Goal: Task Accomplishment & Management: Use online tool/utility

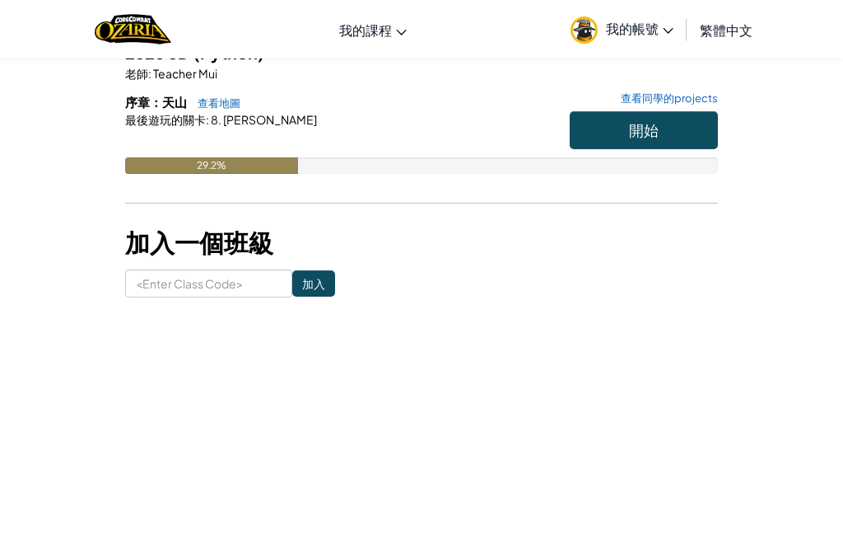
scroll to position [160, 0]
click at [682, 133] on button "開始" at bounding box center [644, 130] width 148 height 38
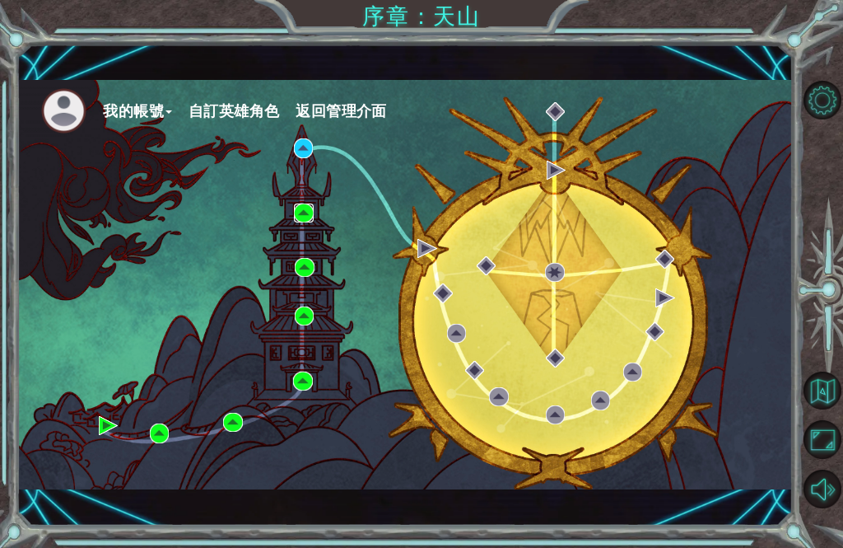
click at [301, 212] on img at bounding box center [303, 212] width 19 height 19
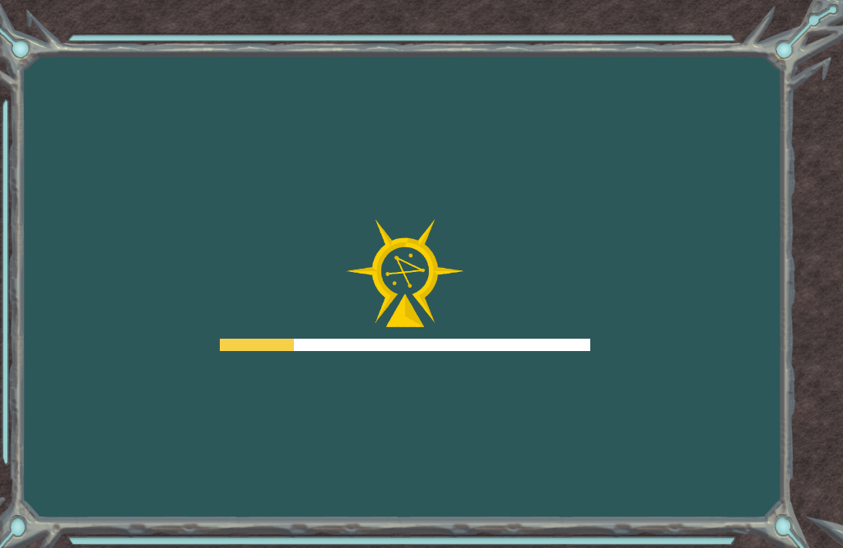
click at [241, 210] on div "Goals 從伺服器載入失敗 您需要加入一個課程來遊玩此關卡。 回到我的課程 詢問您的老師來分派一個授權碼給您，這樣您就可以繼續遊玩CodeCombat! 回…" at bounding box center [421, 274] width 843 height 548
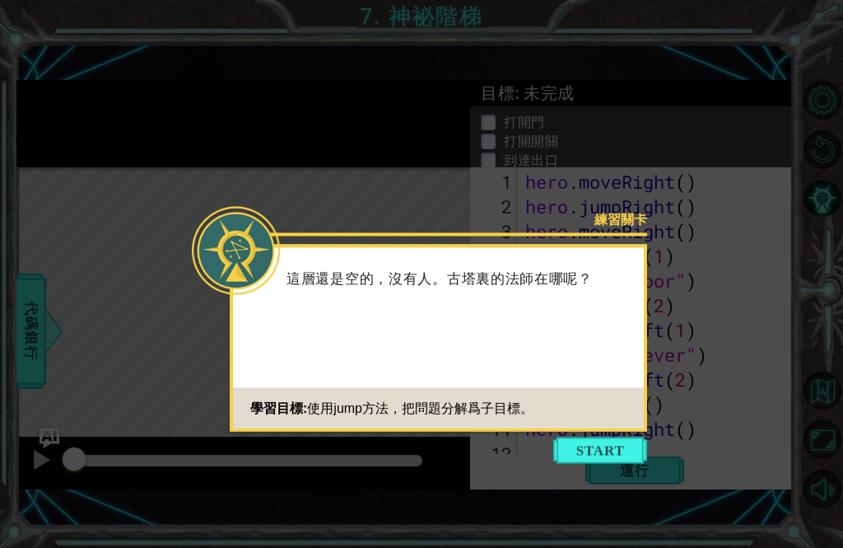
click at [580, 443] on button "Start" at bounding box center [600, 450] width 94 height 26
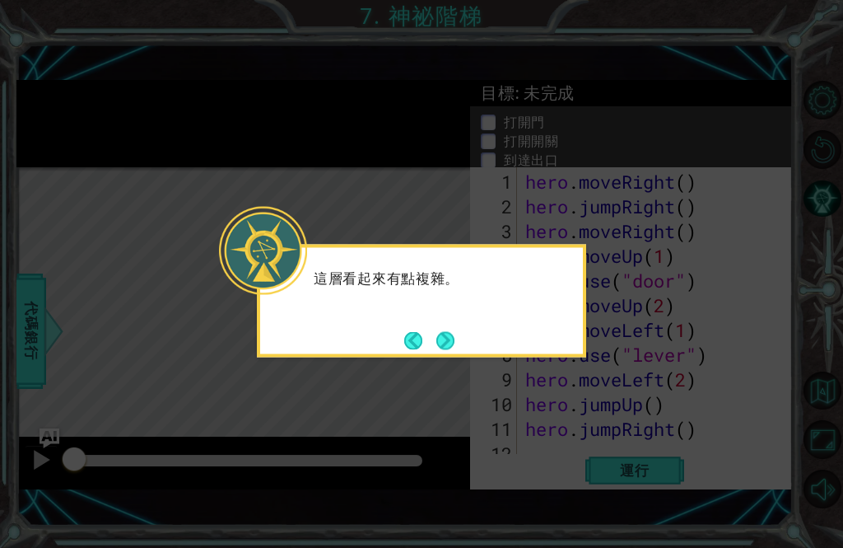
click at [450, 336] on button "Next" at bounding box center [446, 340] width 20 height 20
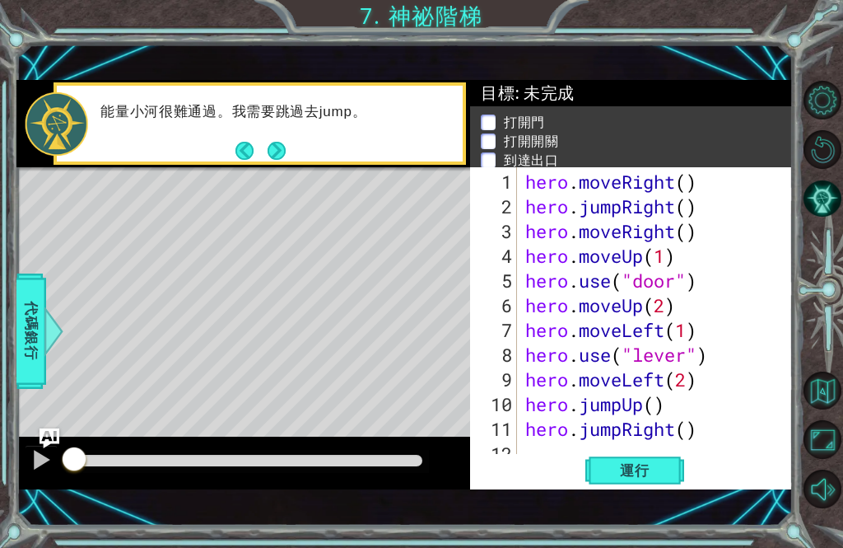
click at [661, 472] on span "運行" at bounding box center [635, 470] width 63 height 16
click at [778, 151] on li "到達出口" at bounding box center [633, 160] width 305 height 19
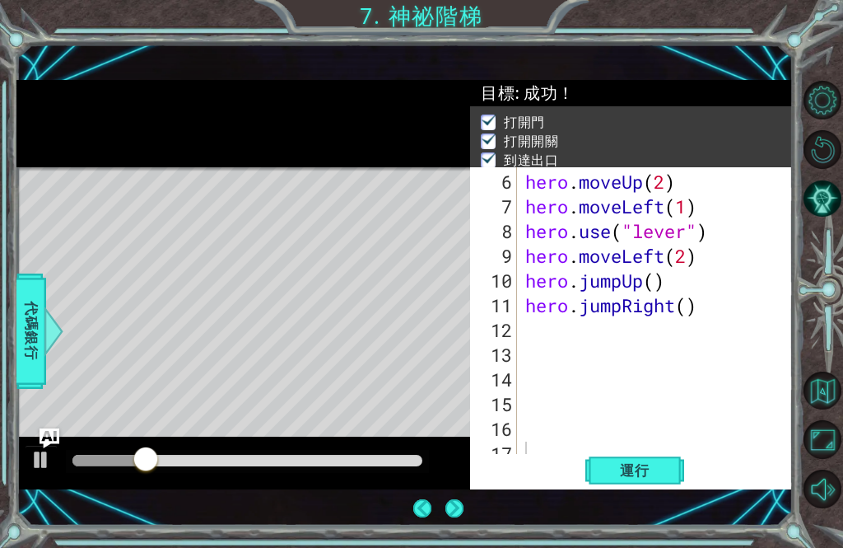
scroll to position [124, 0]
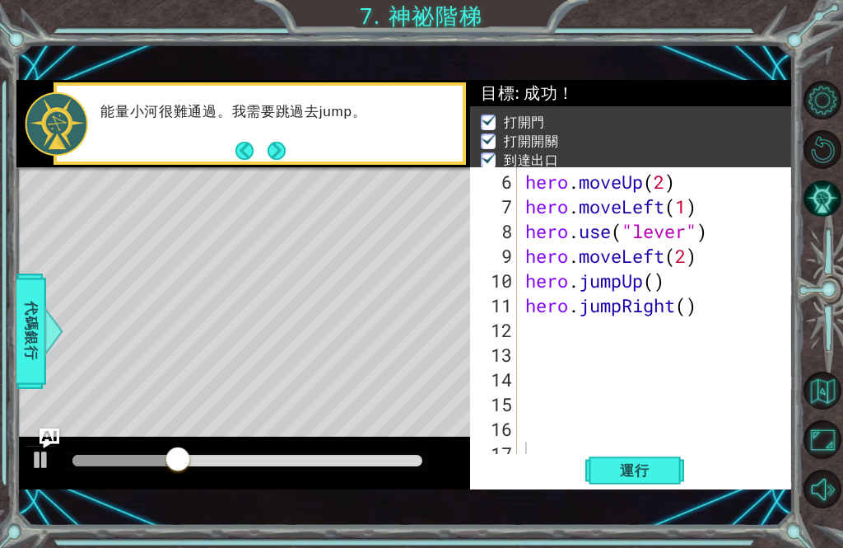
click at [437, 512] on div "1 ההההההההההההההההההההההההההההההההההההההההההההההההההההההההההההההההההההההההההההה…" at bounding box center [404, 285] width 776 height 482
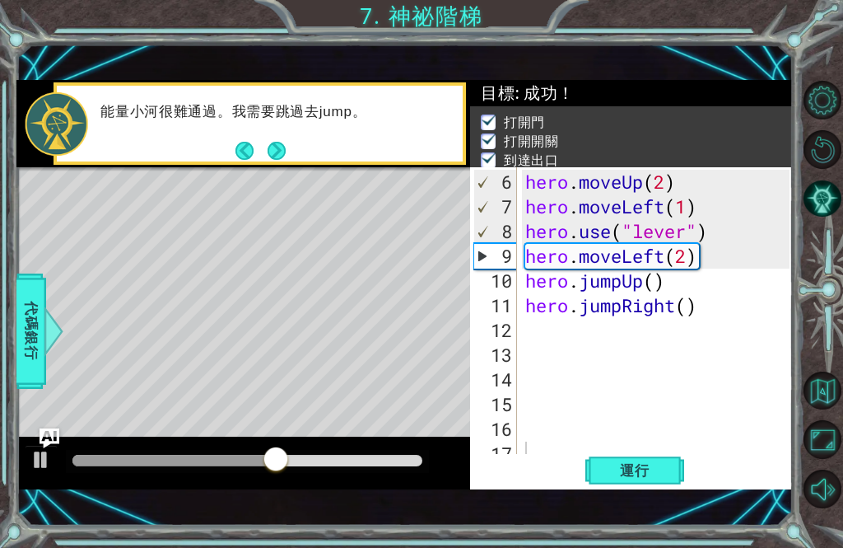
click at [274, 144] on button "Next" at bounding box center [277, 151] width 18 height 18
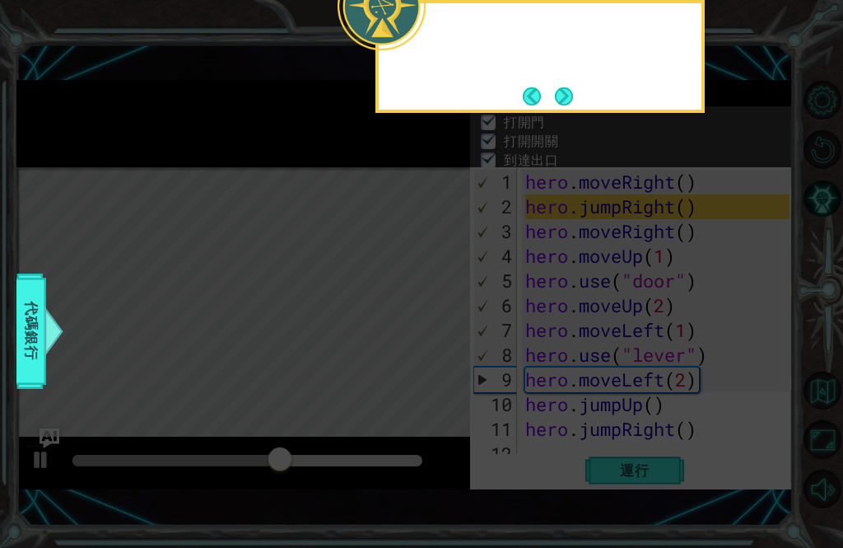
scroll to position [0, 0]
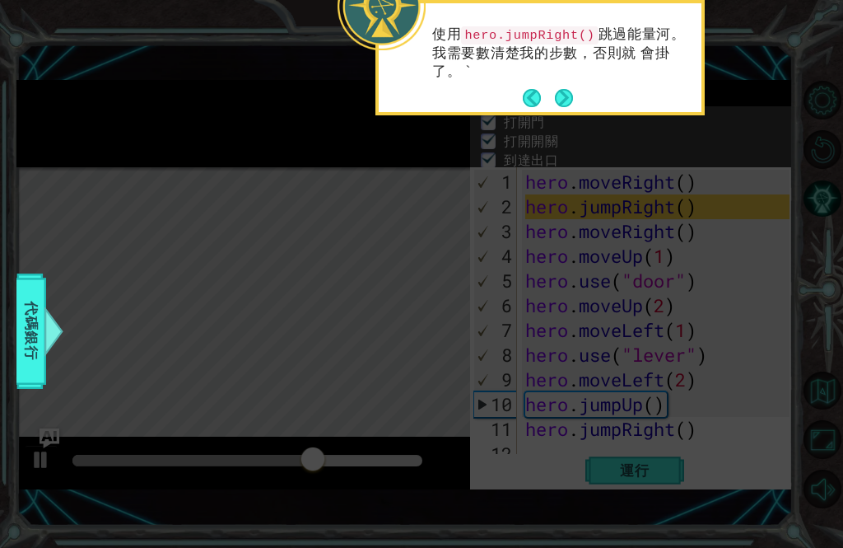
click at [567, 105] on button "Next" at bounding box center [564, 98] width 18 height 18
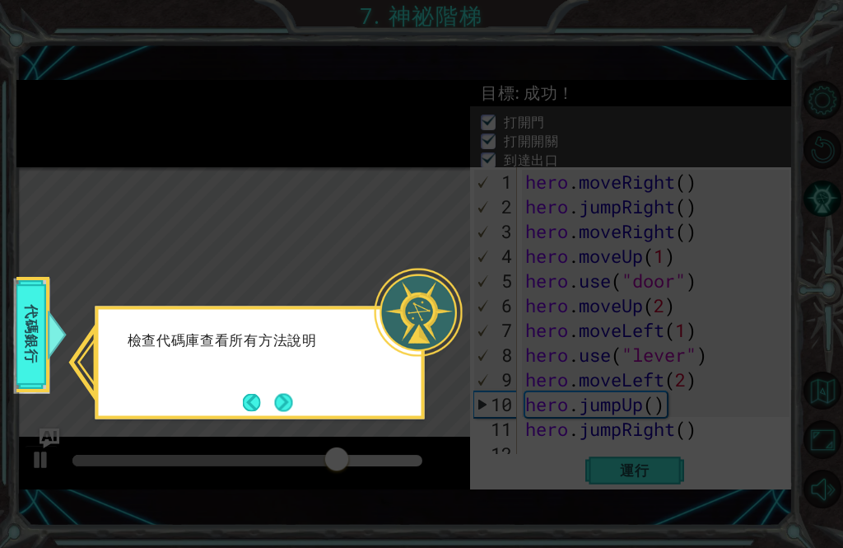
click at [289, 411] on button "Next" at bounding box center [284, 402] width 18 height 18
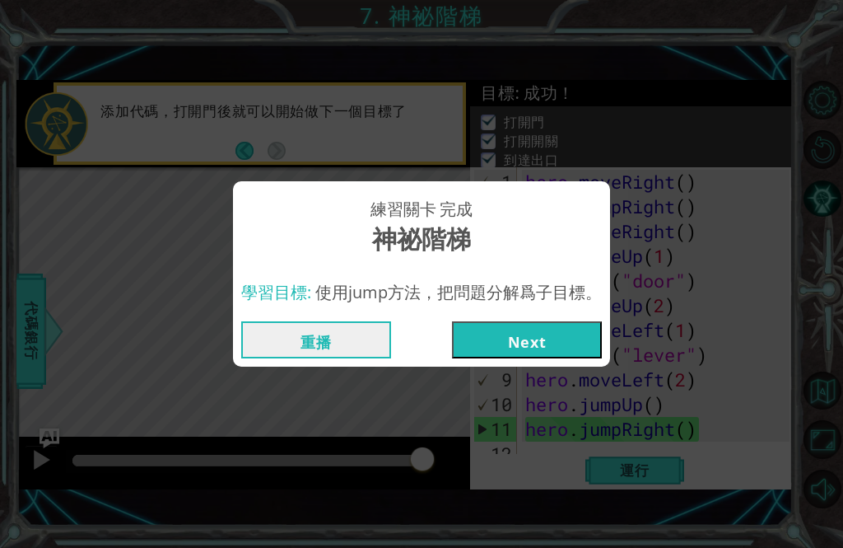
click at [563, 340] on button "Next" at bounding box center [527, 339] width 150 height 37
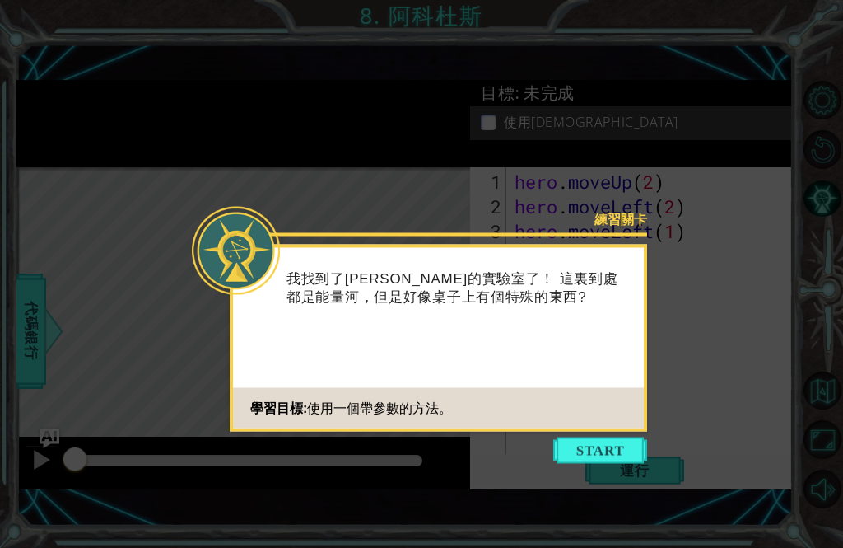
click at [628, 445] on button "Start" at bounding box center [600, 450] width 94 height 26
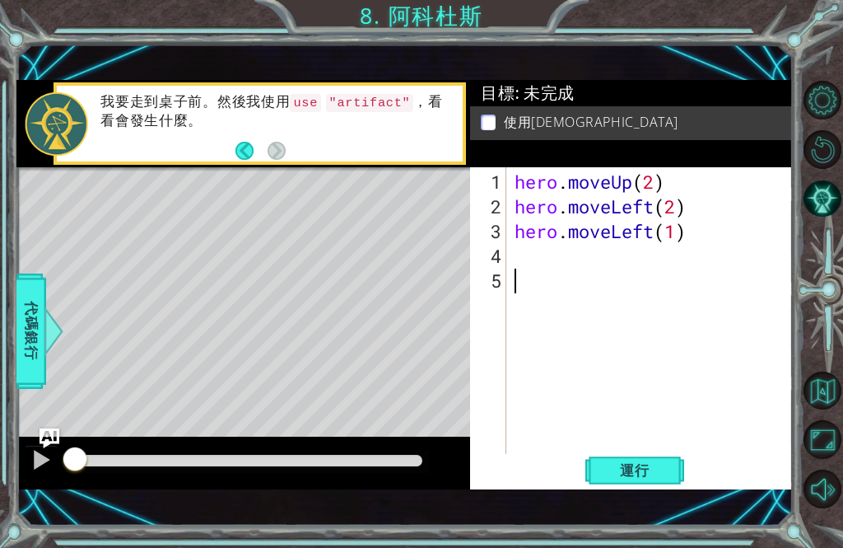
click at [30, 469] on div at bounding box center [40, 459] width 21 height 21
click at [393, 165] on div "我要走到桌子前。然後我使用 use "artifact" ，看看會發生什麼。" at bounding box center [260, 123] width 412 height 82
click at [47, 467] on div at bounding box center [40, 459] width 21 height 21
click at [491, 153] on div "目標 : 未完成 使用神器" at bounding box center [631, 123] width 322 height 87
click at [35, 460] on div at bounding box center [40, 459] width 21 height 21
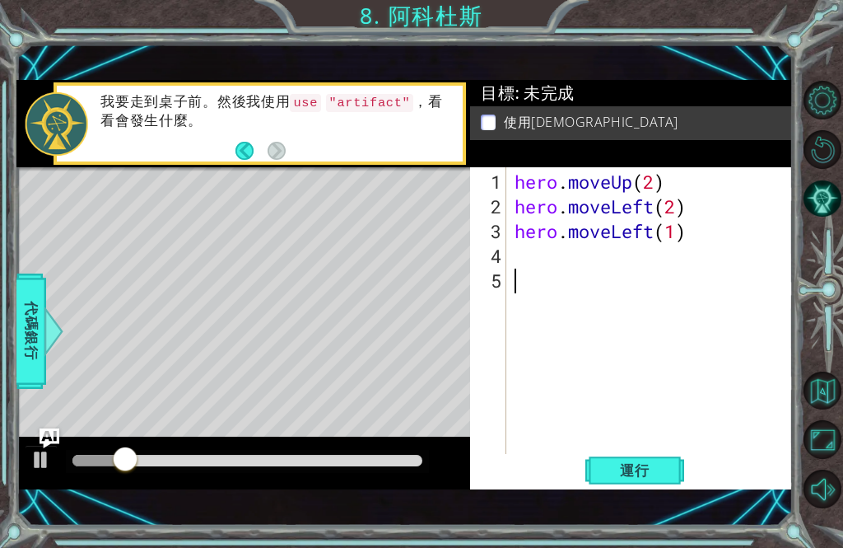
click at [746, 166] on div "目標 : 未完成 使用神器" at bounding box center [631, 123] width 322 height 87
click at [702, 183] on div "hero . moveUp ( 2 ) hero . moveLeft ( 2 ) hero . moveLeft ( 1 )" at bounding box center [654, 343] width 287 height 346
click at [726, 83] on div "目標 : 未完成" at bounding box center [631, 93] width 322 height 26
click at [657, 471] on span "運行" at bounding box center [635, 470] width 63 height 16
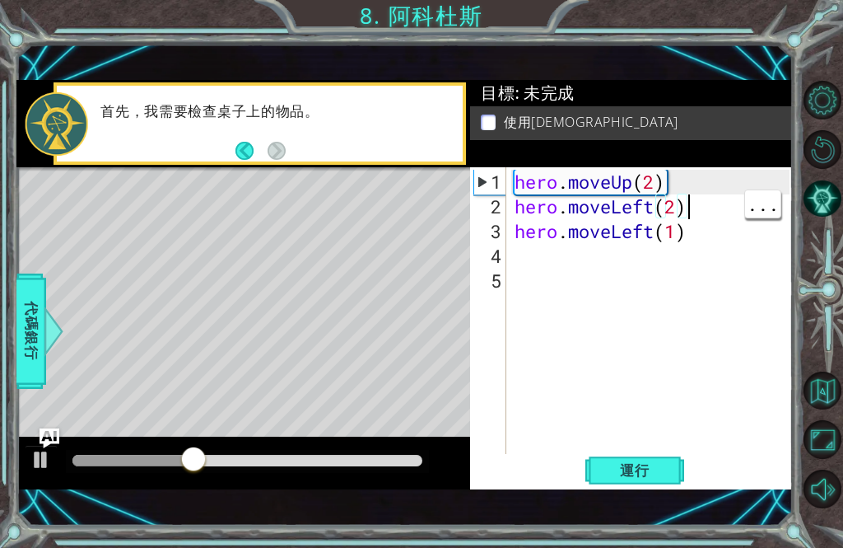
click at [703, 208] on div "hero . moveUp ( 2 ) hero . moveLeft ( 2 ) hero . moveLeft ( 1 )" at bounding box center [654, 343] width 287 height 346
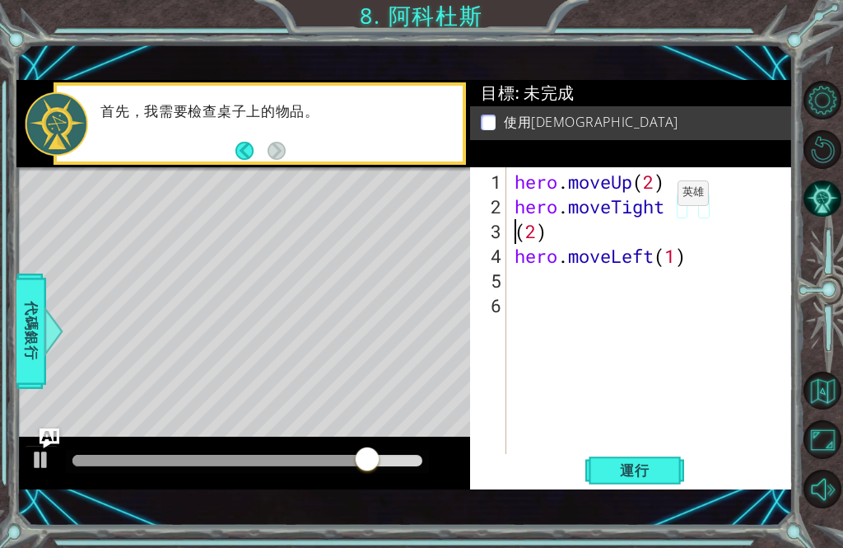
scroll to position [0, 1]
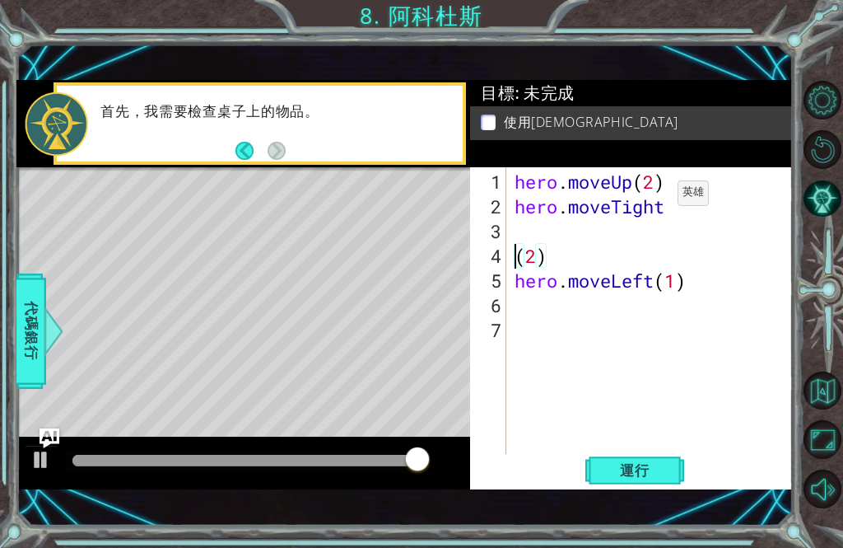
click at [712, 145] on div "目標 : 未完成 使用神器" at bounding box center [631, 123] width 322 height 87
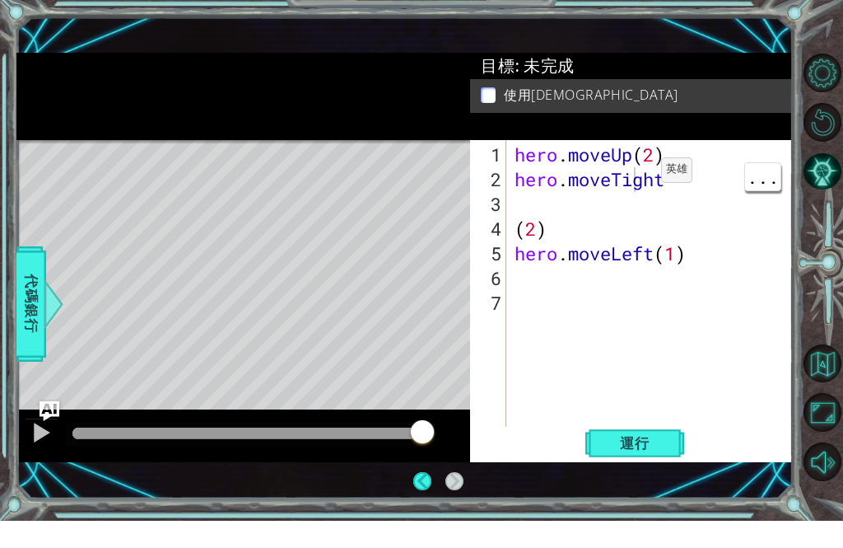
scroll to position [38, 0]
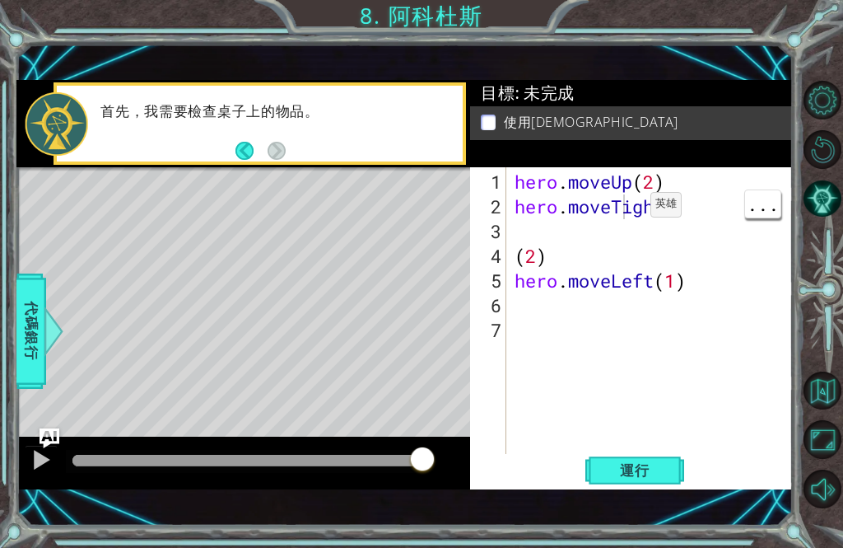
click at [626, 212] on div "hero . moveUp ( 2 ) hero . moveTight ( 2 ) hero . moveLeft ( 1 )" at bounding box center [654, 343] width 287 height 346
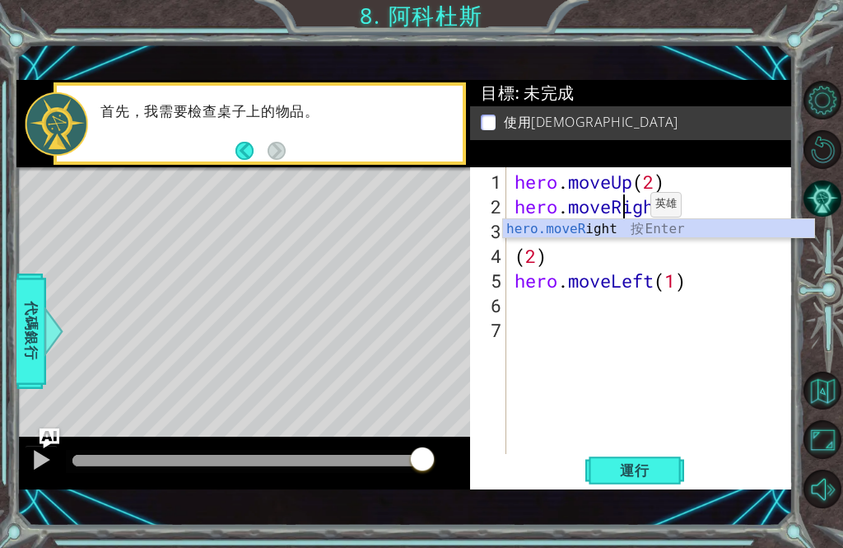
scroll to position [0, 5]
click at [711, 111] on div "使用神器" at bounding box center [631, 123] width 322 height 34
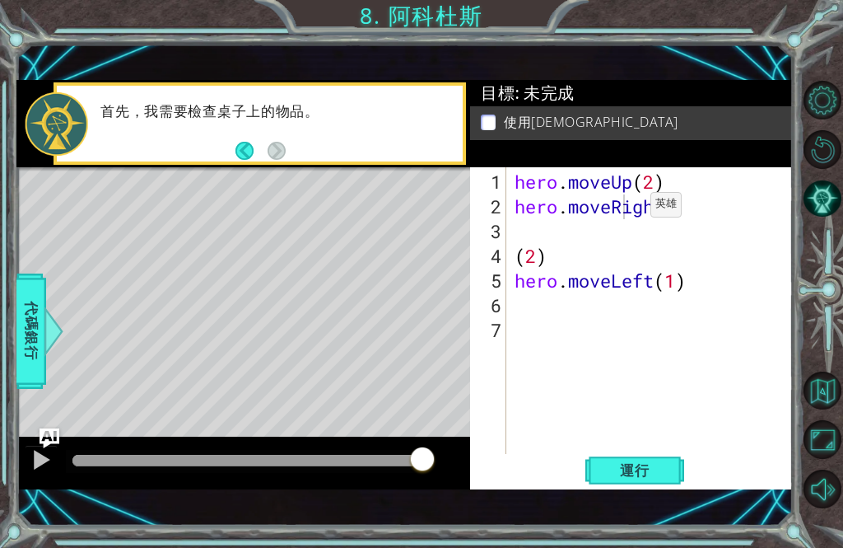
click at [646, 469] on span "運行" at bounding box center [635, 470] width 63 height 16
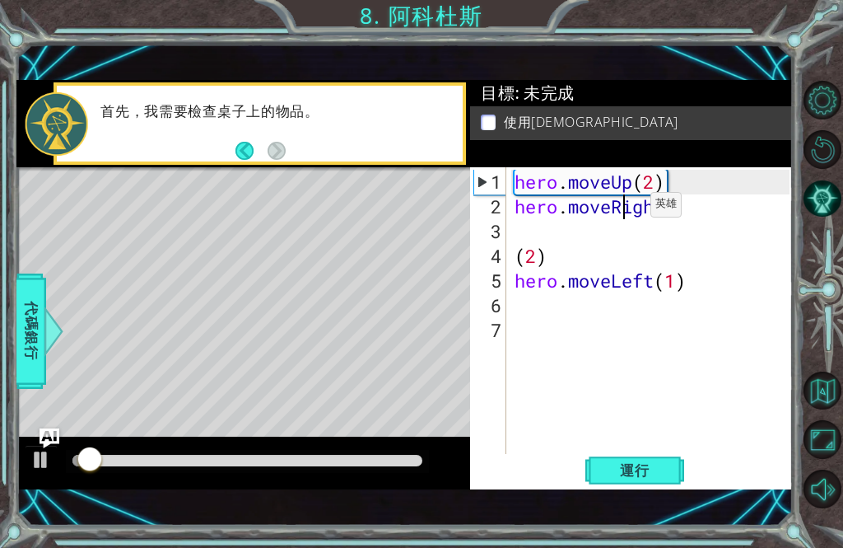
click at [709, 83] on div "目標 : 未完成" at bounding box center [631, 93] width 322 height 26
click at [504, 278] on div "5" at bounding box center [489, 280] width 33 height 25
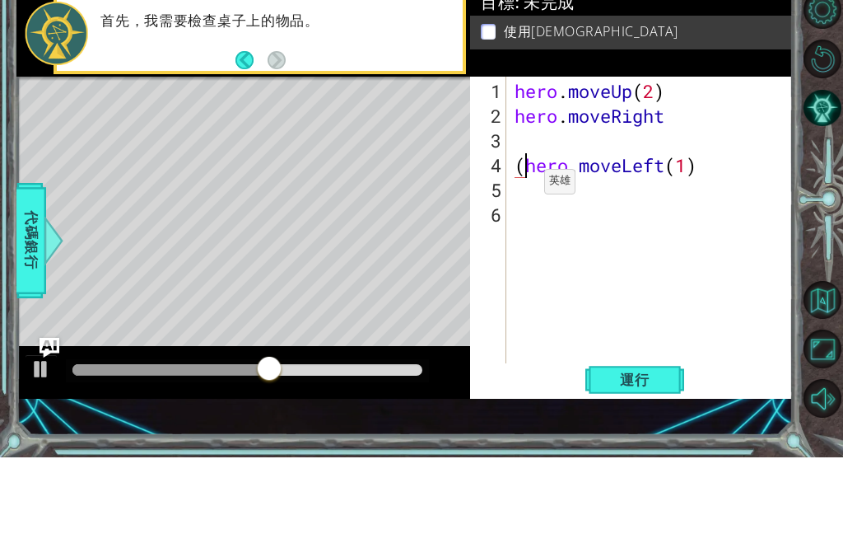
type textarea "hero.moveLeft(1)"
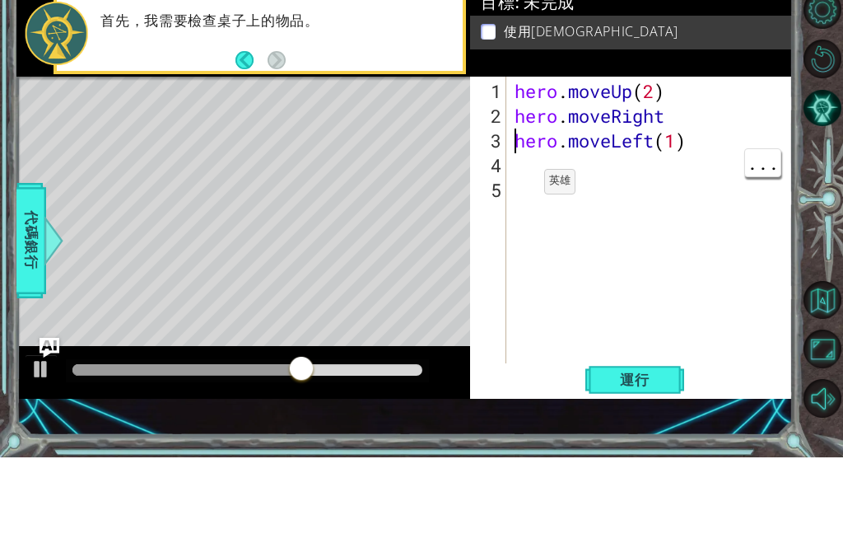
scroll to position [0, 0]
click at [723, 106] on div "使用神器" at bounding box center [631, 123] width 322 height 34
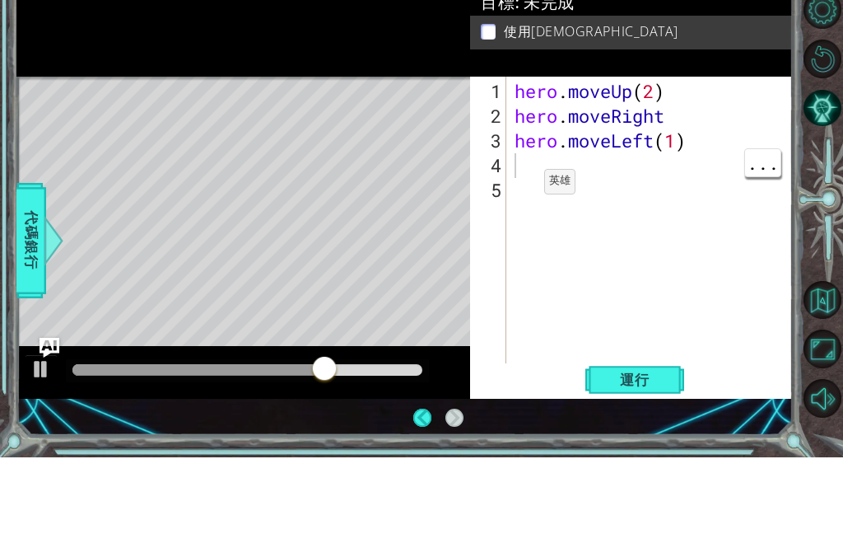
scroll to position [54, 0]
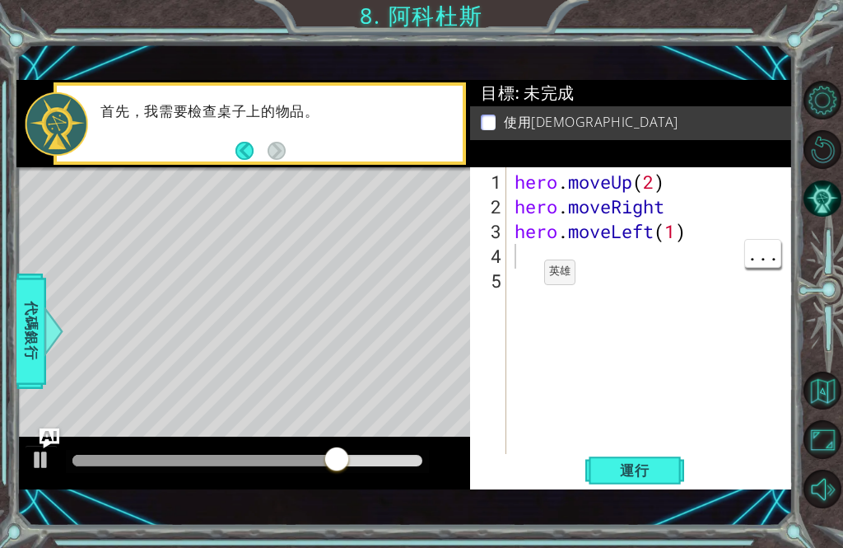
click at [647, 471] on span "運行" at bounding box center [635, 470] width 63 height 16
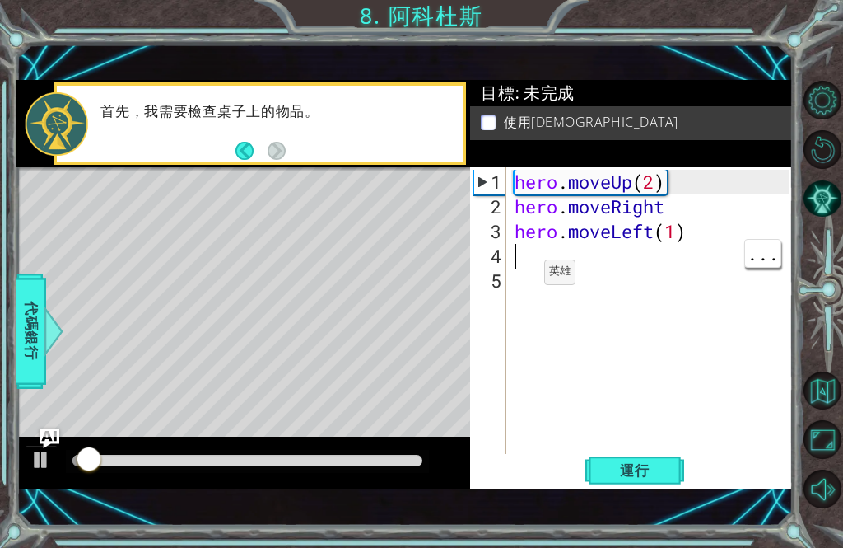
click at [729, 63] on div "1 ההההההההההההההההההההההההההההההההההההההההההההההההההההההההההההההההההההההההההההה…" at bounding box center [404, 285] width 776 height 482
click at [636, 259] on div "hero . moveUp ( 2 ) hero . moveRight hero . moveLeft ( 1 )" at bounding box center [654, 343] width 287 height 346
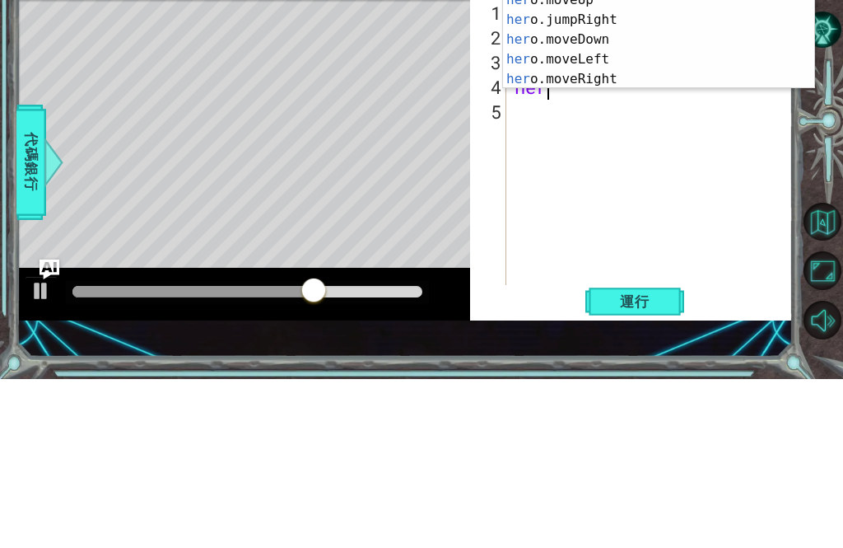
scroll to position [0, 1]
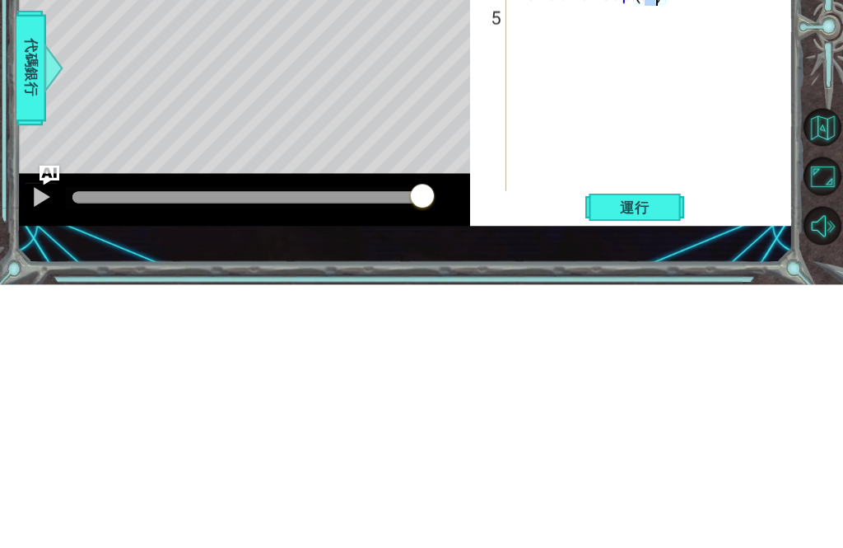
click at [650, 454] on button "運行" at bounding box center [634, 470] width 99 height 32
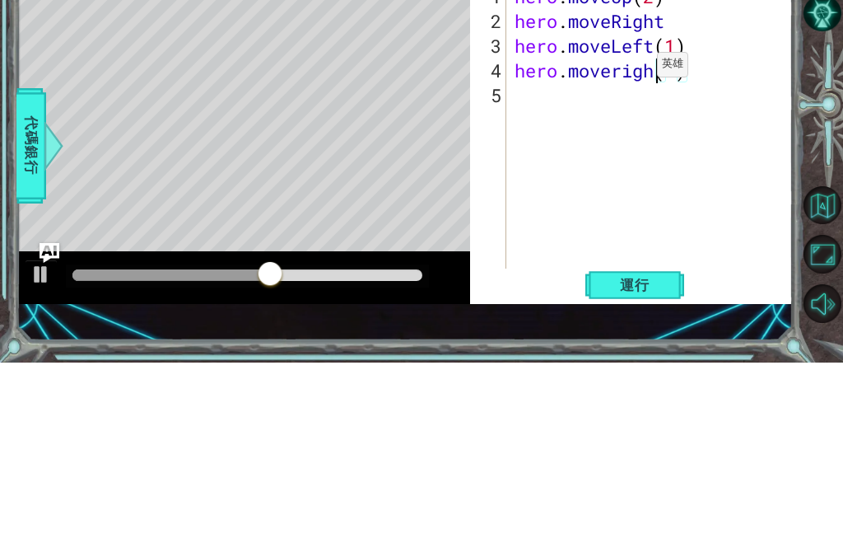
scroll to position [0, 7]
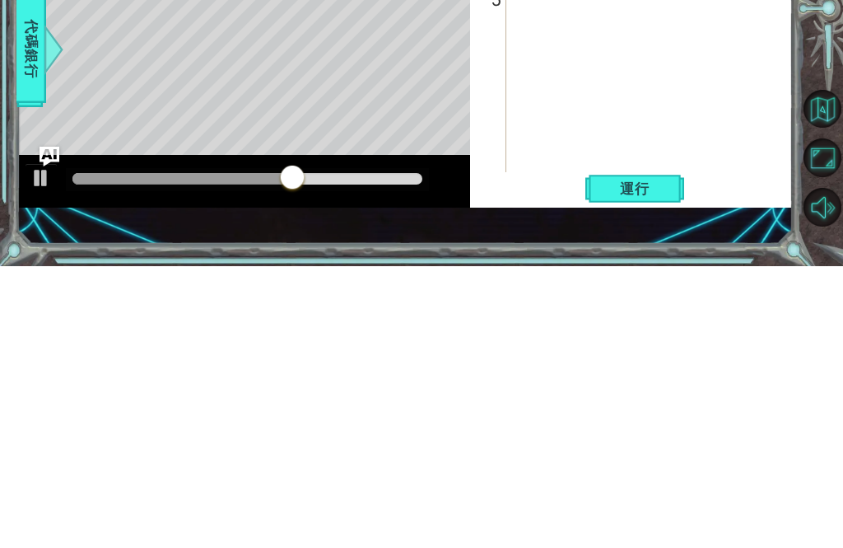
click at [635, 462] on span "運行" at bounding box center [635, 470] width 63 height 16
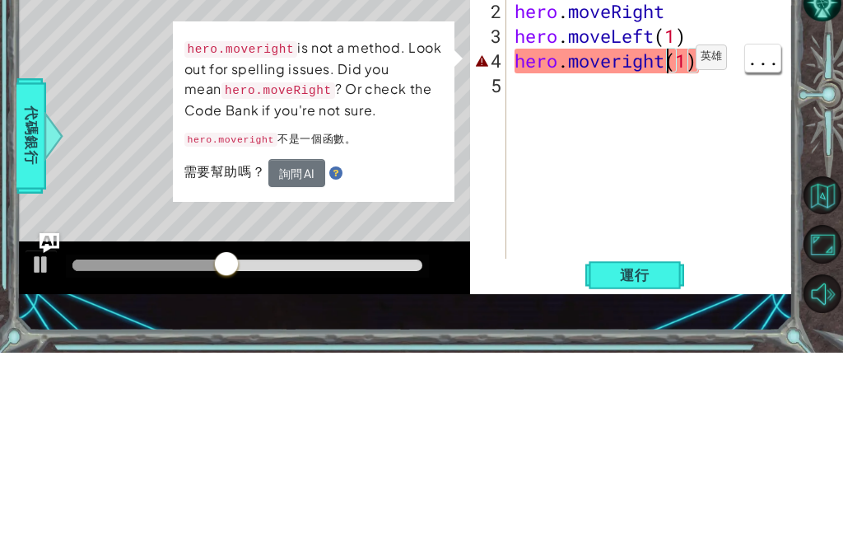
click at [671, 170] on div "hero . moveUp ( 2 ) hero . moveRight hero . moveLeft ( 1 ) hero . moveright ( 1…" at bounding box center [654, 343] width 287 height 346
click at [631, 170] on div "hero . moveUp ( 2 ) hero . moveRight hero . moveLeft ( 1 ) hero . moveright ( 1…" at bounding box center [654, 343] width 287 height 346
click at [613, 170] on div "hero . moveUp ( 2 ) hero . moveRight hero . moveLeft ( 1 ) hero . moveright ( 1…" at bounding box center [654, 343] width 287 height 346
click at [620, 170] on div "hero . moveUp ( 2 ) hero . moveRight hero . moveLeft ( 1 ) hero . moveright ( 1…" at bounding box center [654, 343] width 287 height 346
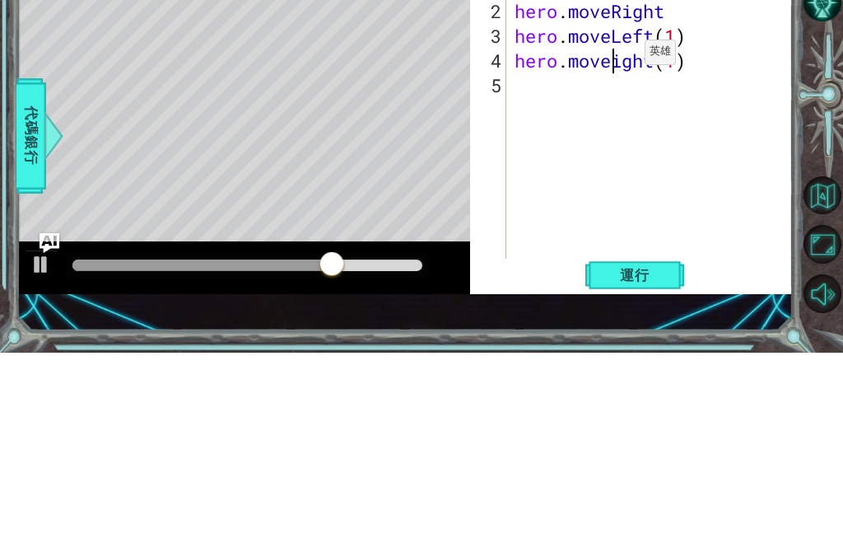
scroll to position [0, 5]
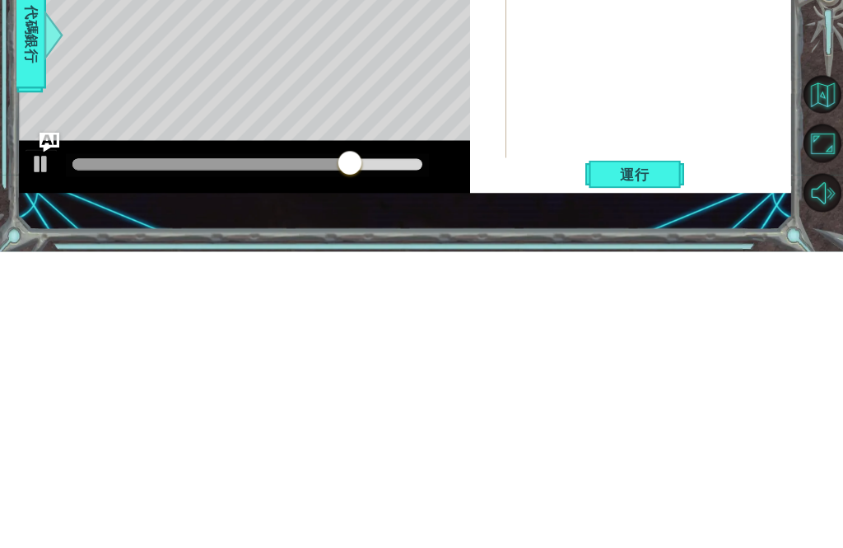
click at [630, 462] on span "運行" at bounding box center [635, 470] width 63 height 16
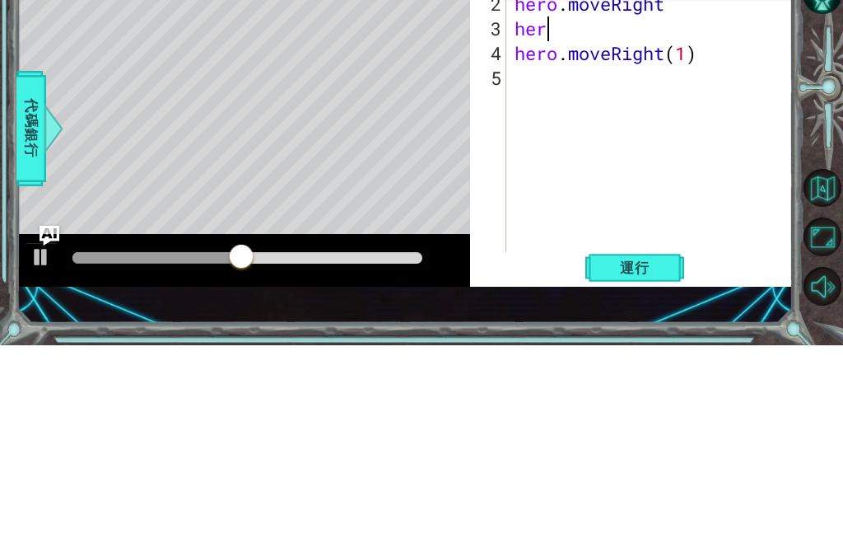
scroll to position [0, 0]
type textarea "h"
type textarea "hero.moveRight(1)"
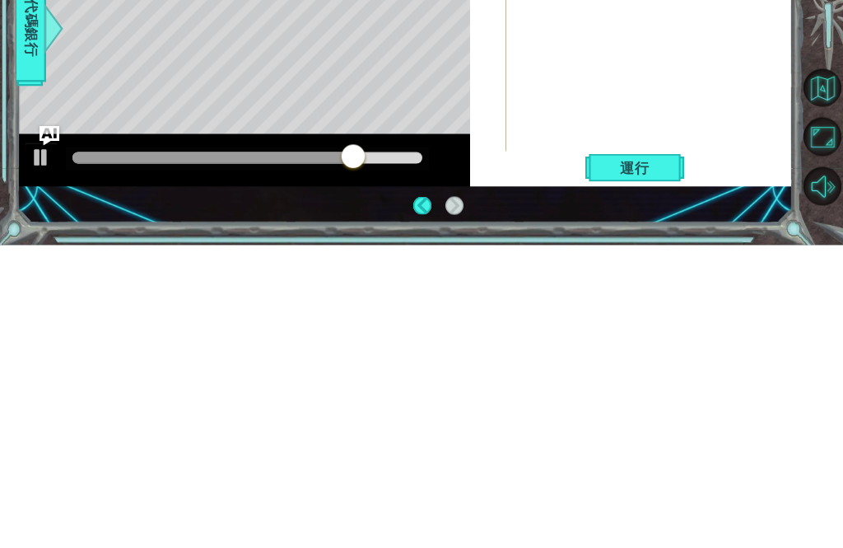
click at [664, 462] on span "運行" at bounding box center [635, 470] width 63 height 16
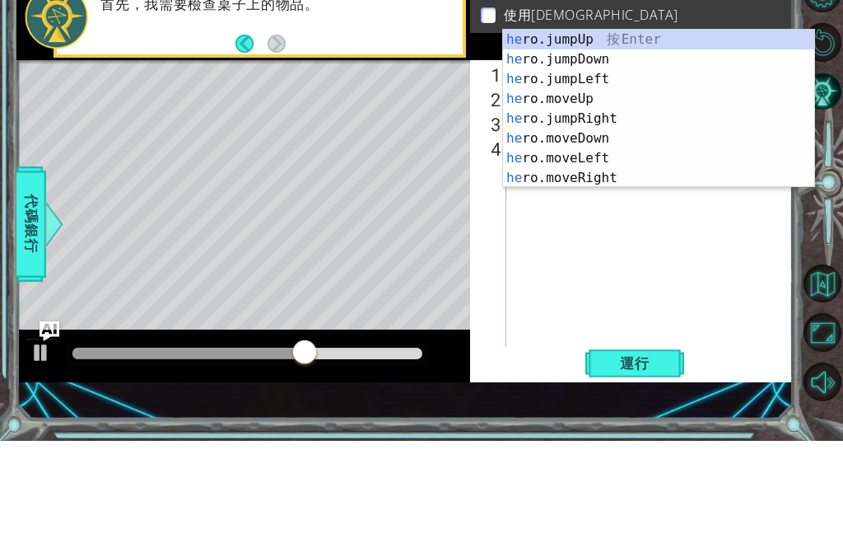
type textarea "h"
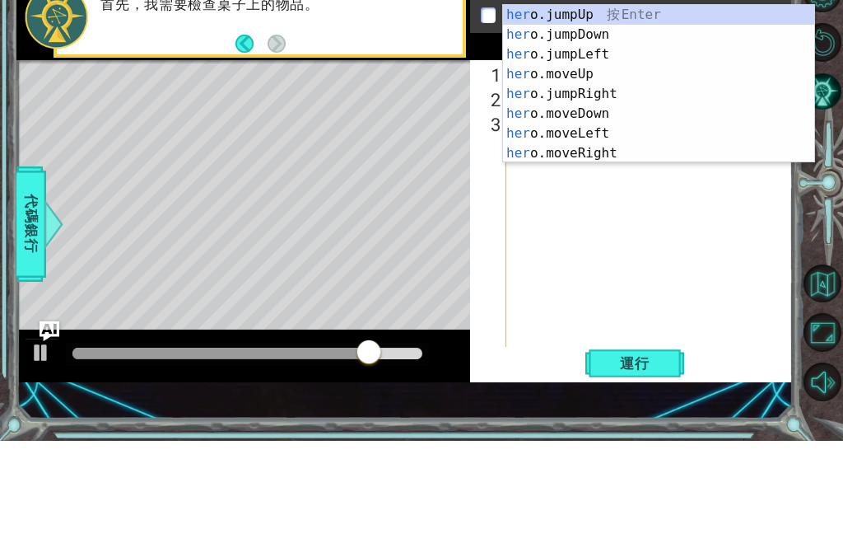
type textarea "h"
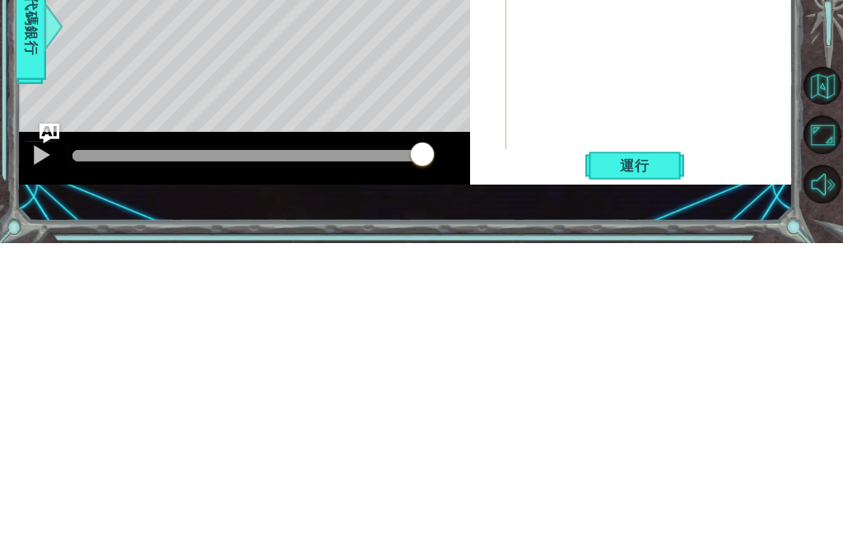
click at [650, 462] on span "運行" at bounding box center [635, 470] width 63 height 16
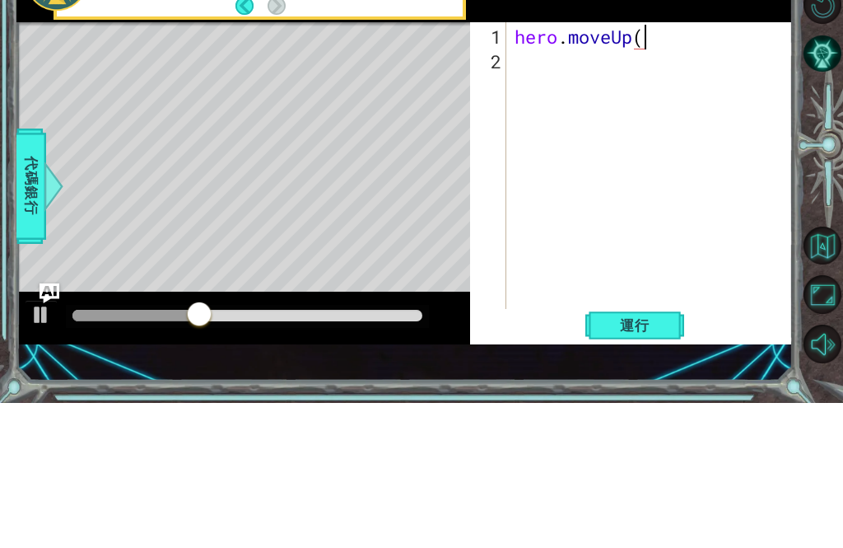
scroll to position [0, 6]
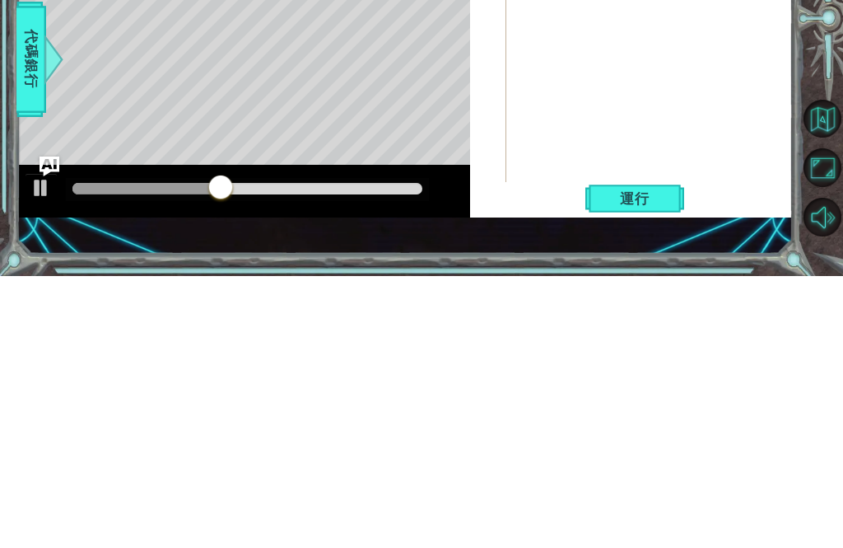
click at [649, 462] on span "運行" at bounding box center [635, 470] width 63 height 16
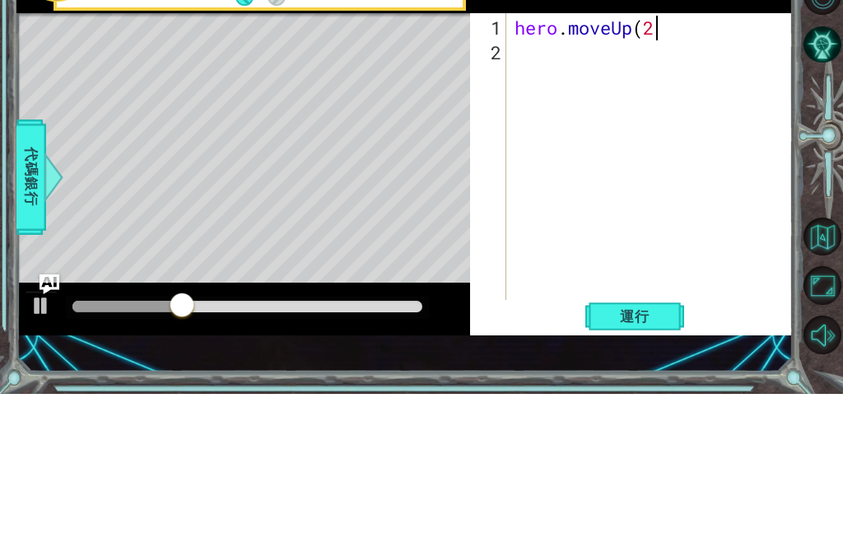
type textarea "hero.moveUp(2)"
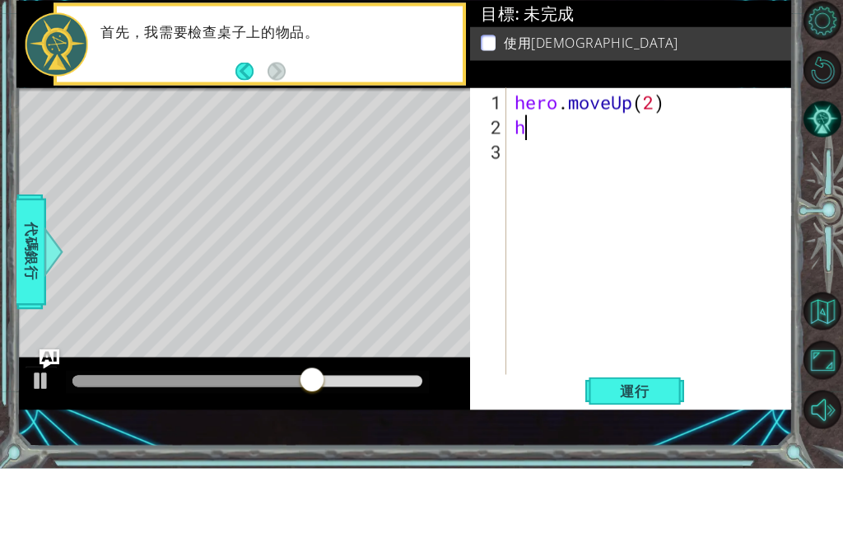
type textarea "he"
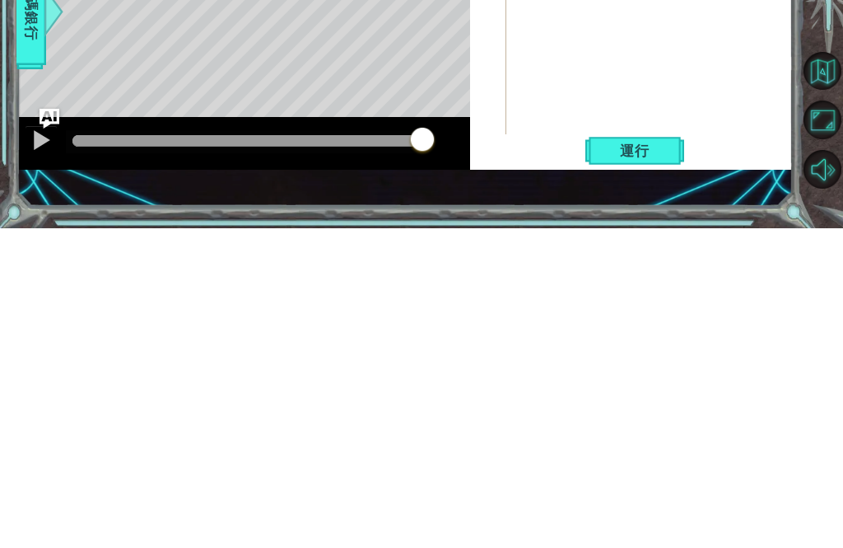
click at [645, 462] on span "運行" at bounding box center [635, 470] width 63 height 16
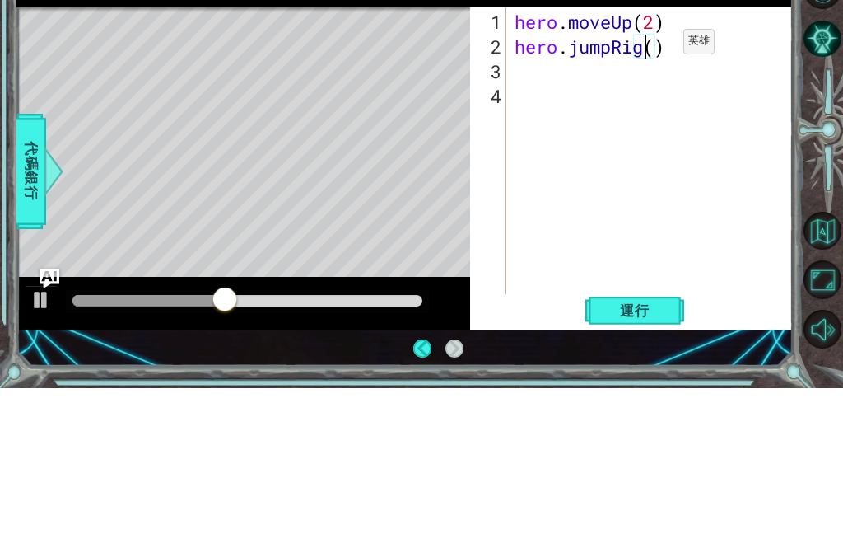
scroll to position [0, 7]
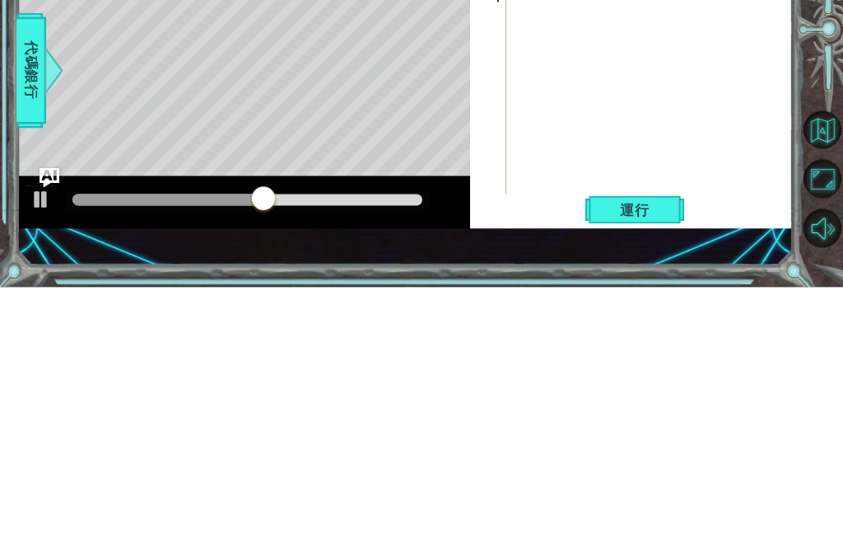
click at [656, 462] on span "運行" at bounding box center [635, 470] width 63 height 16
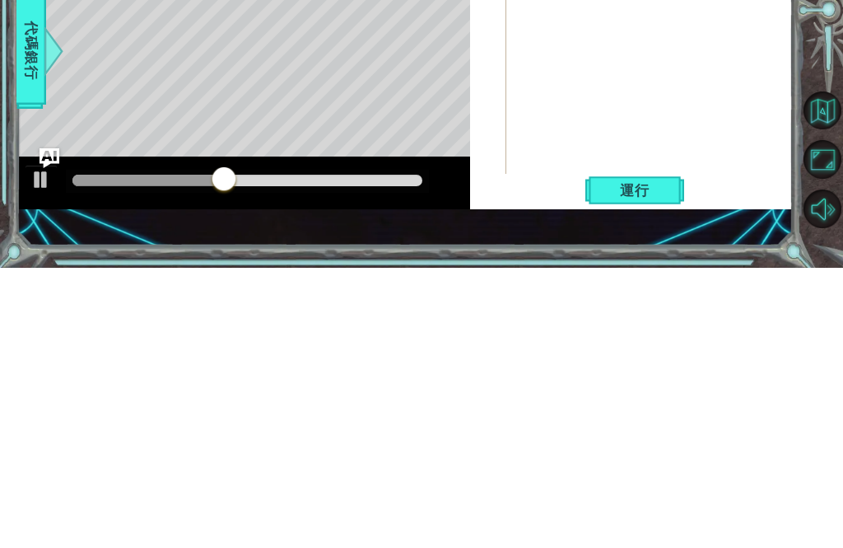
click at [649, 454] on button "運行" at bounding box center [634, 470] width 99 height 32
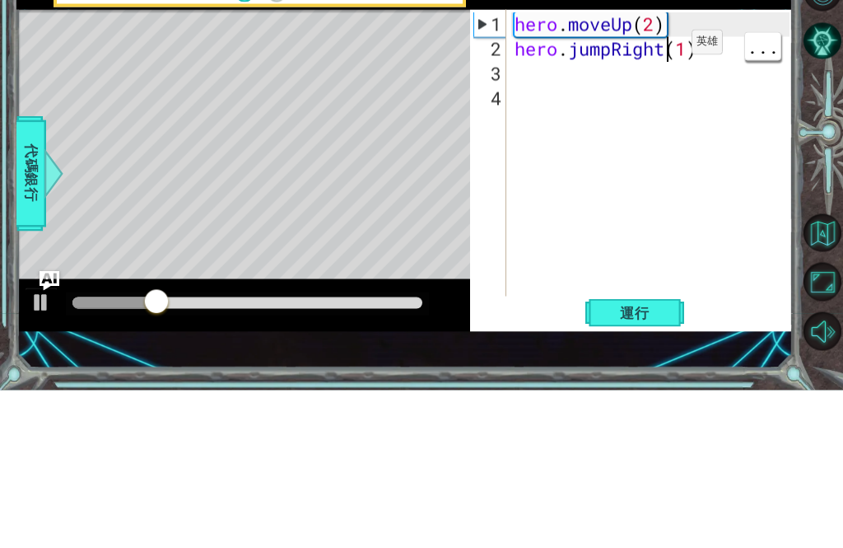
click at [667, 170] on div "hero . moveUp ( 2 ) hero . jumpRight ( 1 )" at bounding box center [654, 343] width 287 height 346
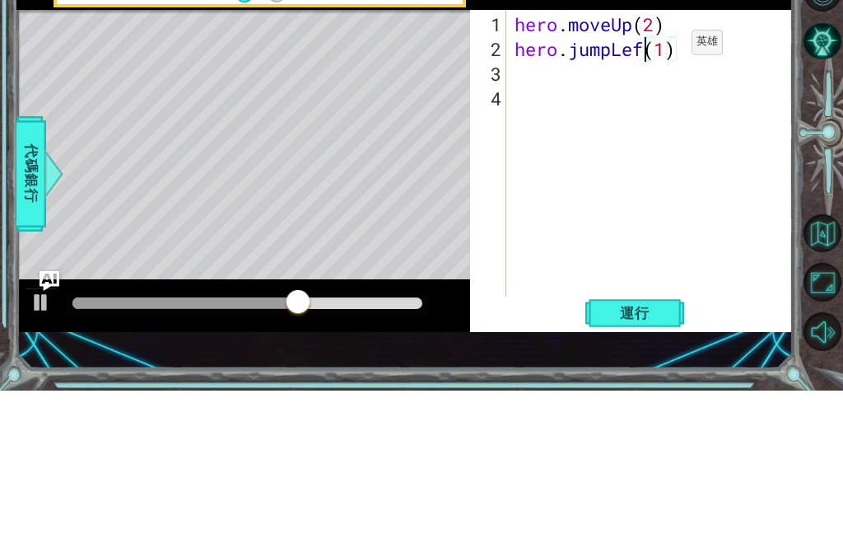
scroll to position [0, 7]
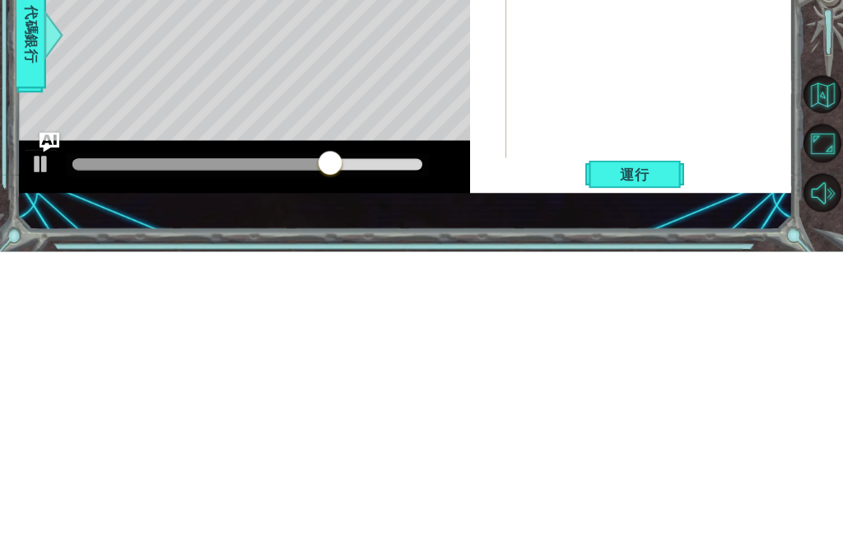
click at [639, 462] on span "運行" at bounding box center [635, 470] width 63 height 16
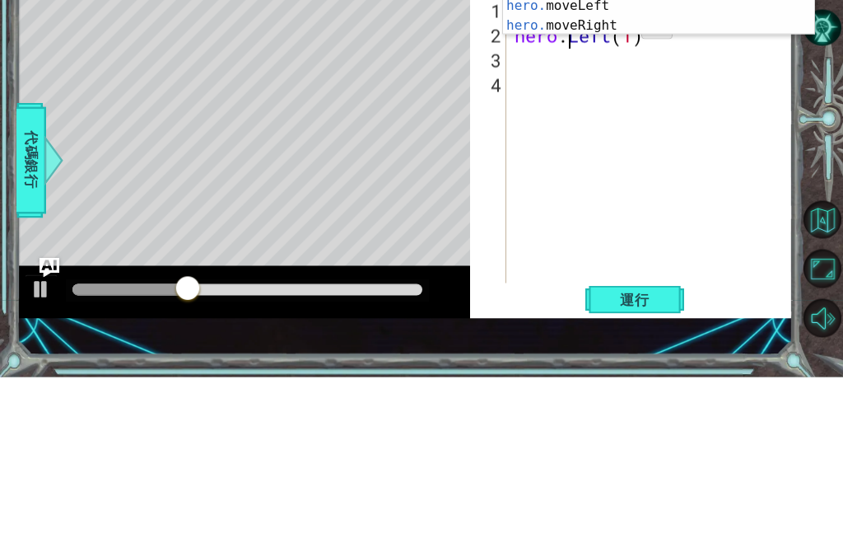
scroll to position [0, 5]
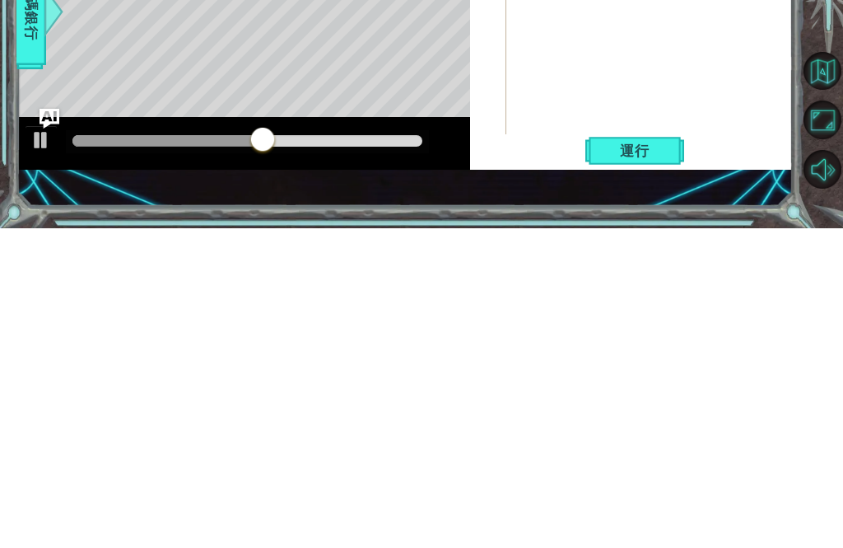
click at [655, 462] on span "運行" at bounding box center [635, 470] width 63 height 16
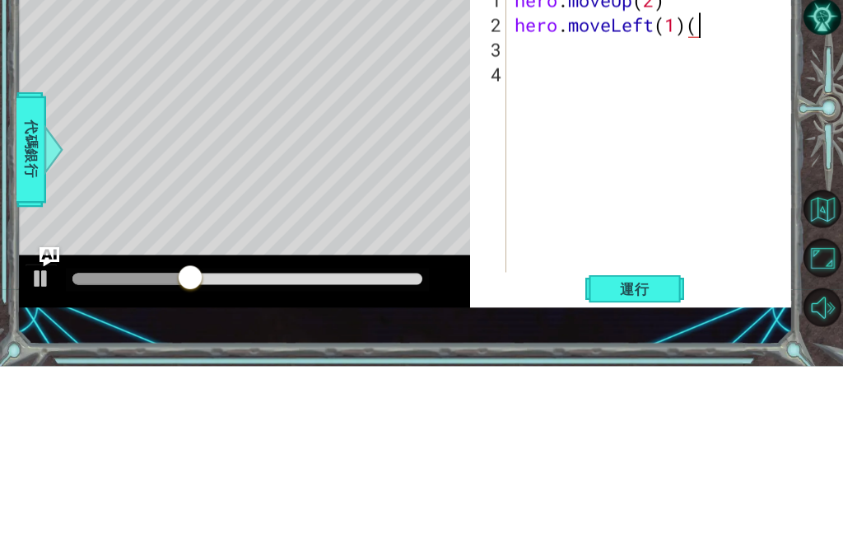
type textarea "hero.moveLeft(1)"
click at [646, 462] on span "運行" at bounding box center [635, 470] width 63 height 16
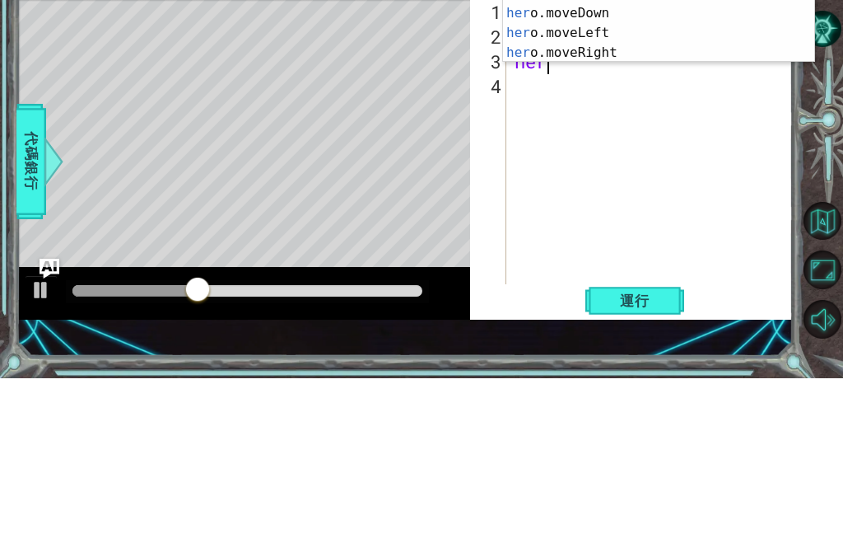
scroll to position [0, 1]
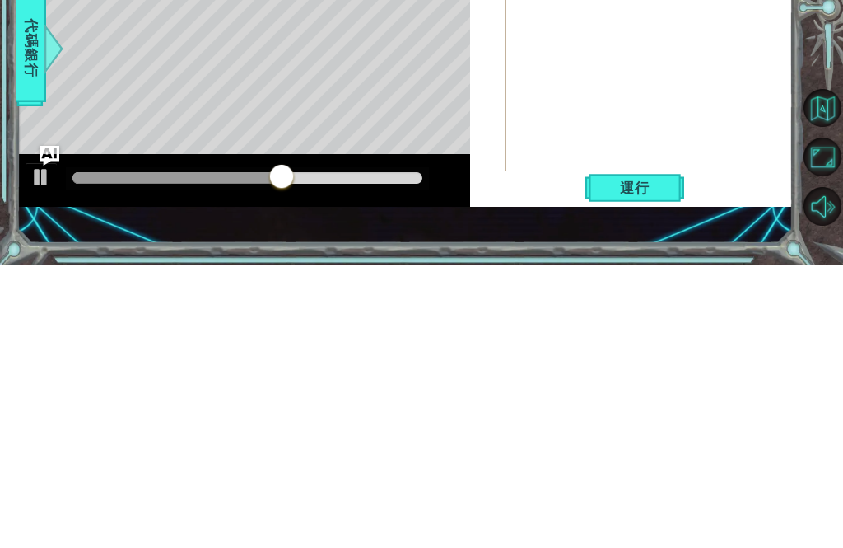
click at [649, 462] on span "運行" at bounding box center [635, 470] width 63 height 16
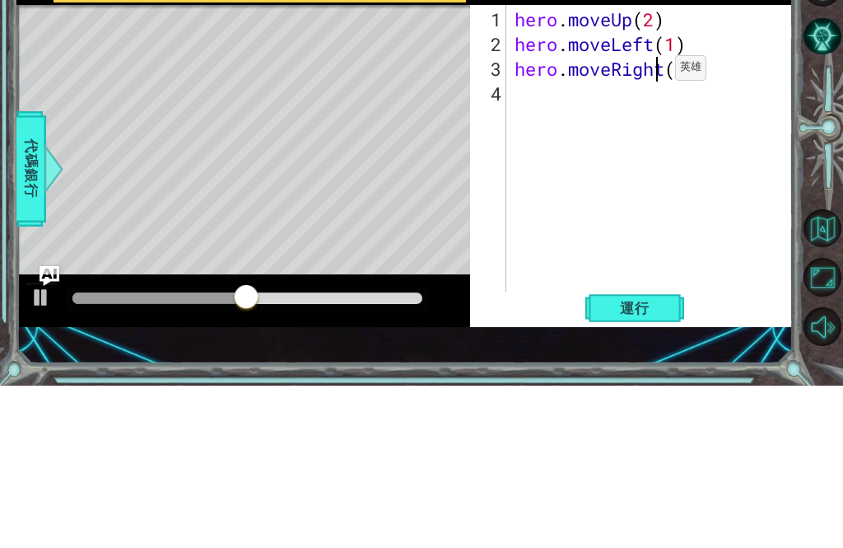
scroll to position [0, 7]
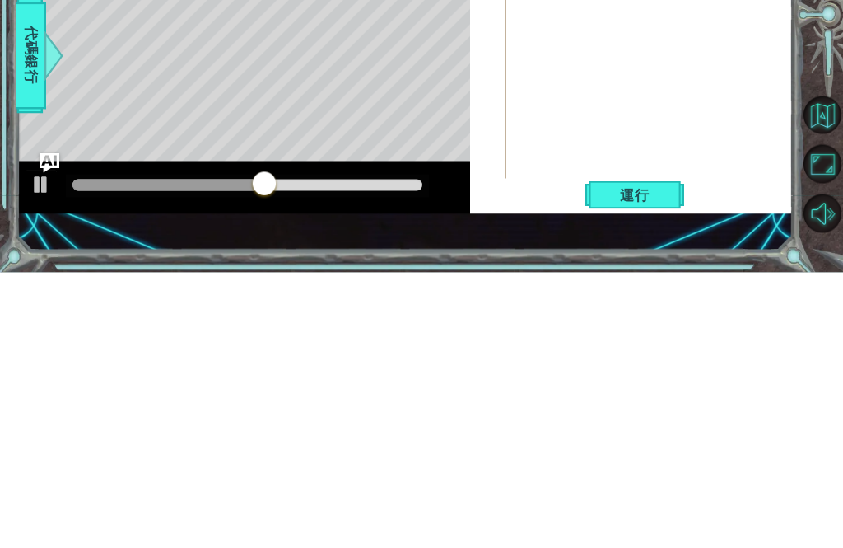
type textarea "hero.moveRight(1)"
click at [651, 462] on span "運行" at bounding box center [635, 470] width 63 height 16
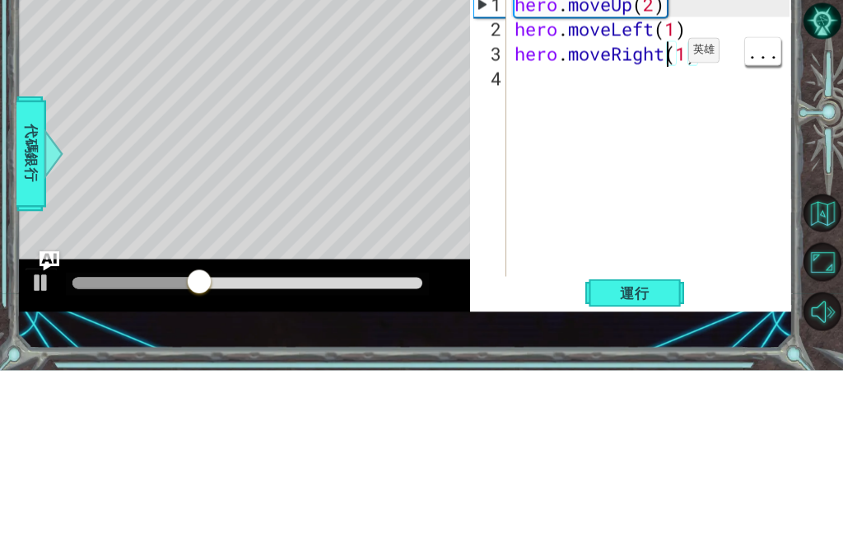
scroll to position [0, 0]
click at [697, 170] on div "hero . moveUp ( 2 ) hero . moveLeft ( 1 ) hero . moveRight ( 1 )" at bounding box center [654, 343] width 287 height 346
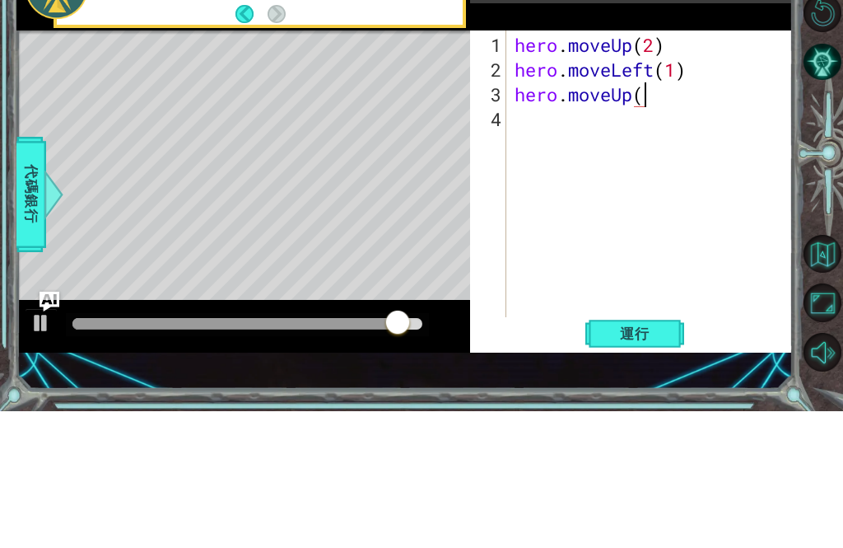
scroll to position [0, 6]
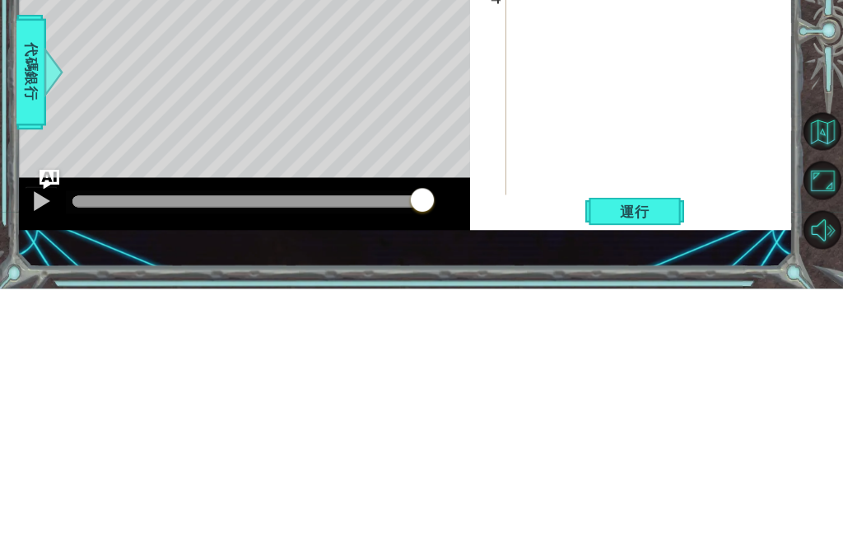
type textarea "hero.moveUp(1)"
click at [645, 454] on button "運行" at bounding box center [634, 470] width 99 height 32
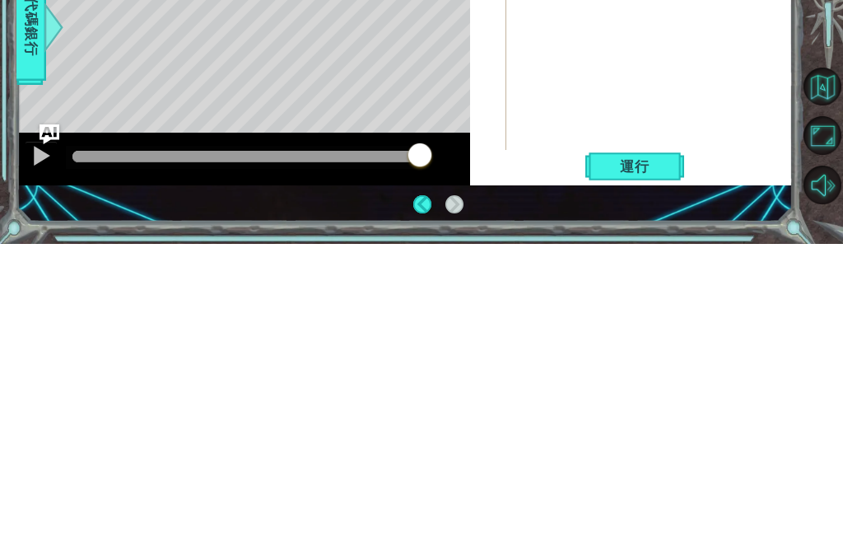
type textarea "hero.jumpUp(1)"
click at [654, 462] on span "運行" at bounding box center [635, 470] width 63 height 16
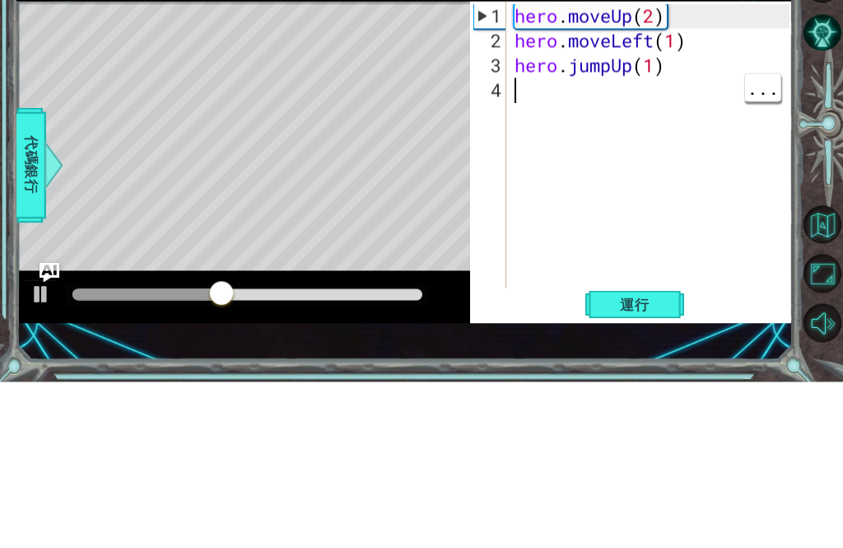
scroll to position [0, 0]
click at [678, 170] on div "hero . moveUp ( 2 ) hero . moveLeft ( 1 ) hero . jumpUp ( 1 )" at bounding box center [654, 343] width 287 height 346
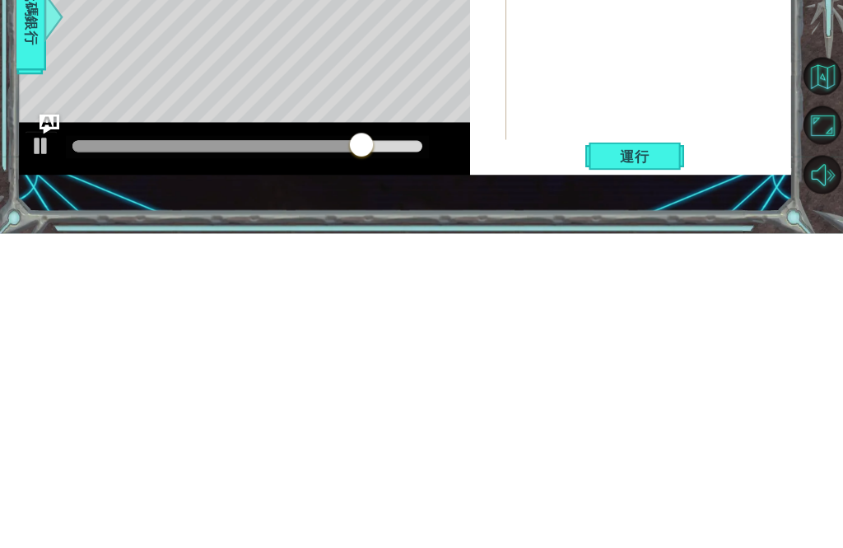
click at [665, 462] on span "運行" at bounding box center [635, 470] width 63 height 16
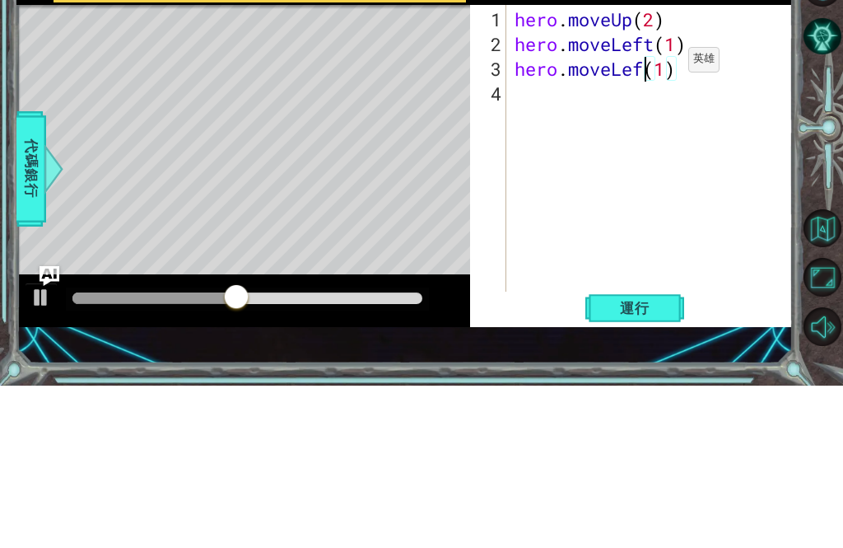
scroll to position [0, 7]
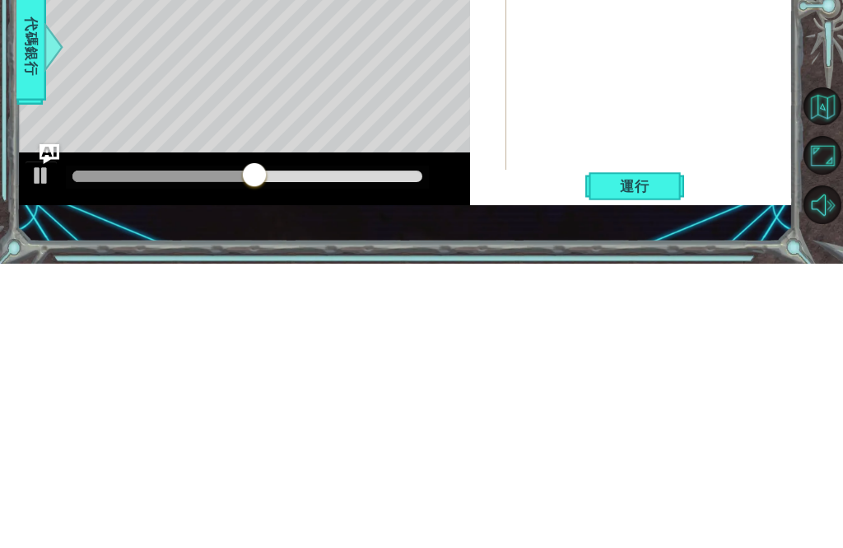
click at [645, 462] on span "運行" at bounding box center [635, 470] width 63 height 16
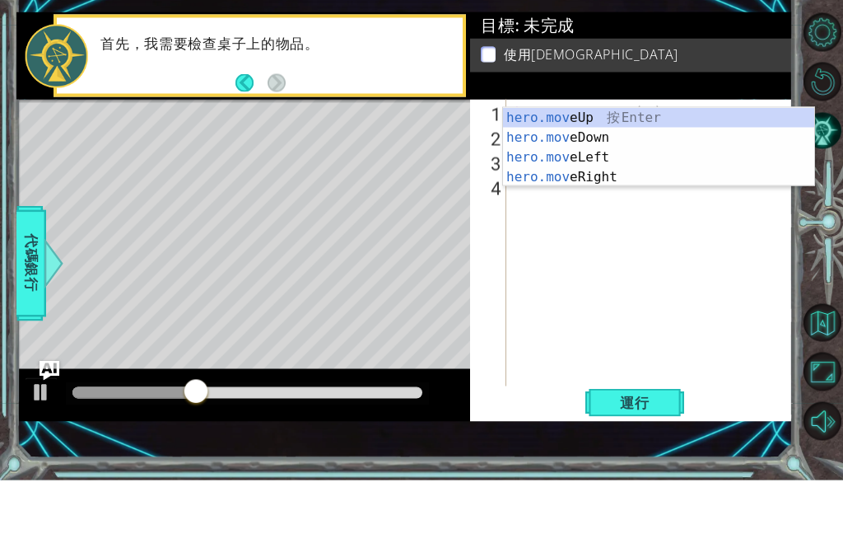
scroll to position [0, 4]
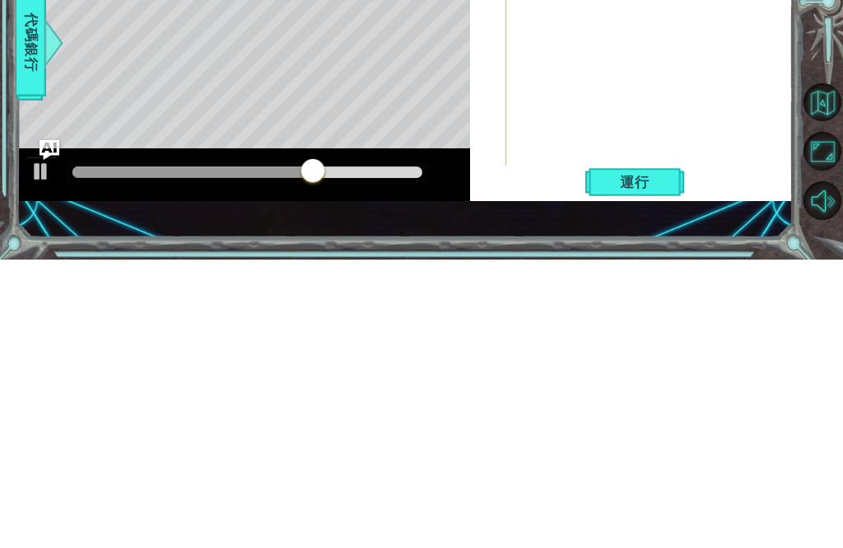
click at [656, 462] on span "運行" at bounding box center [635, 470] width 63 height 16
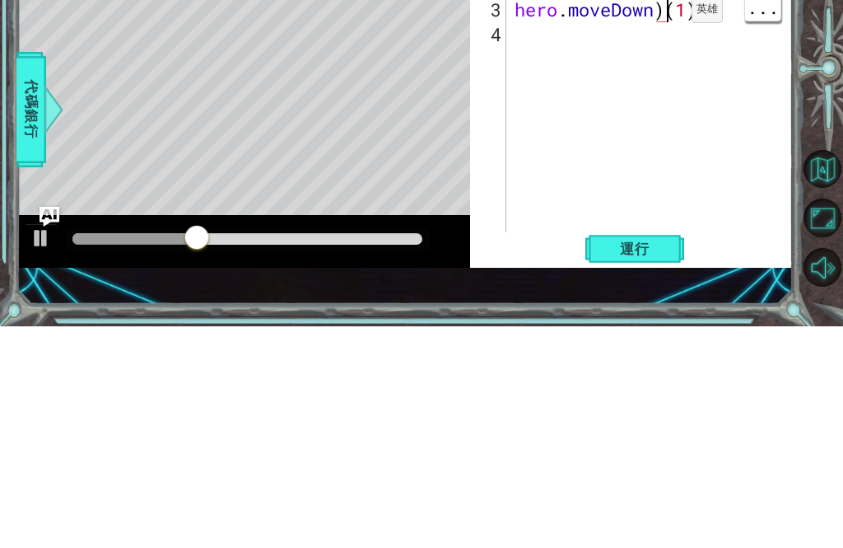
type textarea "hero.moveDown(1)"
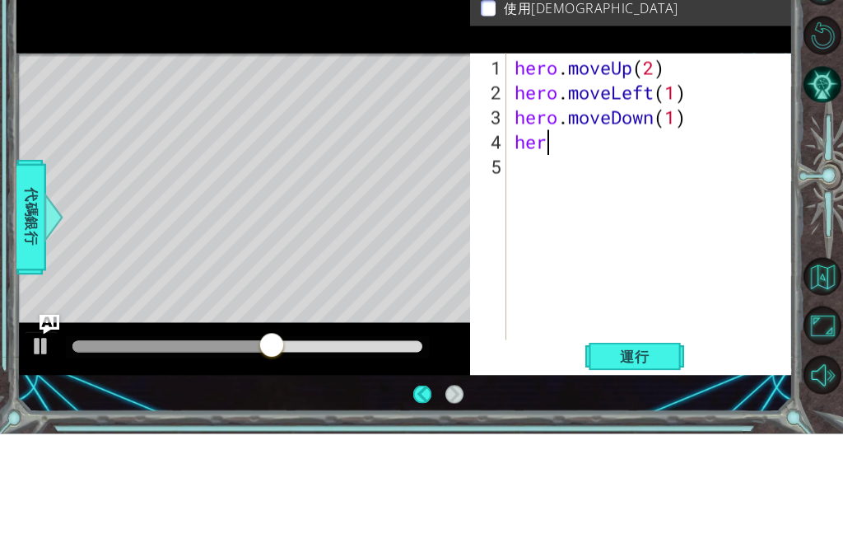
type textarea "hero"
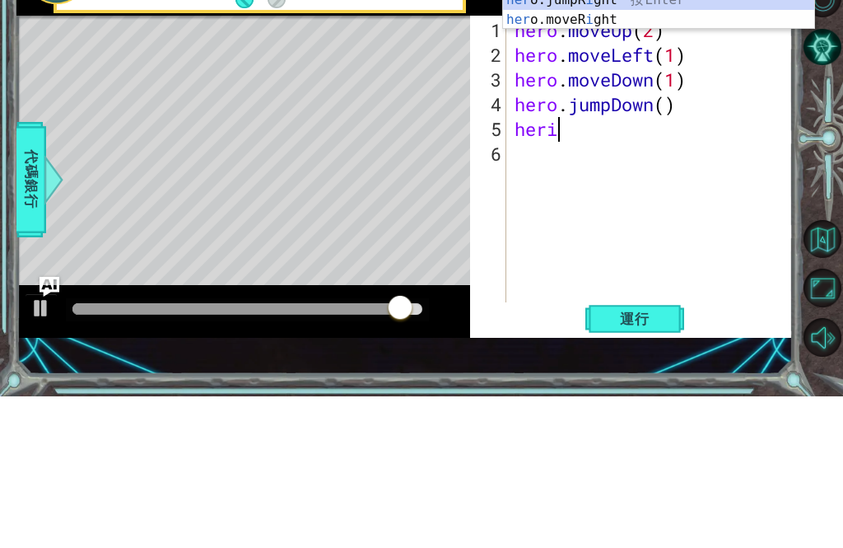
type textarea "her"
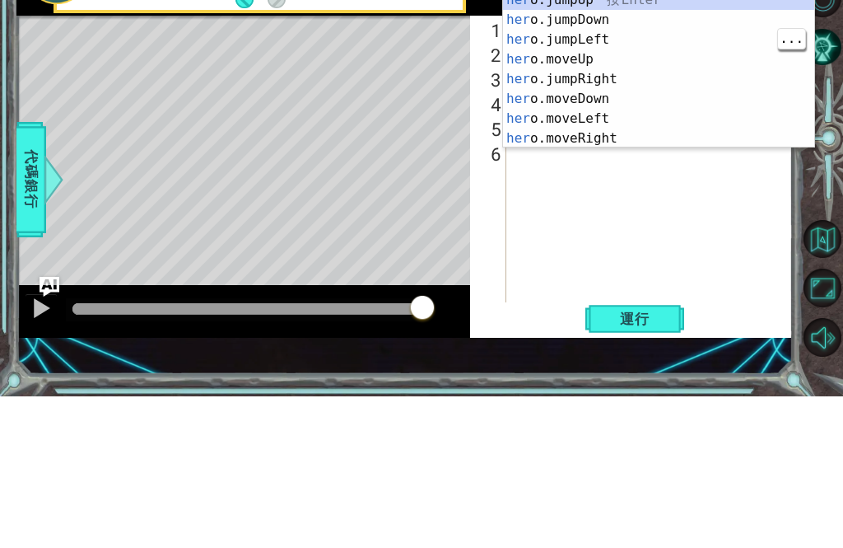
click at [619, 142] on div "her o.jumpUp 按 Enter her o.jumpDown 按 Enter her o.jumpLeft 按 Enter her o.moveUp…" at bounding box center [658, 241] width 311 height 198
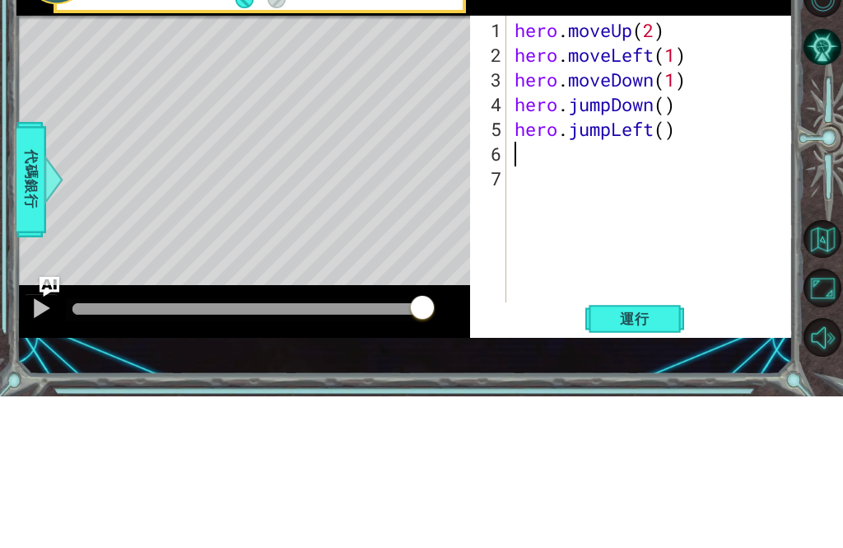
scroll to position [0, 0]
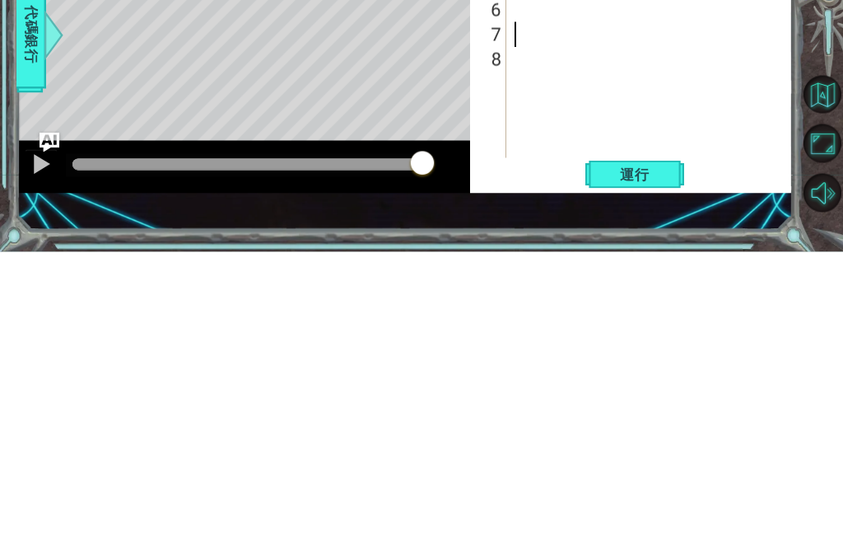
click at [656, 462] on span "運行" at bounding box center [635, 470] width 63 height 16
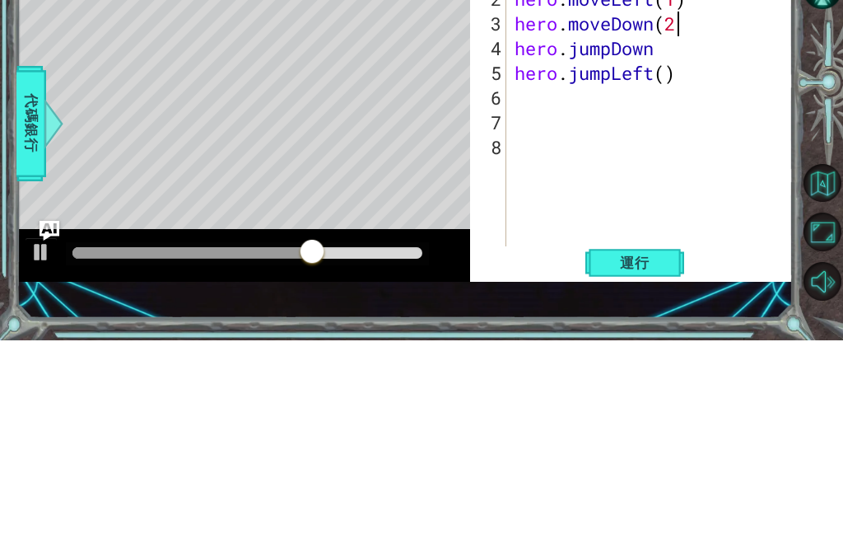
scroll to position [0, 7]
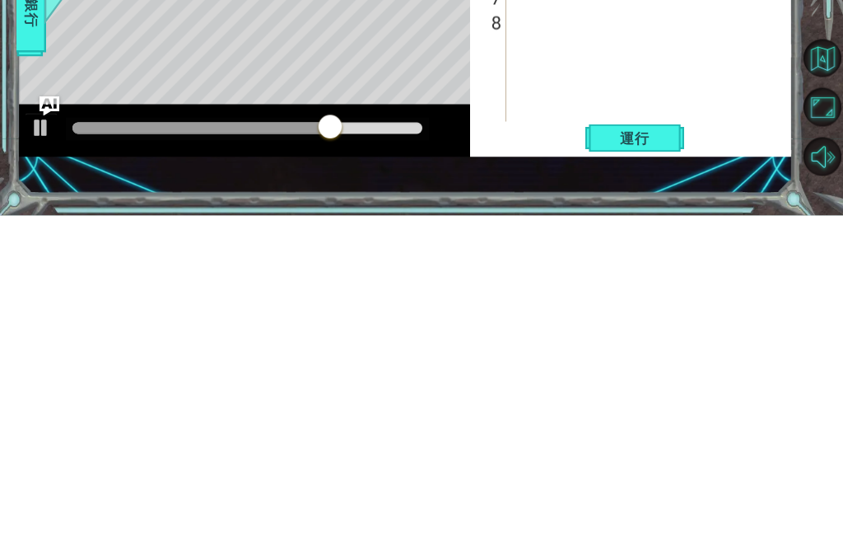
click at [637, 462] on span "運行" at bounding box center [635, 470] width 63 height 16
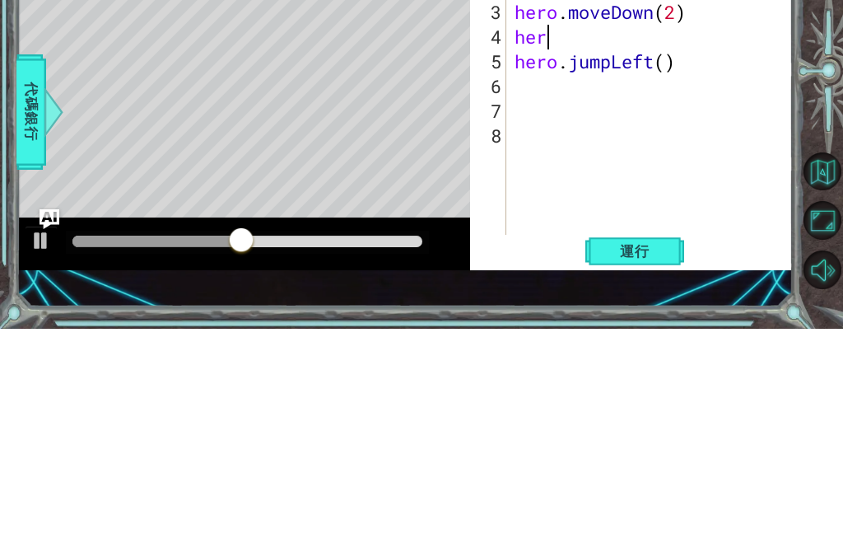
scroll to position [0, 0]
type textarea "h"
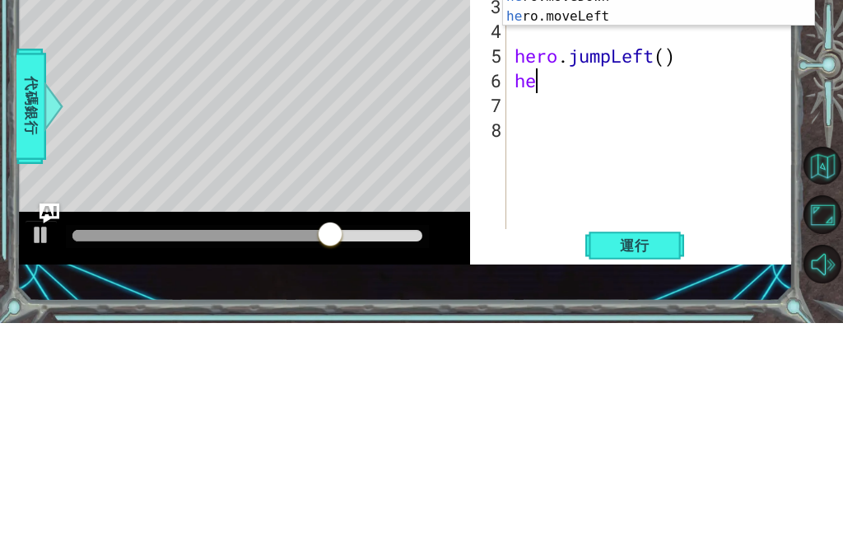
scroll to position [0, 1]
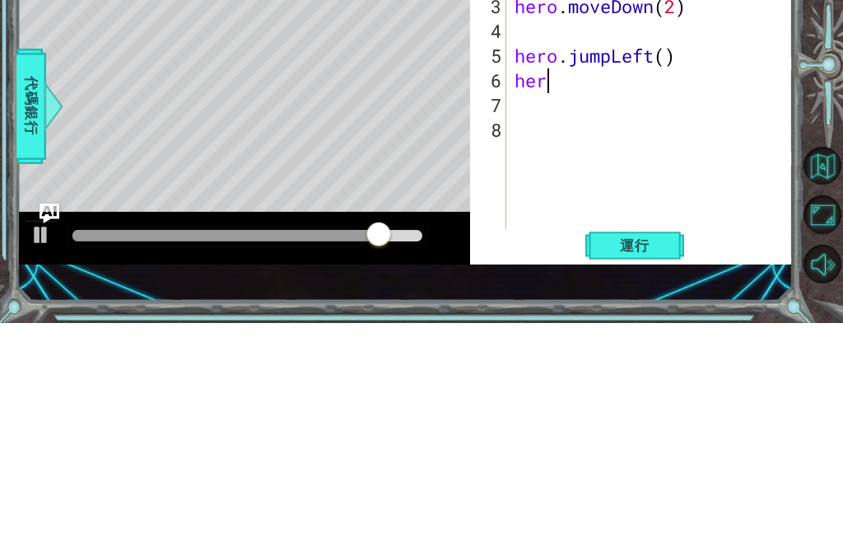
type textarea "hero"
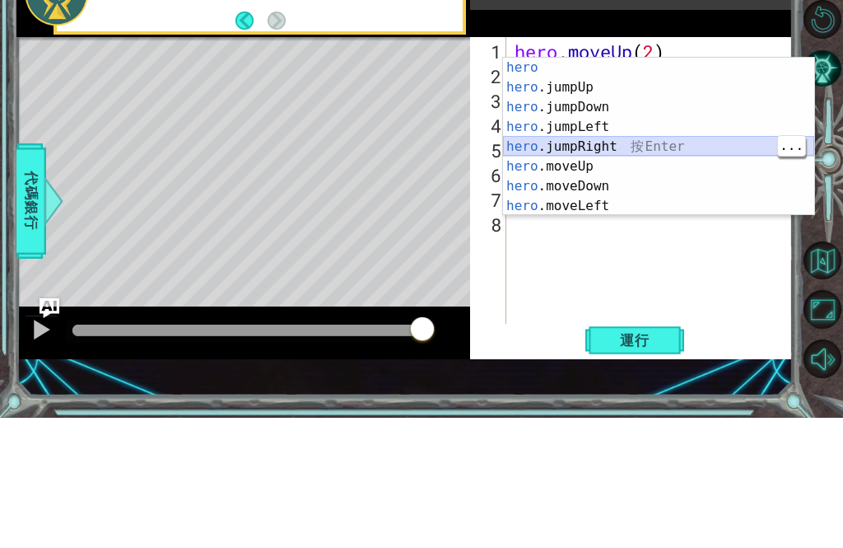
click at [663, 188] on div "hero 按 Enter hero .jumpUp 按 Enter hero .jumpDown 按 Enter hero .jumpLeft 按 Enter…" at bounding box center [658, 287] width 311 height 198
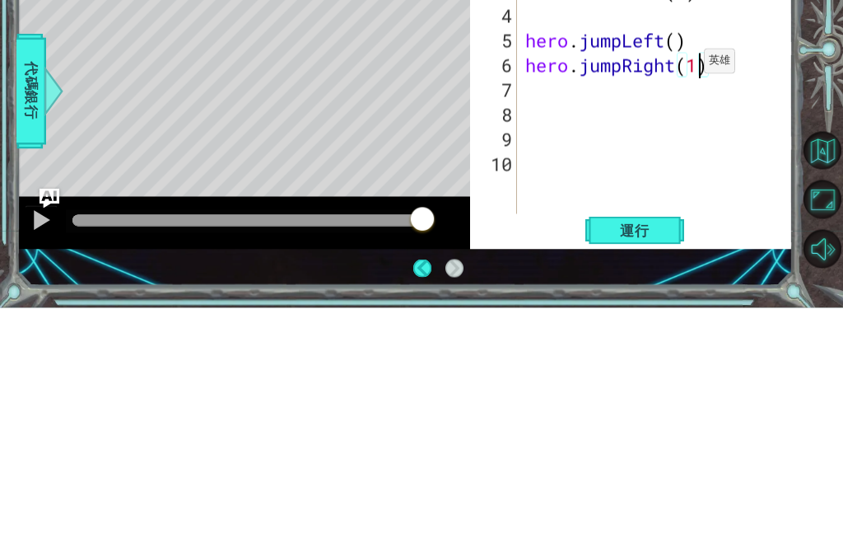
scroll to position [0, 7]
type textarea "hero.jumpRight(1)"
click at [654, 462] on span "運行" at bounding box center [635, 470] width 63 height 16
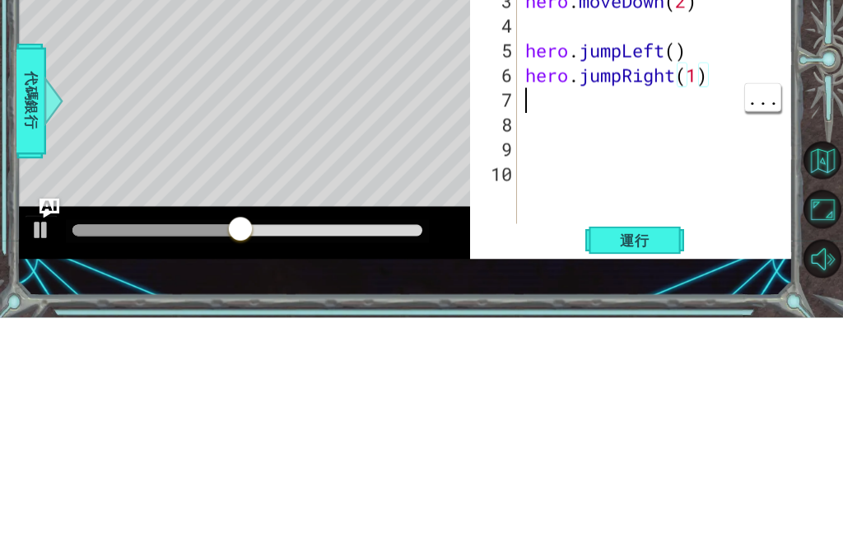
scroll to position [0, 0]
click at [720, 170] on div "hero . moveUp ( 2 ) hero . moveLeft ( 1 ) hero . moveDown ( 2 ) hero . jumpLeft…" at bounding box center [660, 343] width 277 height 346
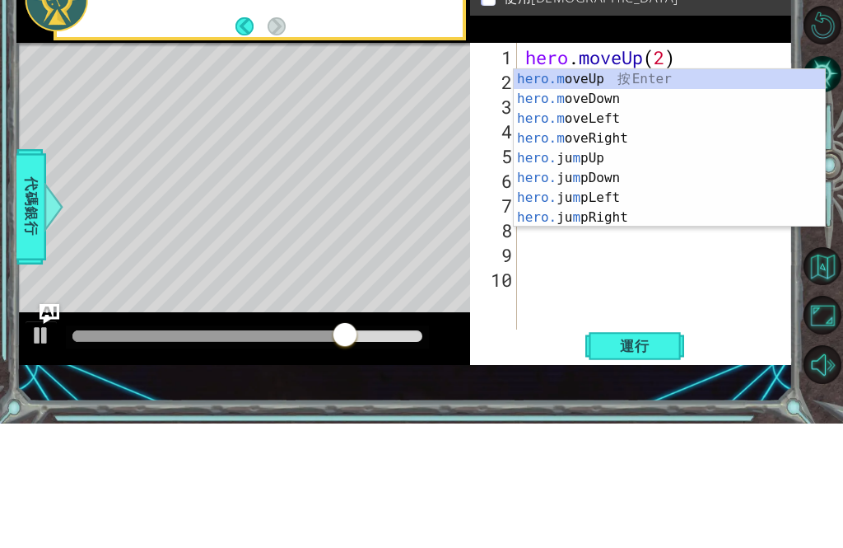
scroll to position [0, 2]
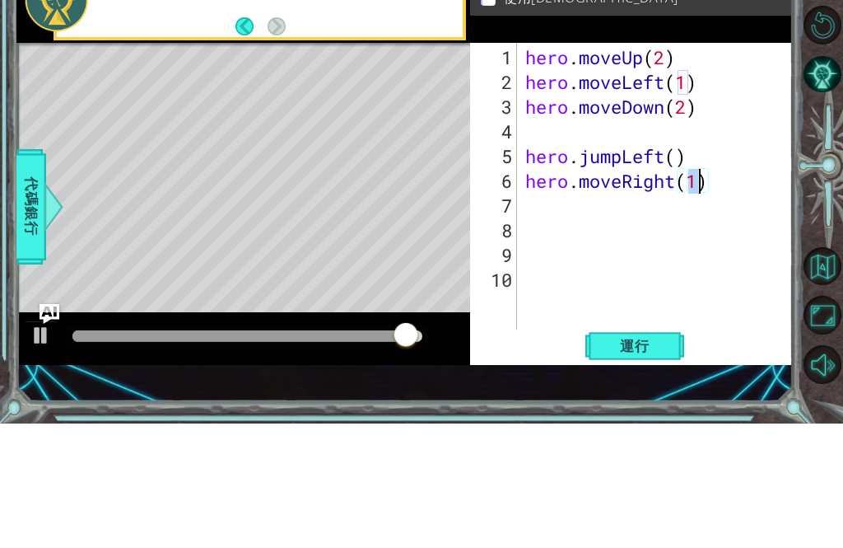
type textarea "hero.moveUp(2) hero.moveLeft(1)"
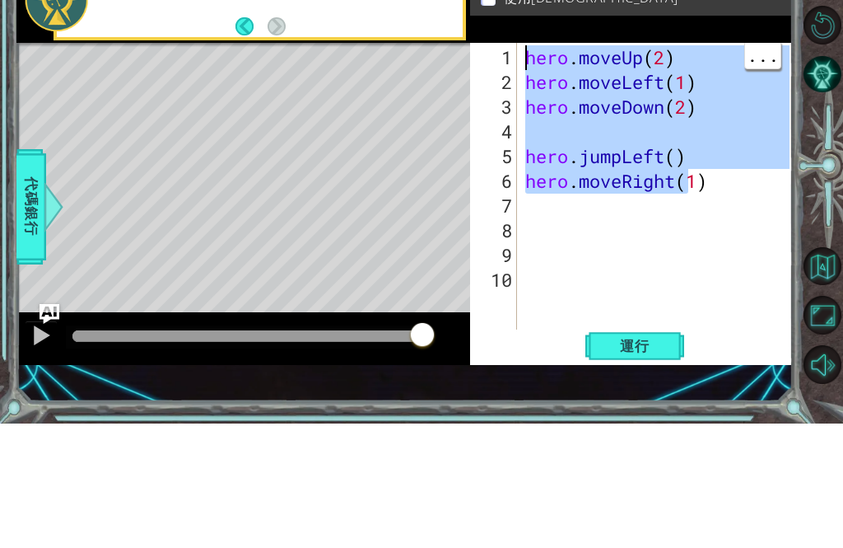
scroll to position [0, 0]
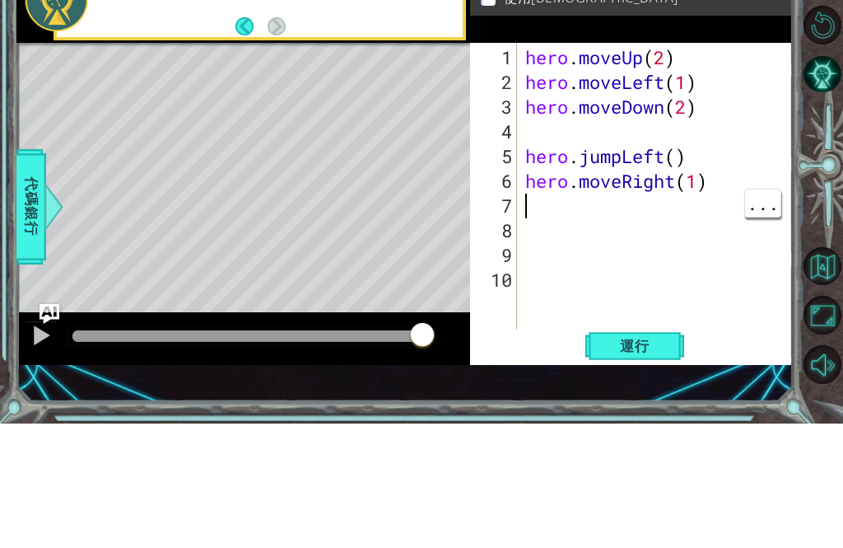
click at [750, 314] on span "..." at bounding box center [762, 327] width 35 height 27
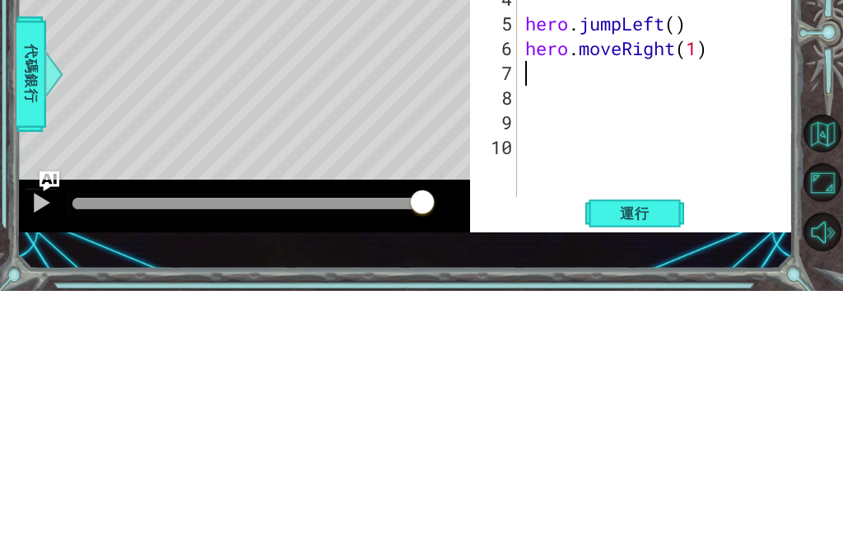
click at [660, 454] on button "運行" at bounding box center [634, 470] width 99 height 32
click at [651, 454] on button "運行" at bounding box center [634, 470] width 99 height 32
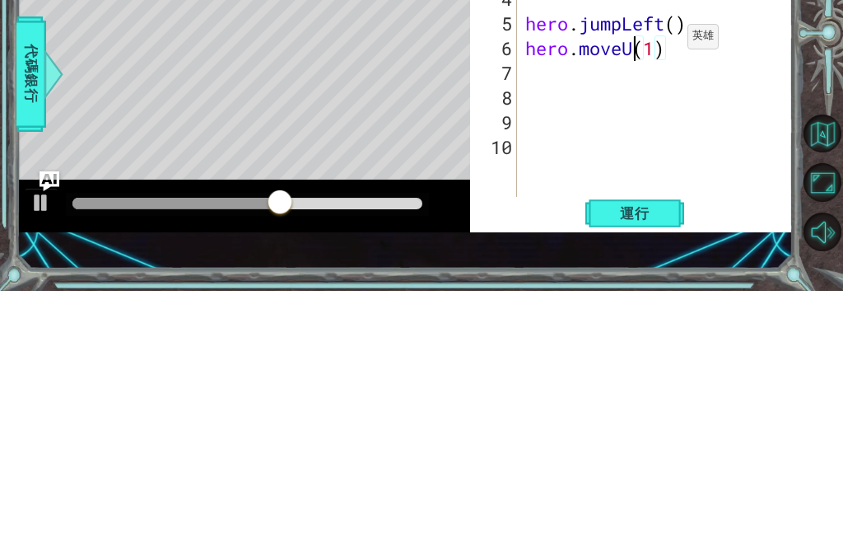
scroll to position [0, 6]
click at [674, 454] on button "運行" at bounding box center [634, 470] width 99 height 32
type textarea "hero.moveUp(1)"
click at [673, 170] on div "hero . moveUp ( 2 ) hero . moveLeft ( 1 ) hero . moveDown ( 2 ) hero . jumpLeft…" at bounding box center [660, 343] width 277 height 346
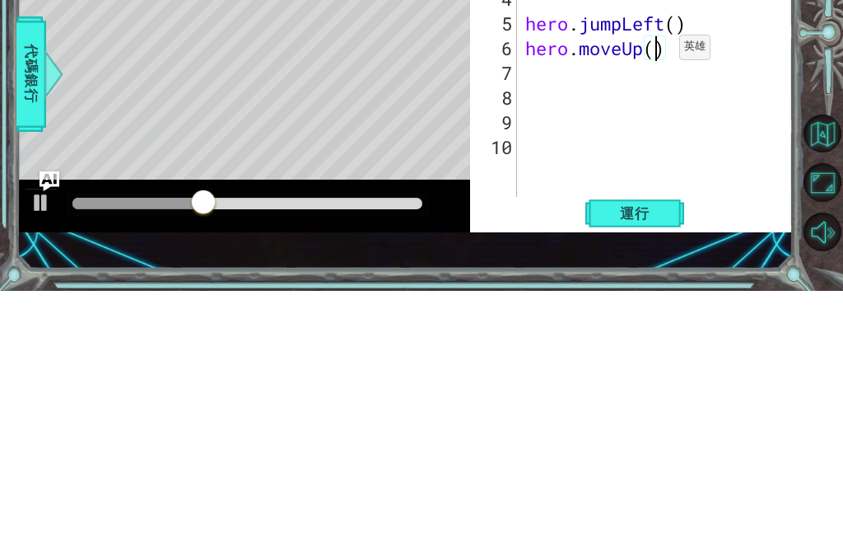
type textarea "hero.moveUp(2)"
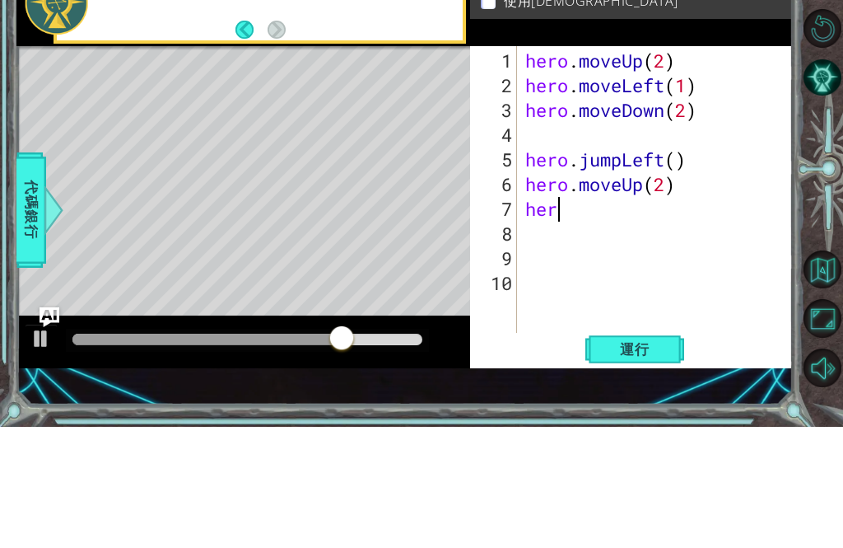
type textarea "hero"
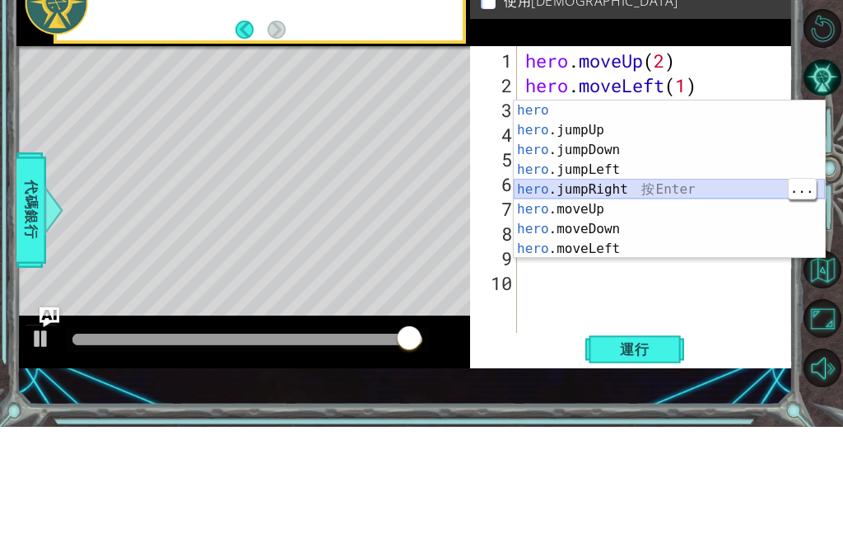
click at [653, 221] on div "hero 按 Enter hero .jumpUp 按 Enter hero .jumpDown 按 Enter hero .jumpLeft 按 Enter…" at bounding box center [669, 320] width 311 height 198
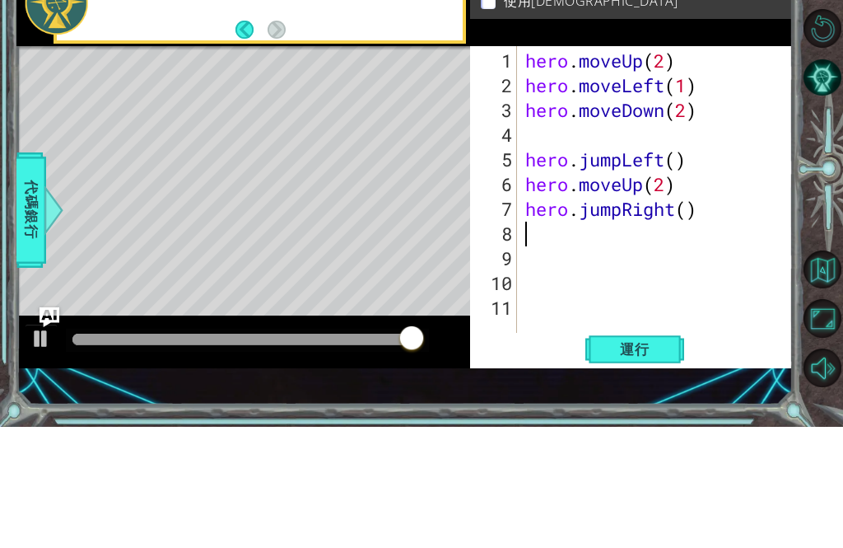
scroll to position [0, 0]
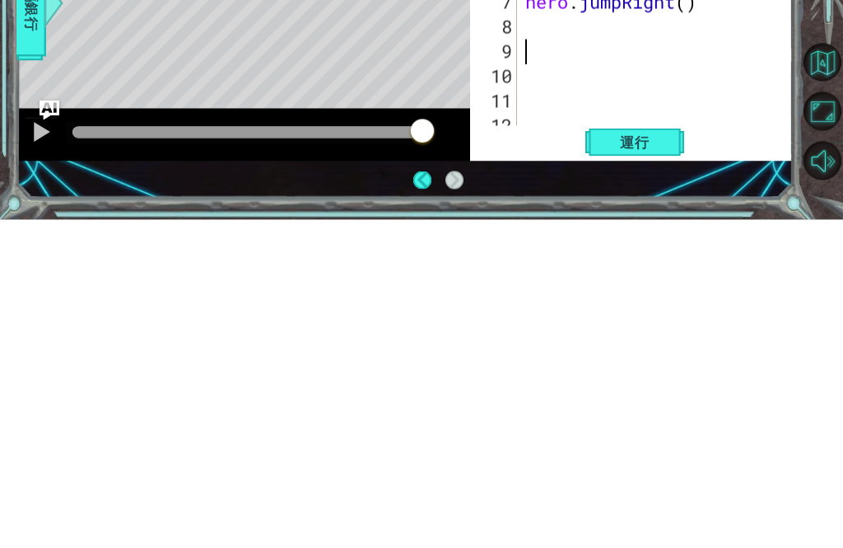
click at [636, 462] on span "運行" at bounding box center [635, 470] width 63 height 16
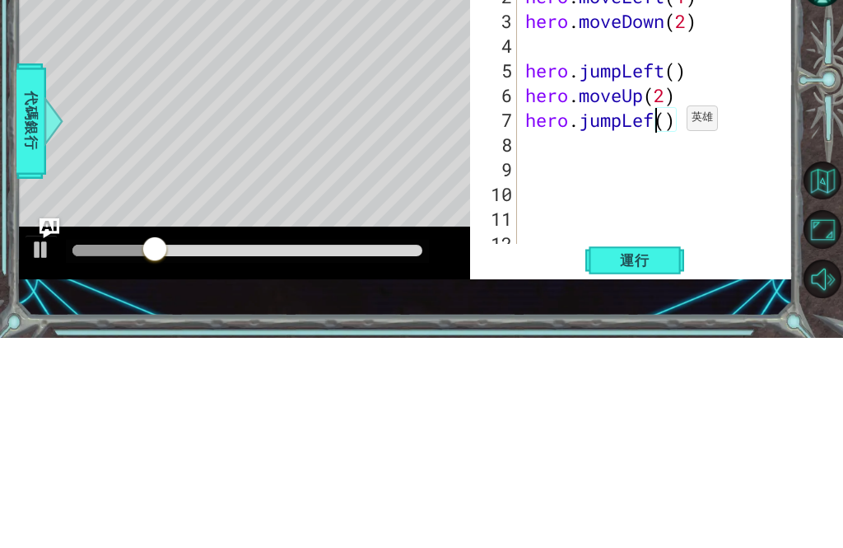
scroll to position [0, 7]
click at [659, 462] on span "運行" at bounding box center [635, 470] width 63 height 16
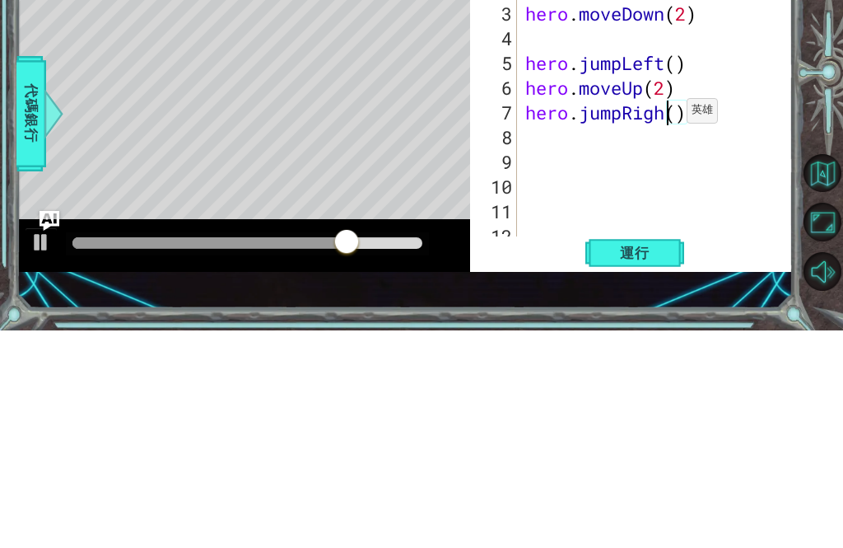
scroll to position [0, 7]
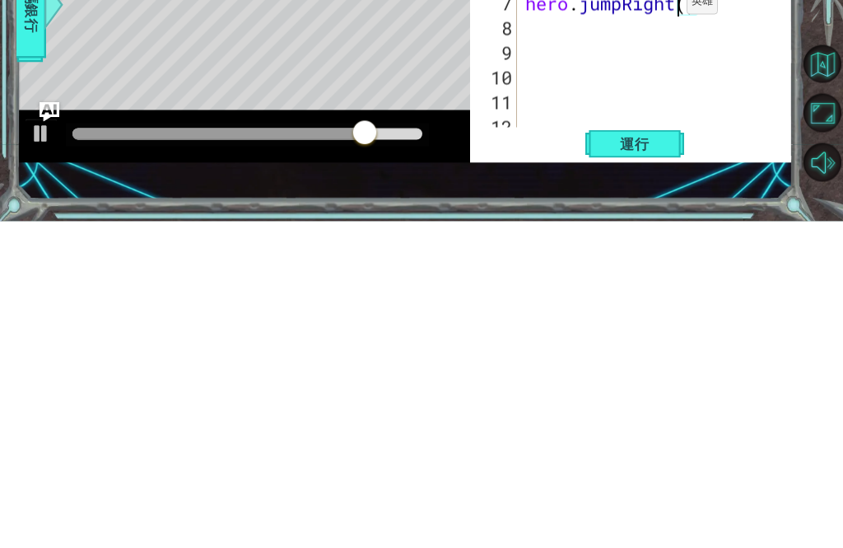
click at [657, 462] on span "運行" at bounding box center [635, 470] width 63 height 16
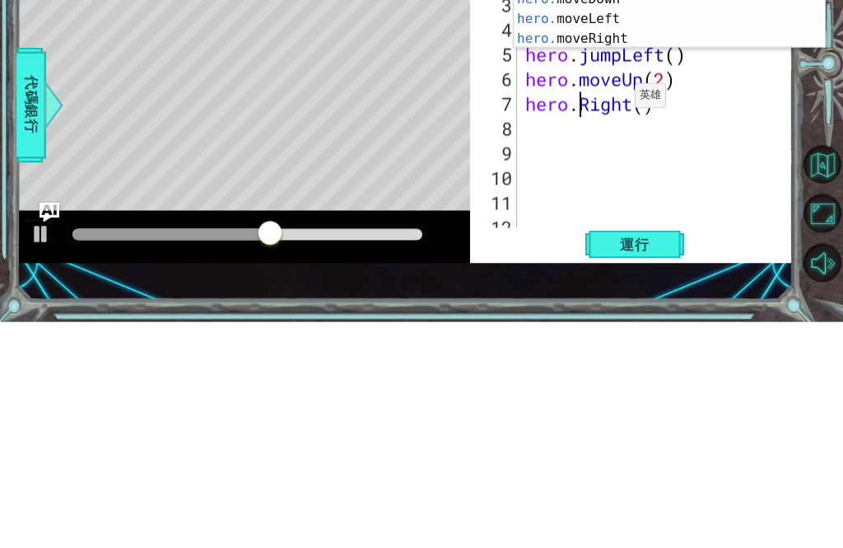
scroll to position [0, 5]
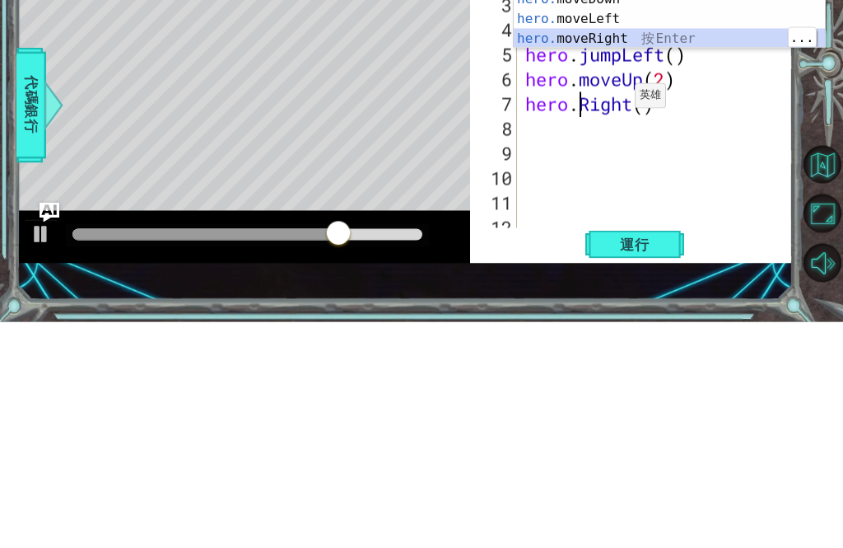
type textarea "hero.moveRight(1)"
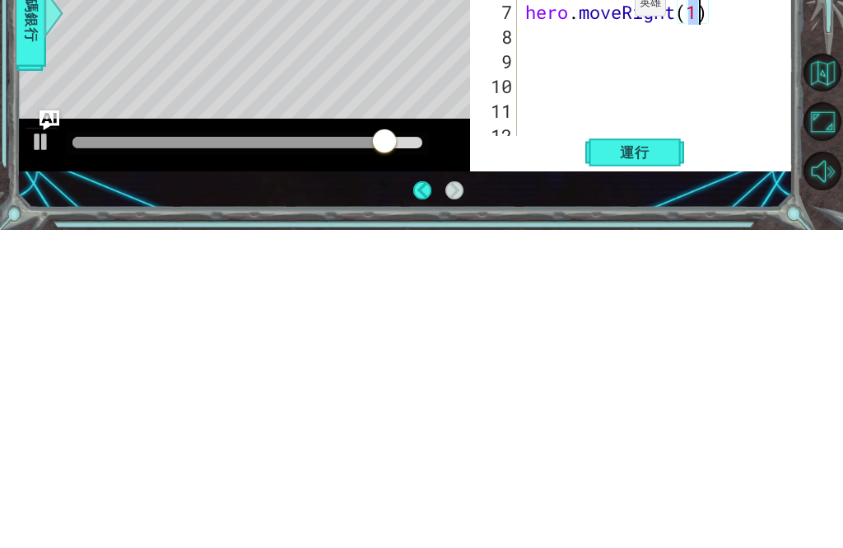
click at [657, 462] on span "運行" at bounding box center [635, 470] width 63 height 16
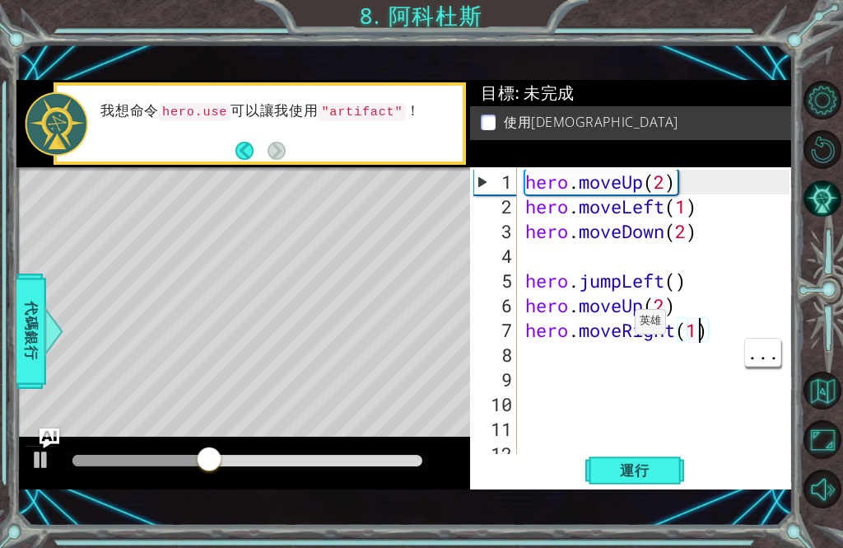
scroll to position [0, 0]
click at [585, 351] on div "hero . moveUp ( 2 ) hero . moveLeft ( 1 ) hero . moveDown ( 2 ) hero . jumpLeft…" at bounding box center [660, 343] width 277 height 346
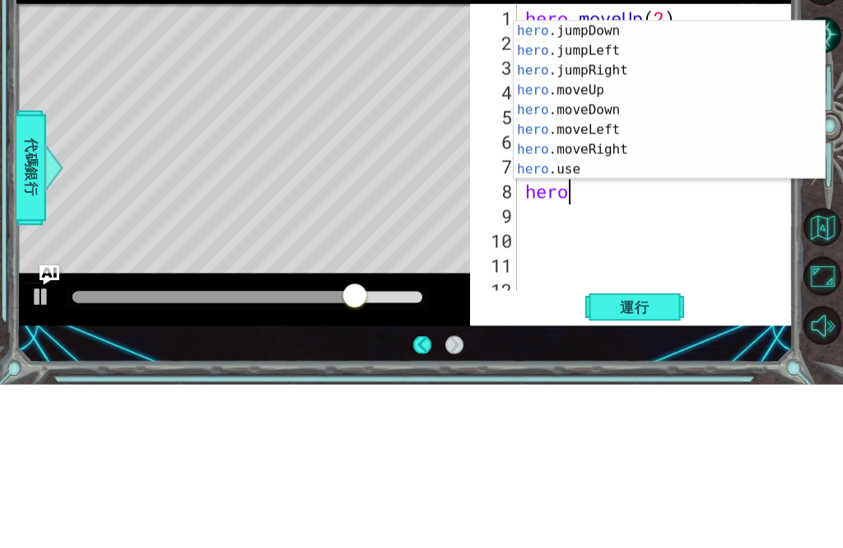
scroll to position [40, 0]
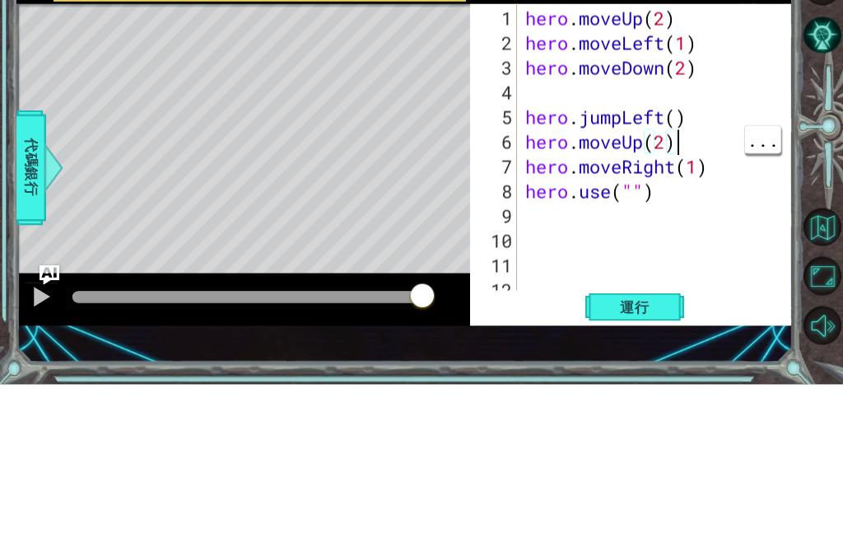
type textarea "hero.use("")"
click at [741, 183] on div "hero . moveUp ( 2 ) hero . moveLeft ( 1 ) hero . moveDown ( 2 ) hero . jumpLeft…" at bounding box center [660, 343] width 277 height 346
type textarea "hero.moveUp(2)"
click at [759, 240] on span "..." at bounding box center [762, 253] width 35 height 27
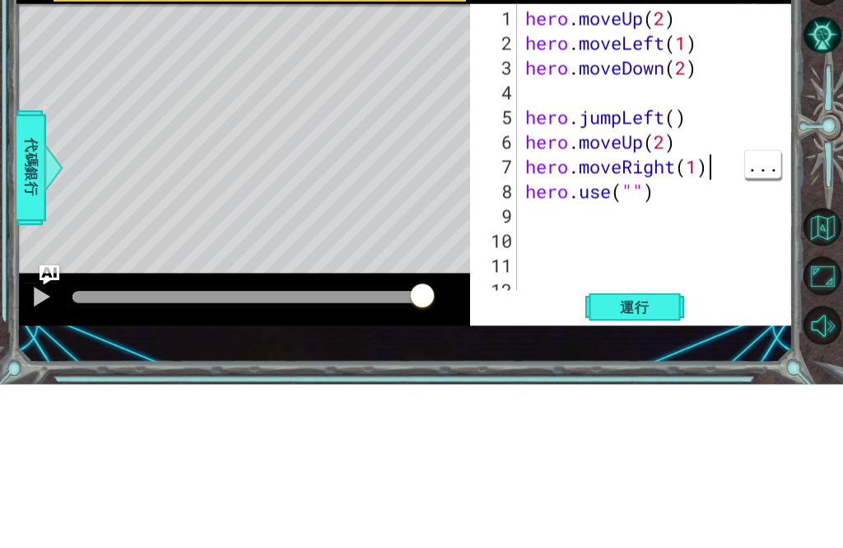
click at [739, 170] on div "hero . moveUp ( 2 ) hero . moveLeft ( 1 ) hero . moveDown ( 2 ) hero . jumpLeft…" at bounding box center [660, 343] width 276 height 346
type textarea "hero.use("o")"
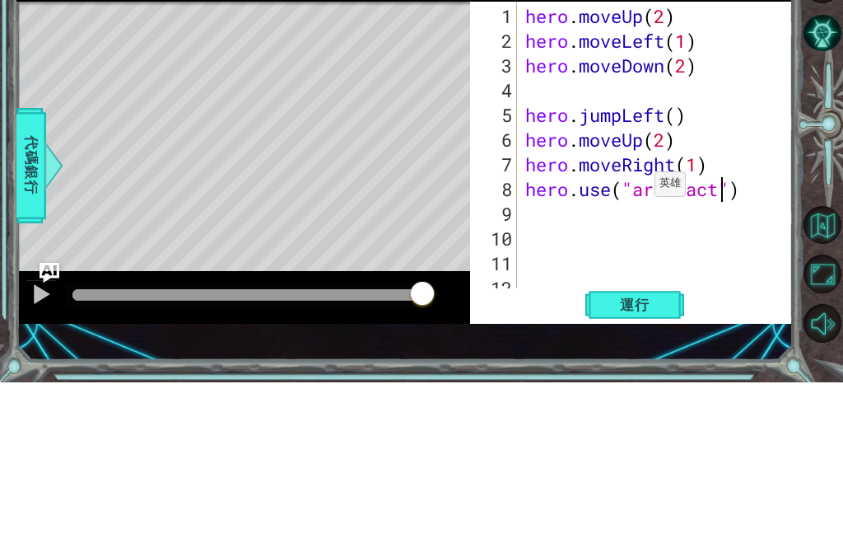
scroll to position [0, 9]
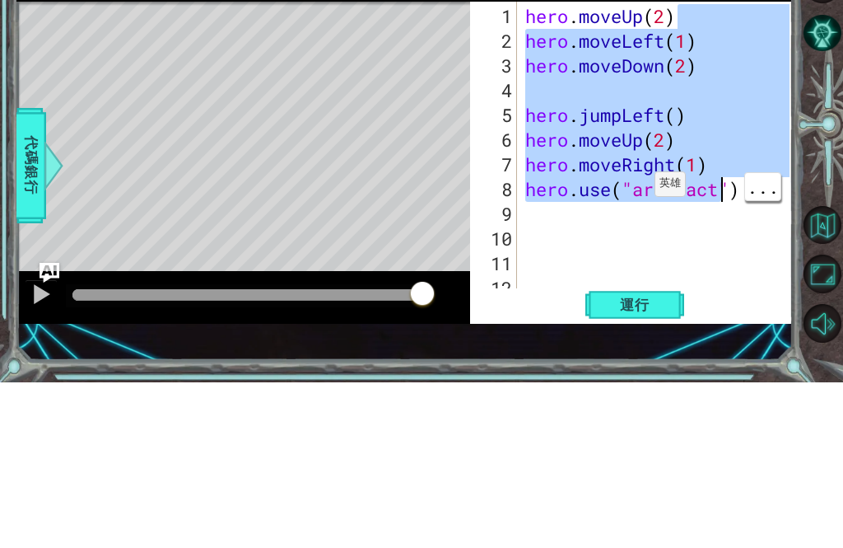
type textarea "hero.moveLeft(1)"
click at [626, 170] on div "hero . moveUp ( 2 ) hero . moveLeft ( 1 ) hero . moveDown ( 2 ) hero . jumpLeft…" at bounding box center [660, 343] width 276 height 346
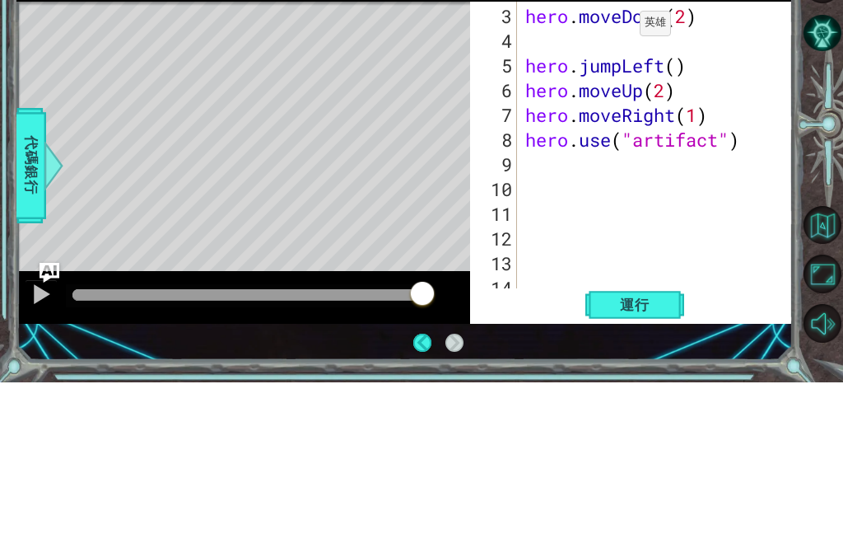
scroll to position [49, 0]
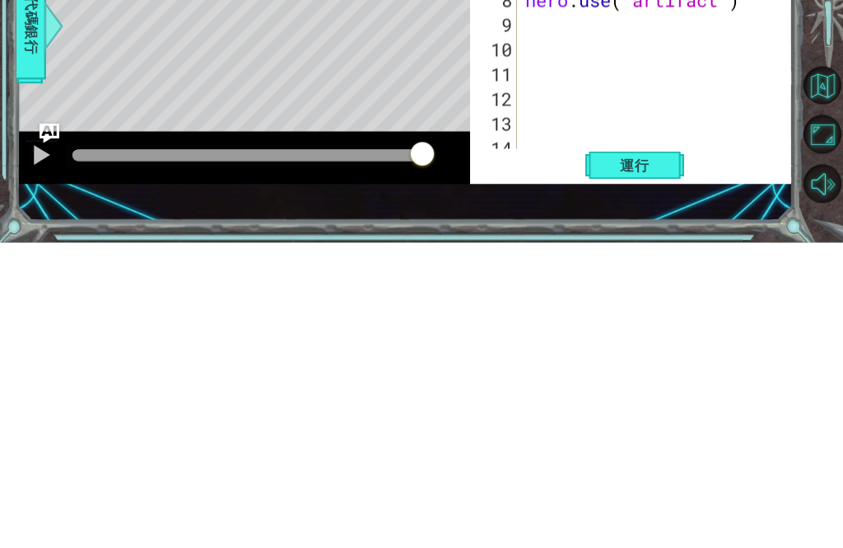
click at [642, 462] on span "運行" at bounding box center [635, 470] width 63 height 16
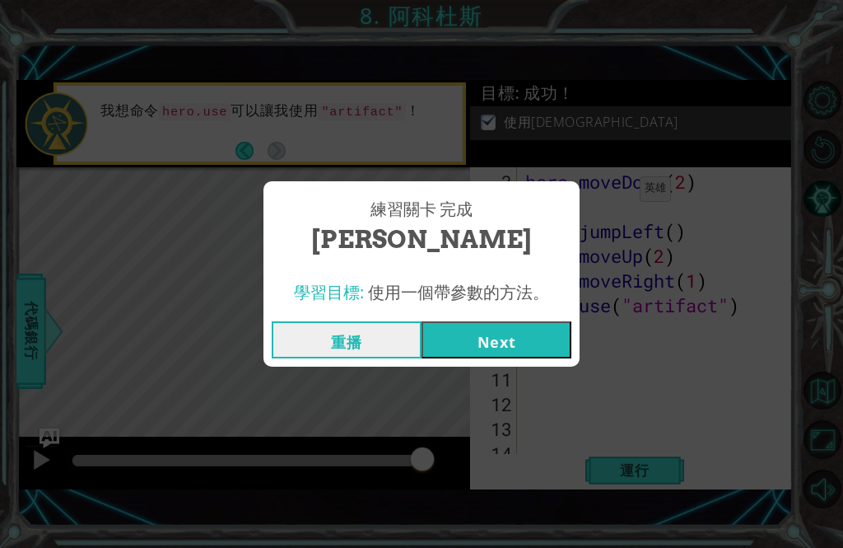
click at [535, 339] on button "Next" at bounding box center [497, 339] width 150 height 37
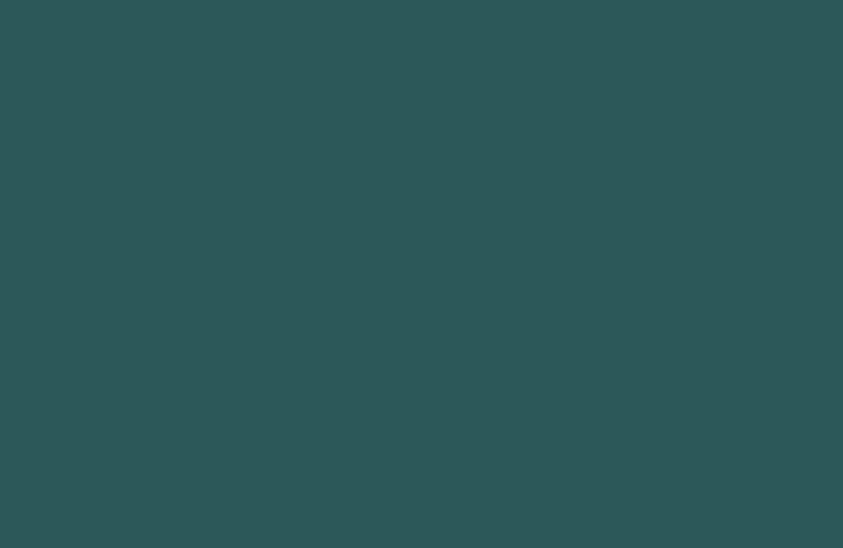
click at [537, 389] on body "1 2 3 4 5 6 7 8 9 " o" 按 Enter הההההההההההההההההההההההההההההההההההההההההההההההה…" at bounding box center [421, 274] width 843 height 548
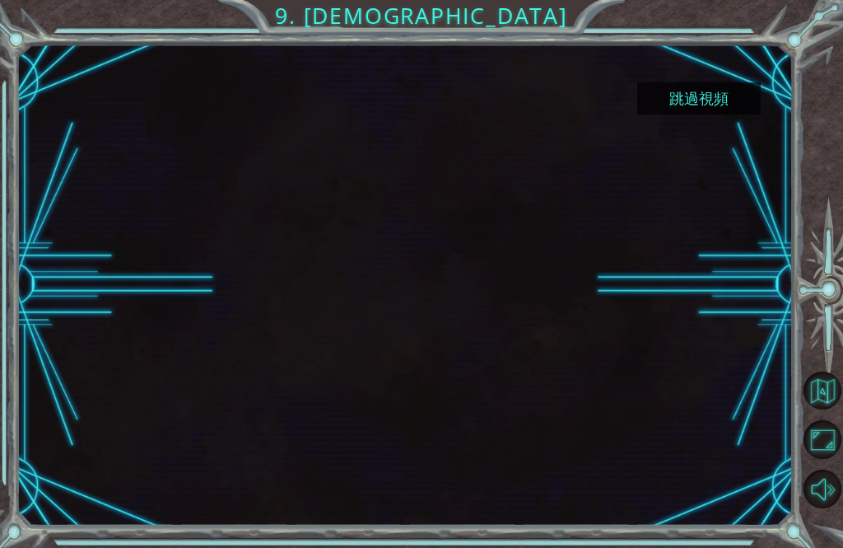
scroll to position [44, 0]
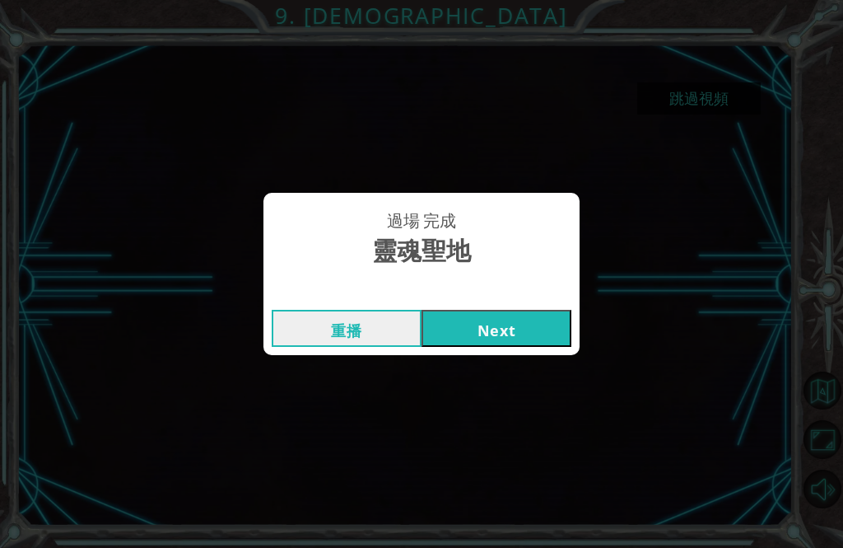
click at [520, 319] on button "Next" at bounding box center [497, 328] width 150 height 37
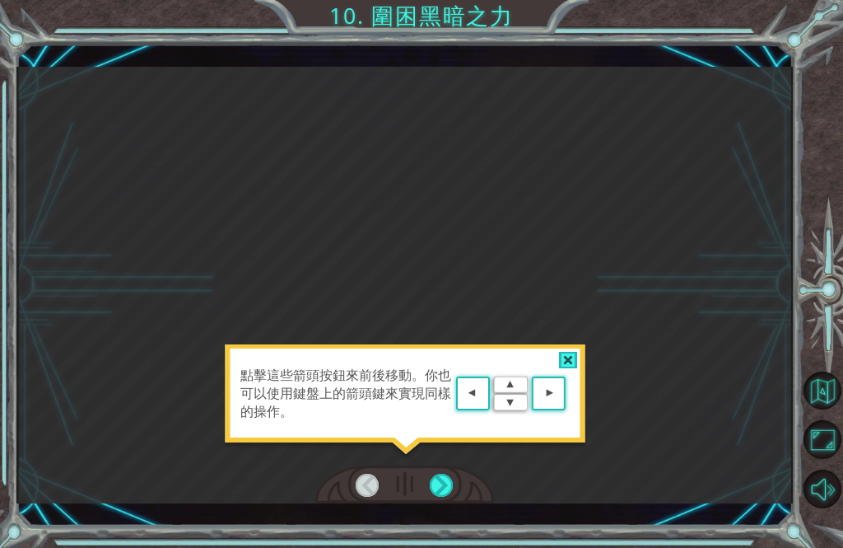
click at [459, 529] on div "點擊這些箭頭按鈕來前後移動。你也可以使用鍵盤上的箭頭鍵來實現同樣的操作。 Temporary Text 在 使 用 代 碼 捕 獲 黑 暗 之 力 之 前 ，…" at bounding box center [421, 274] width 843 height 548
click at [375, 531] on div "點擊這些箭頭按鈕來前後移動。你也可以使用鍵盤上的箭頭鍵來實現同樣的操作。 Temporary Text 在 使 用 代 碼 捕 獲 黑 暗 之 力 之 前 ，…" at bounding box center [421, 274] width 843 height 548
click at [446, 535] on div "點擊這些箭頭按鈕來前後移動。你也可以使用鍵盤上的箭頭鍵來實現同樣的操作。 Temporary Text 在 使 用 代 碼 捕 獲 黑 暗 之 力 之 前 ，…" at bounding box center [421, 274] width 843 height 548
click at [459, 529] on div "點擊這些箭頭按鈕來前後移動。你也可以使用鍵盤上的箭頭鍵來實現同樣的操作。 Temporary Text 在 使 用 代 碼 捕 獲 黑 暗 之 力 之 前 ，…" at bounding box center [421, 274] width 843 height 548
click at [570, 394] on area at bounding box center [570, 394] width 0 height 0
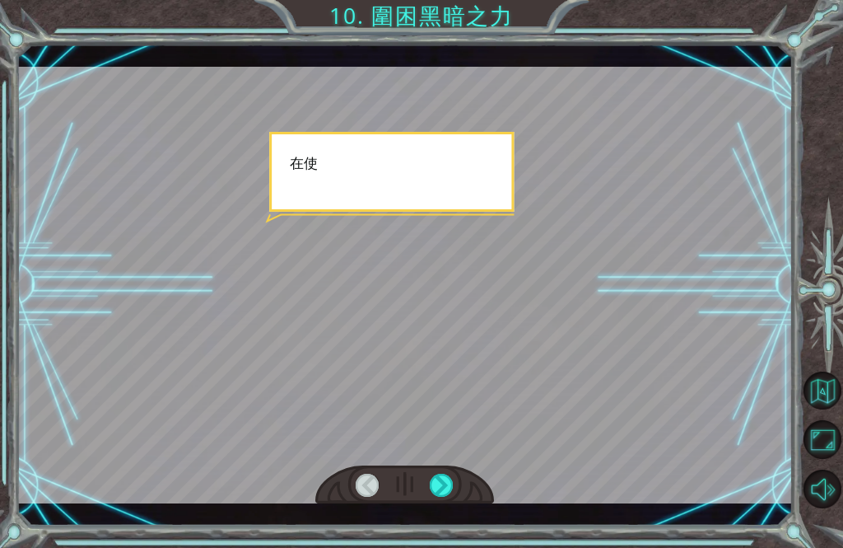
click at [576, 402] on div at bounding box center [404, 285] width 776 height 436
click at [458, 518] on div "Temporary Text 在 使 用 代 碼 捕 獲 黑 暗 之 力 之 前 ， 我 們 需 要 修 復 巨 石 器 。 當 斯 特 拉 失 蹤 時 ， …" at bounding box center [404, 285] width 776 height 482
click at [459, 524] on div "Temporary Text 在 使 用 代 碼 捕 獲 黑 暗 之 力 之 前 ， 我 們 需 要 修 復 巨 石 器 。 當 斯 特 拉 失 蹤 時 ， …" at bounding box center [421, 274] width 843 height 548
click at [447, 533] on div "Temporary Text 在 使 用 代 碼 捕 獲 黑 暗 之 力 之 前 ， 我 們 需 要 修 復 巨 石 器 。 當 斯 特 拉 失 蹤 時 ， …" at bounding box center [421, 274] width 843 height 548
click at [447, 534] on div "Temporary Text 在 使 用 代 碼 捕 獲 黑 暗 之 力 之 前 ， 我 們 需 要 修 復 巨 石 器 。 當 斯 特 拉 失 蹤 時 ， …" at bounding box center [421, 274] width 843 height 548
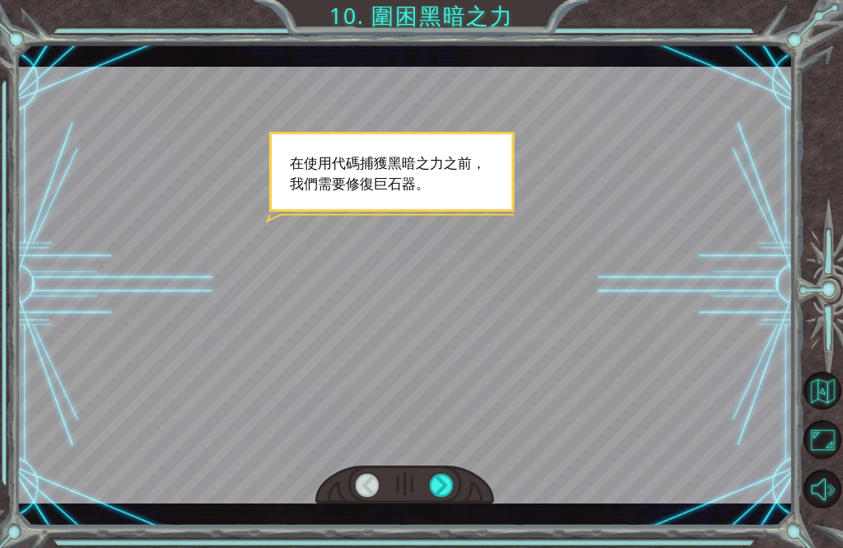
click at [450, 532] on div "Temporary Text 在 使 用 代 碼 捕 獲 黑 暗 之 力 之 前 ， 我 們 需 要 修 復 巨 石 器 。 當 斯 特 拉 失 蹤 時 ， …" at bounding box center [421, 274] width 843 height 548
click at [447, 535] on div "Temporary Text 在 使 用 代 碼 捕 獲 黑 暗 之 力 之 前 ， 我 們 需 要 修 復 巨 石 器 。 當 斯 特 拉 失 蹤 時 ， …" at bounding box center [421, 274] width 843 height 548
click at [450, 537] on div "Temporary Text 在 使 用 代 碼 捕 獲 黑 暗 之 力 之 前 ， 我 們 需 要 修 復 巨 石 器 。 當 斯 特 拉 失 蹤 時 ， …" at bounding box center [421, 274] width 843 height 548
click at [446, 532] on div "Temporary Text 在 使 用 代 碼 捕 獲 黑 暗 之 力 之 前 ， 我 們 需 要 修 復 巨 石 器 。 當 斯 特 拉 失 蹤 時 ， …" at bounding box center [421, 274] width 843 height 548
click at [445, 534] on div "Temporary Text 在 使 用 代 碼 捕 獲 黑 暗 之 力 之 前 ， 我 們 需 要 修 復 巨 石 器 。 當 斯 特 拉 失 蹤 時 ， …" at bounding box center [421, 274] width 843 height 548
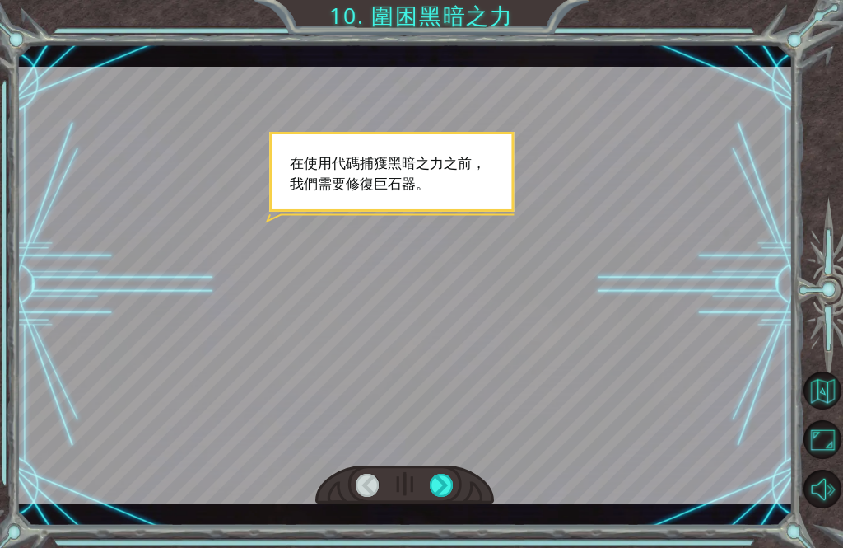
click at [445, 532] on div "Temporary Text 在 使 用 代 碼 捕 獲 黑 暗 之 力 之 前 ， 我 們 需 要 修 復 巨 石 器 。 當 斯 特 拉 失 蹤 時 ， …" at bounding box center [421, 274] width 843 height 548
click at [378, 532] on div "Temporary Text 在 使 用 代 碼 捕 獲 黑 暗 之 力 之 前 ， 我 們 需 要 修 復 巨 石 器 。 當 斯 特 拉 失 蹤 時 ， …" at bounding box center [421, 274] width 843 height 548
click at [376, 537] on div "Temporary Text 在 使 用 代 碼 捕 獲 黑 暗 之 力 之 前 ， 我 們 需 要 修 復 巨 石 器 。 當 斯 特 拉 失 蹤 時 ， …" at bounding box center [421, 274] width 843 height 548
click at [372, 520] on div "Temporary Text 在 使 用 代 碼 捕 獲 黑 暗 之 力 之 前 ， 我 們 需 要 修 復 巨 石 器 。 當 斯 特 拉 失 蹤 時 ， …" at bounding box center [404, 285] width 776 height 482
click at [368, 524] on div "Temporary Text 在 使 用 代 碼 捕 獲 黑 暗 之 力 之 前 ， 我 們 需 要 修 復 巨 石 器 。 當 斯 特 拉 失 蹤 時 ， …" at bounding box center [421, 274] width 843 height 548
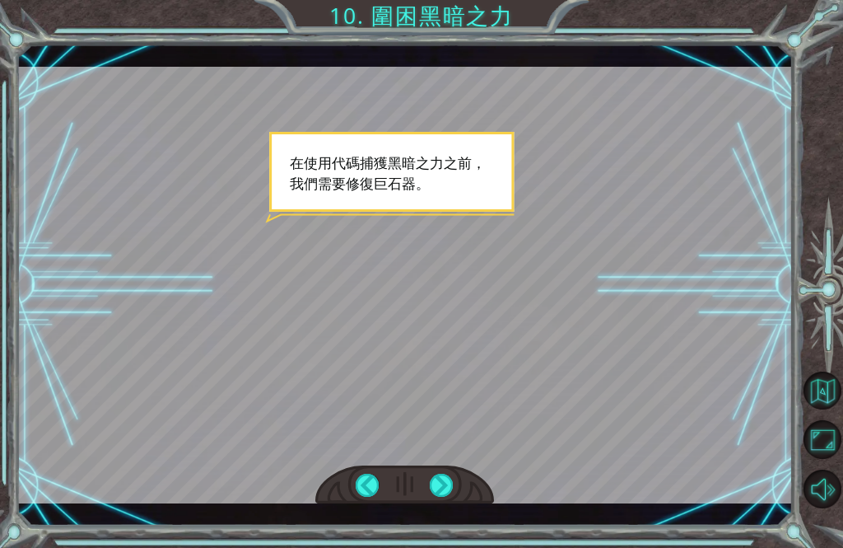
click at [445, 527] on div "Temporary Text 在 使 用 代 碼 捕 獲 黑 暗 之 力 之 前 ， 我 們 需 要 修 復 巨 石 器 。 當 斯 特 拉 失 蹤 時 ， …" at bounding box center [421, 274] width 843 height 548
click at [438, 525] on div "Temporary Text 在 使 用 代 碼 捕 獲 黑 暗 之 力 之 前 ， 我 們 需 要 修 復 巨 石 器 。 當 斯 特 拉 失 蹤 時 ， …" at bounding box center [421, 274] width 843 height 548
click at [605, 248] on div at bounding box center [404, 285] width 776 height 436
click at [449, 475] on div at bounding box center [442, 485] width 24 height 24
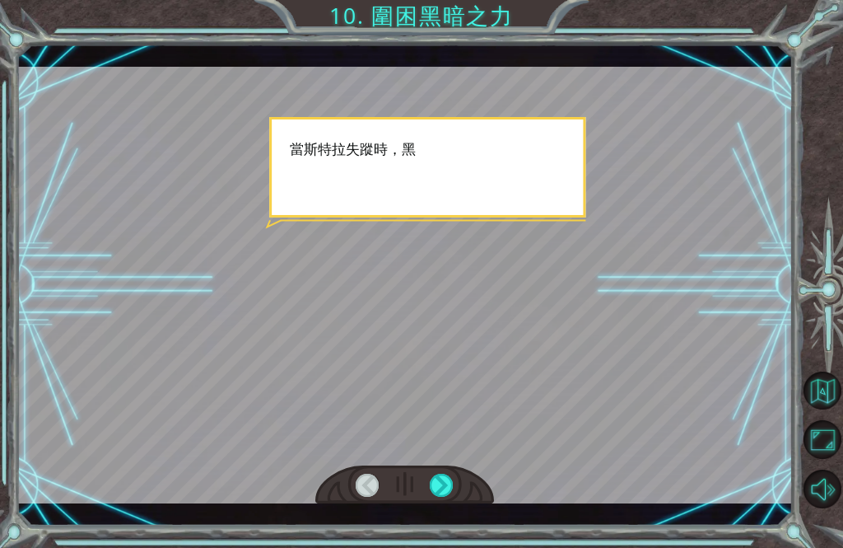
click at [446, 483] on div at bounding box center [442, 485] width 24 height 24
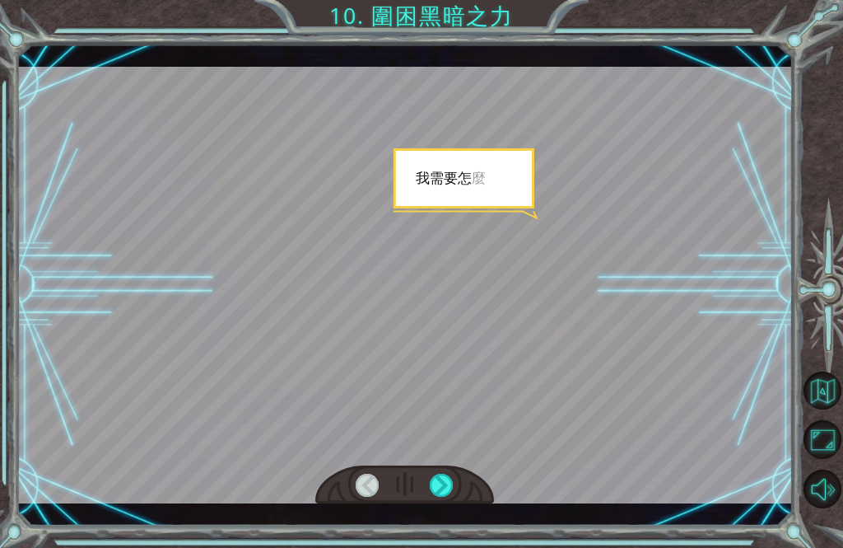
click at [444, 484] on div at bounding box center [442, 485] width 24 height 24
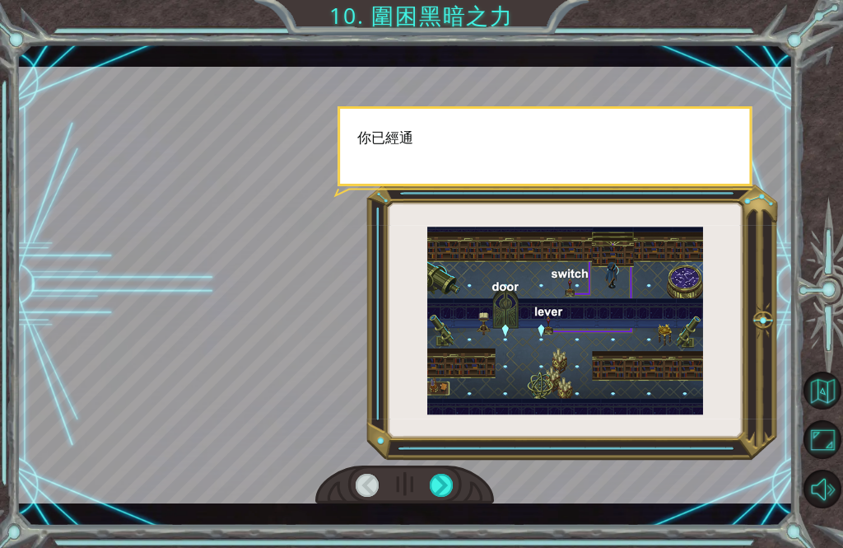
click at [447, 482] on div at bounding box center [442, 485] width 24 height 24
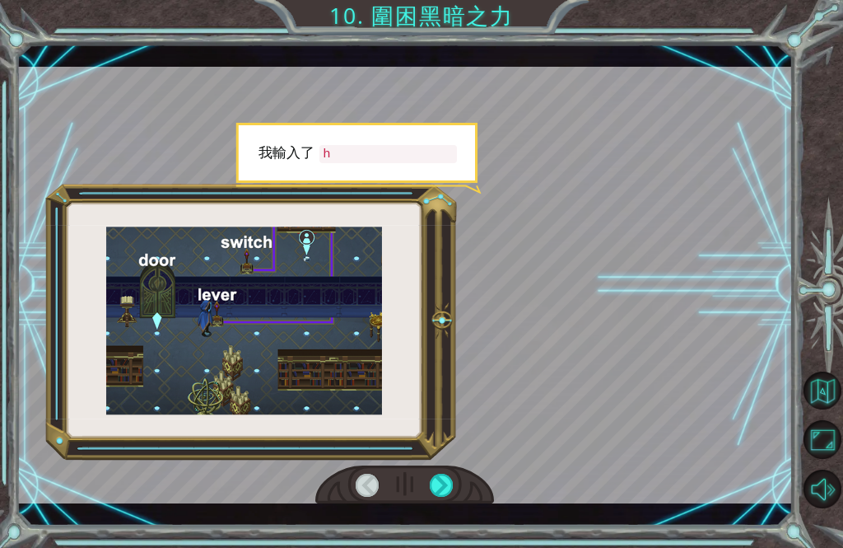
click at [449, 485] on div at bounding box center [442, 485] width 24 height 24
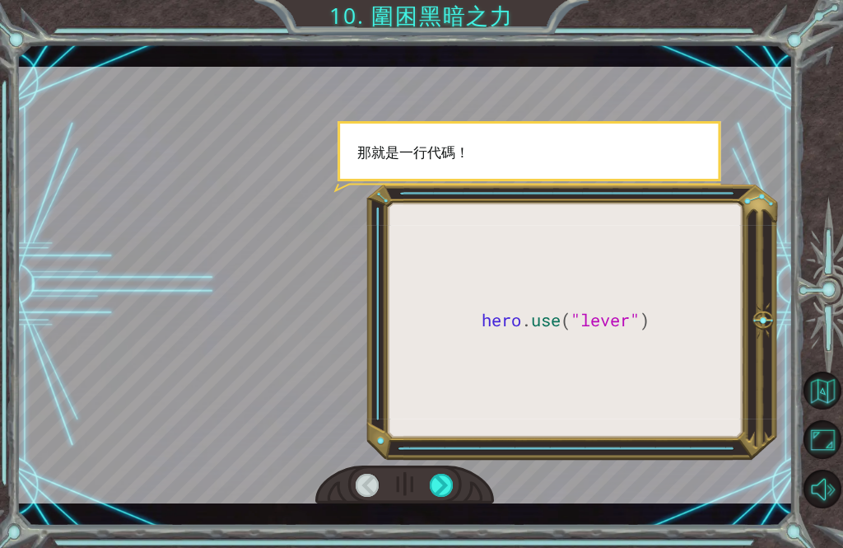
click at [453, 487] on div at bounding box center [442, 485] width 24 height 24
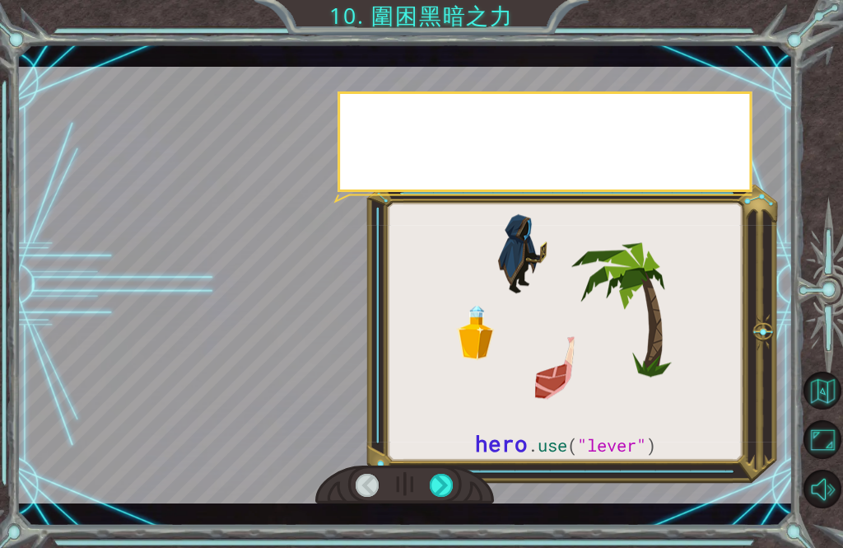
click at [451, 478] on div at bounding box center [442, 485] width 24 height 24
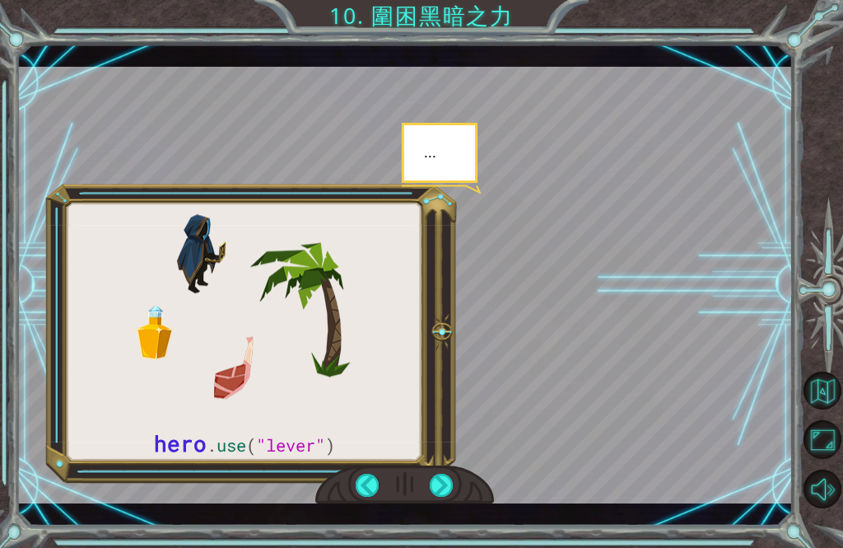
click at [452, 478] on div at bounding box center [442, 485] width 24 height 24
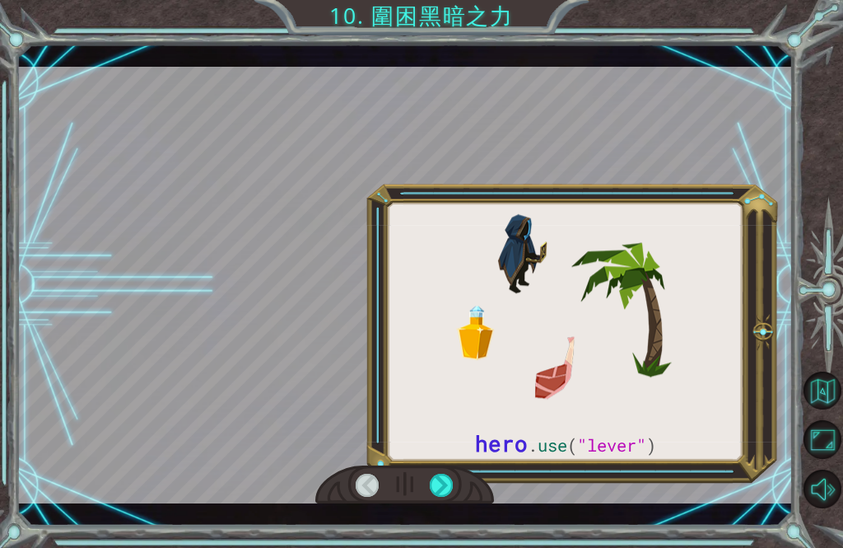
click at [464, 487] on div at bounding box center [404, 485] width 179 height 40
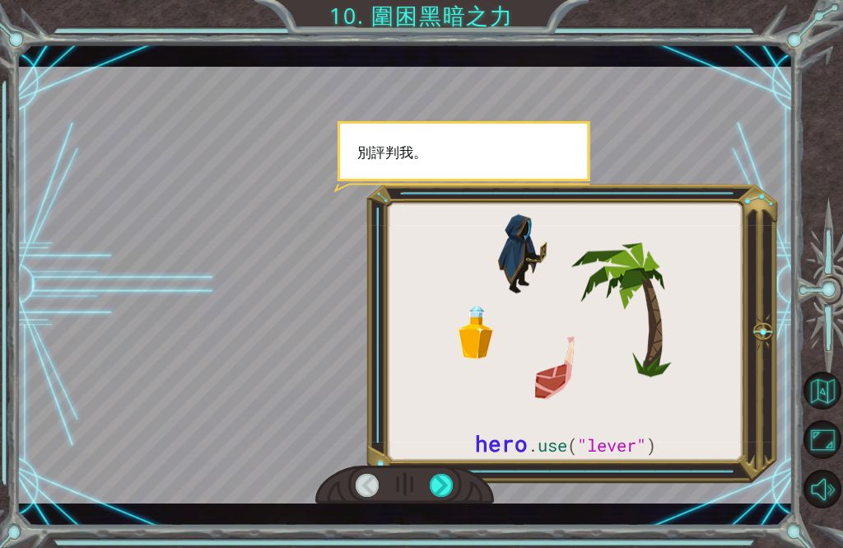
click at [468, 487] on div at bounding box center [404, 485] width 179 height 40
click at [467, 486] on div at bounding box center [404, 485] width 179 height 40
click at [454, 479] on div at bounding box center [442, 485] width 24 height 24
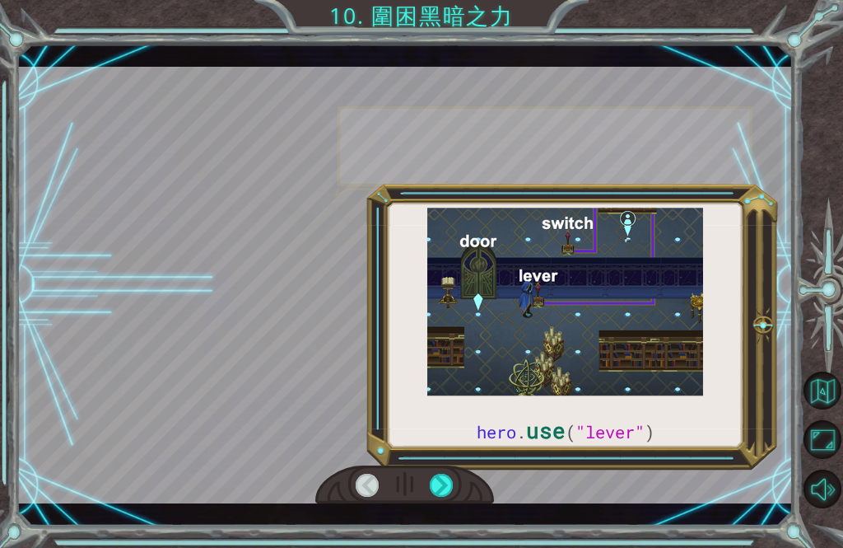
click at [436, 488] on div at bounding box center [442, 485] width 24 height 24
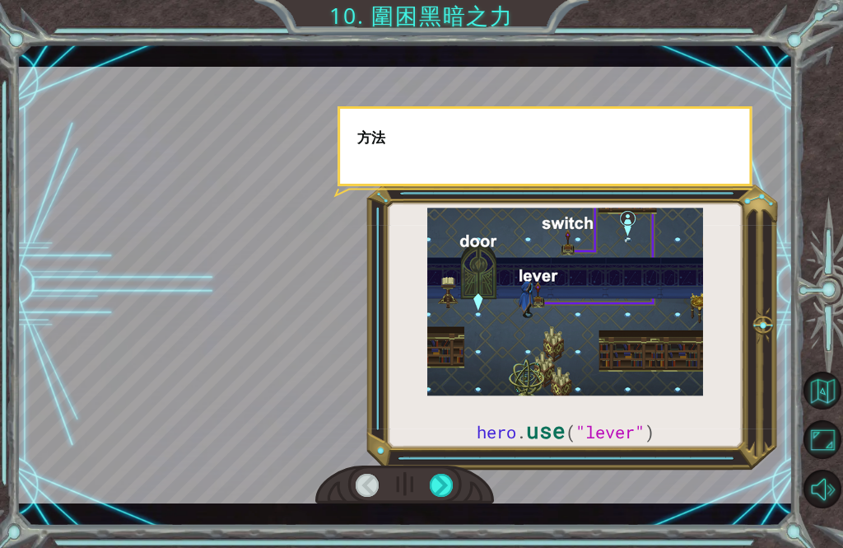
click at [441, 489] on div at bounding box center [442, 485] width 24 height 24
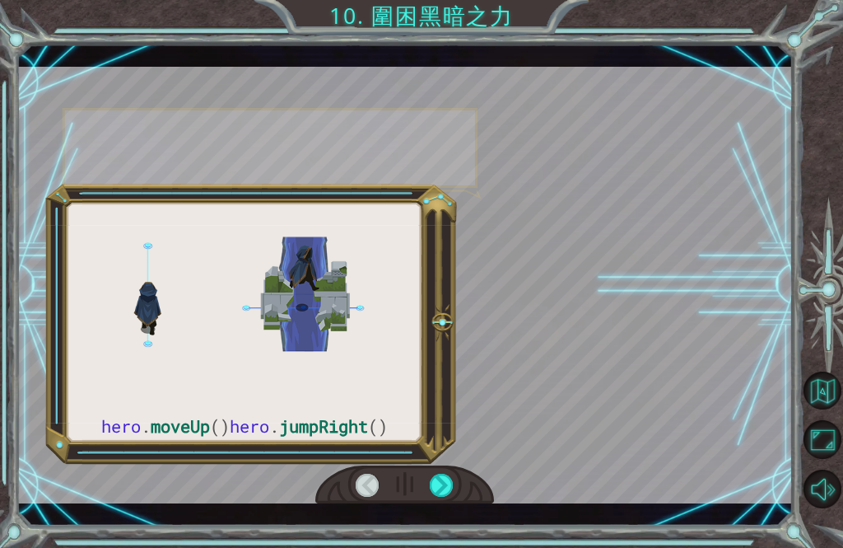
click at [441, 488] on div at bounding box center [442, 485] width 24 height 24
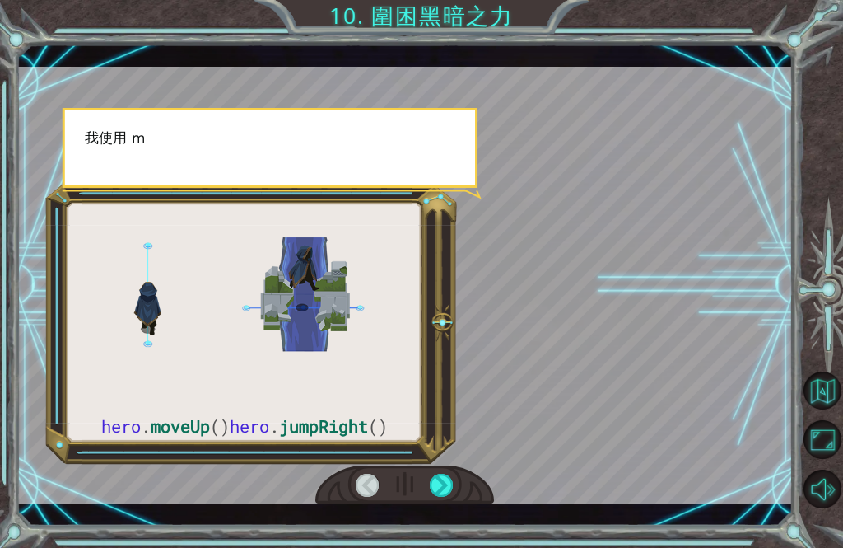
click at [440, 492] on div at bounding box center [442, 485] width 24 height 24
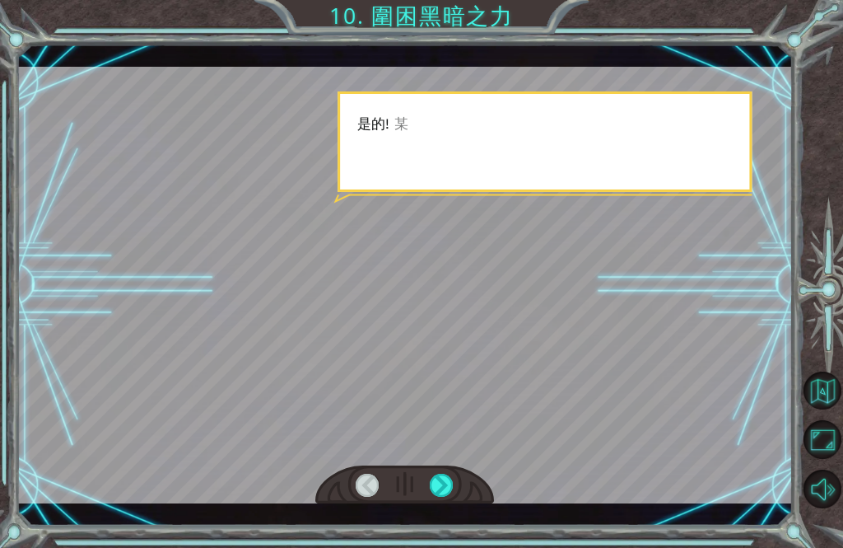
click at [441, 492] on div at bounding box center [442, 485] width 24 height 24
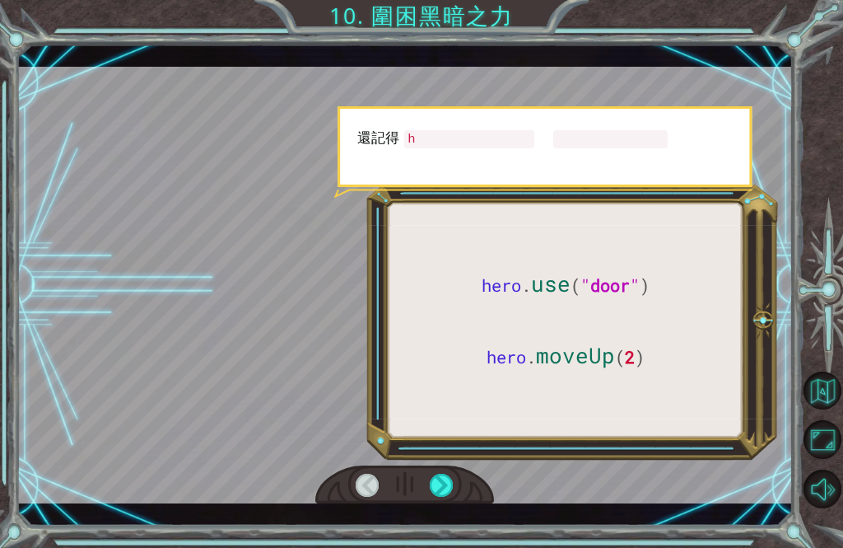
click at [441, 490] on div at bounding box center [442, 485] width 24 height 24
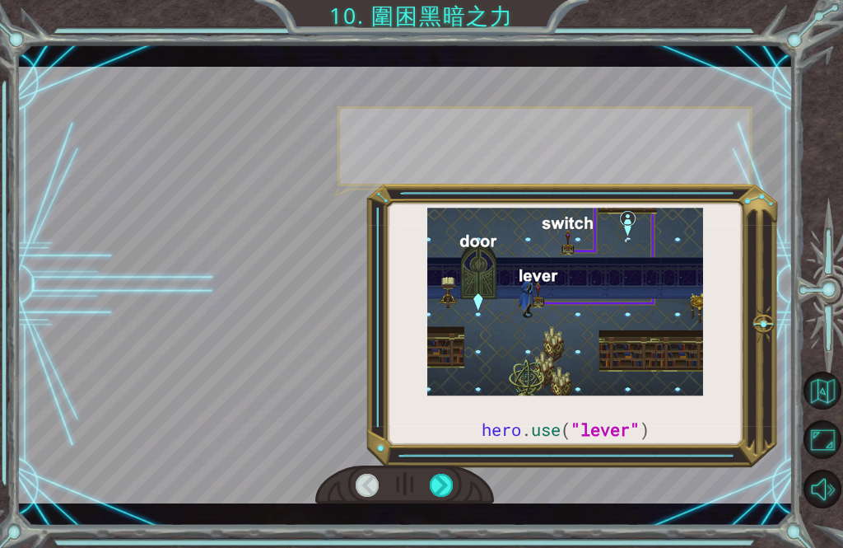
click at [440, 491] on div at bounding box center [442, 485] width 24 height 24
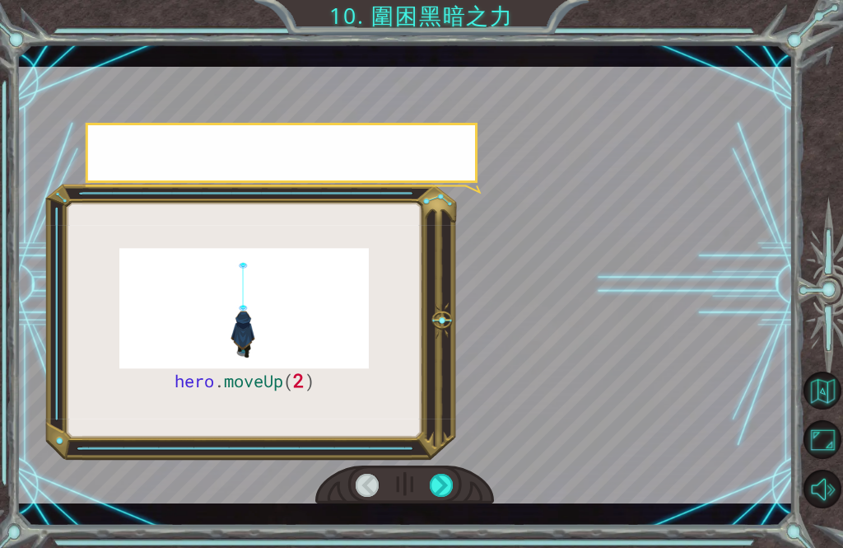
click at [441, 492] on div at bounding box center [442, 485] width 24 height 24
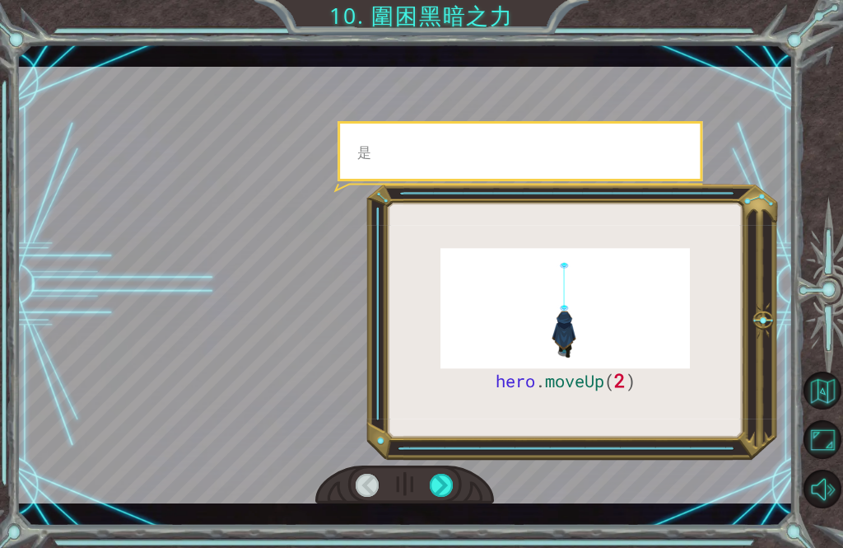
click at [441, 492] on div at bounding box center [442, 485] width 24 height 24
click at [442, 492] on div at bounding box center [442, 485] width 24 height 24
click at [442, 491] on div at bounding box center [442, 485] width 24 height 24
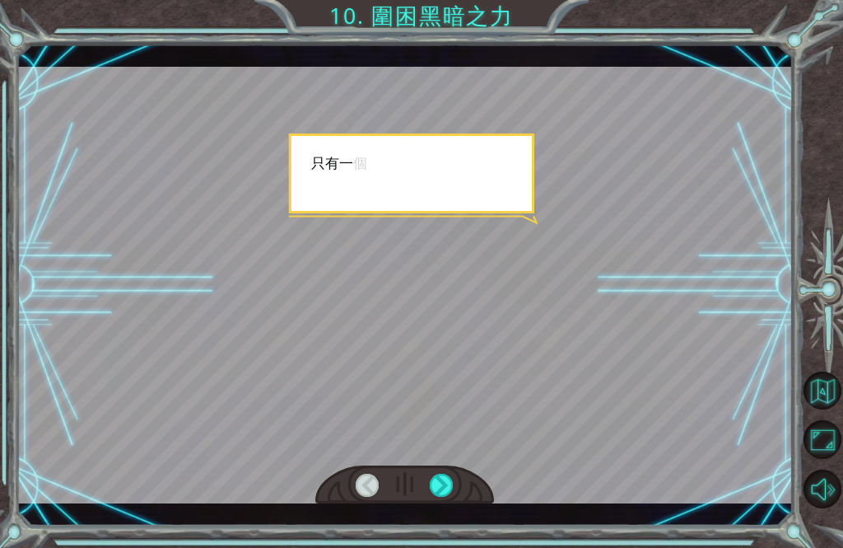
click at [442, 491] on div at bounding box center [442, 485] width 24 height 24
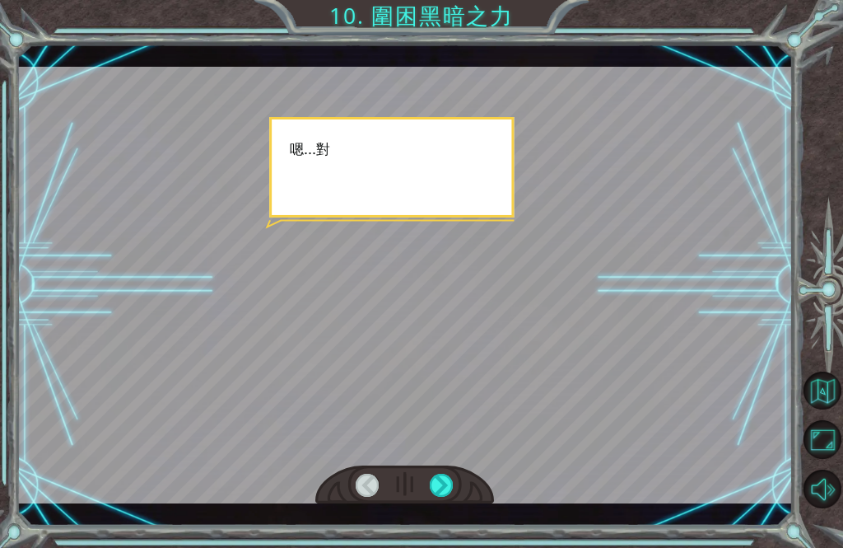
click at [442, 491] on div at bounding box center [442, 485] width 24 height 24
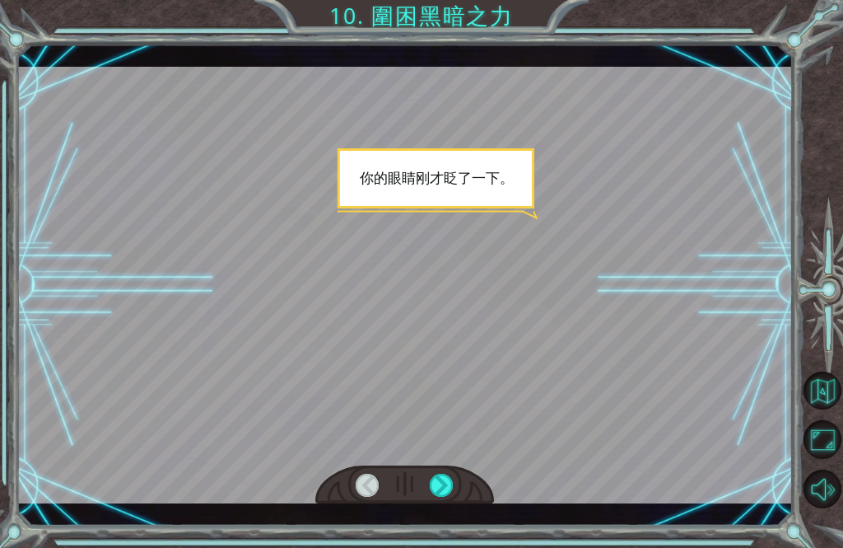
click at [440, 492] on div at bounding box center [442, 485] width 24 height 24
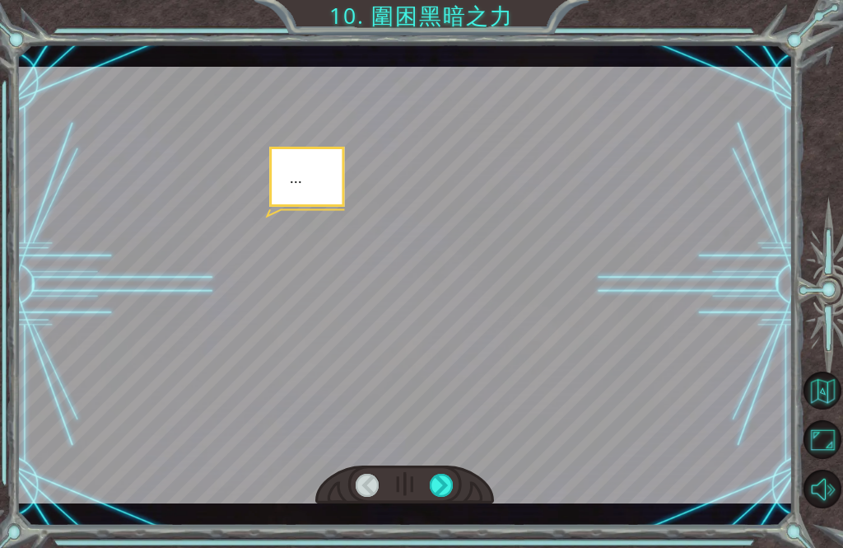
click at [443, 492] on div at bounding box center [442, 485] width 24 height 24
click at [442, 490] on div at bounding box center [442, 485] width 24 height 24
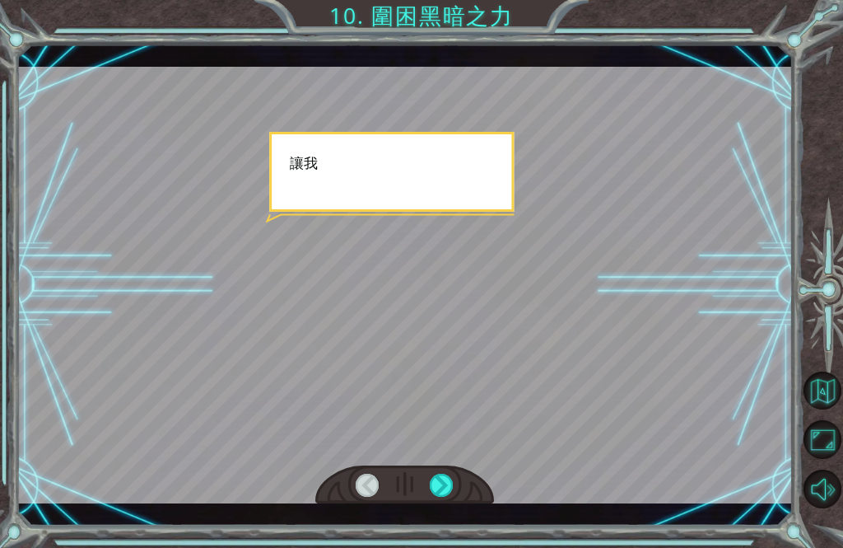
click at [443, 484] on div at bounding box center [442, 485] width 24 height 24
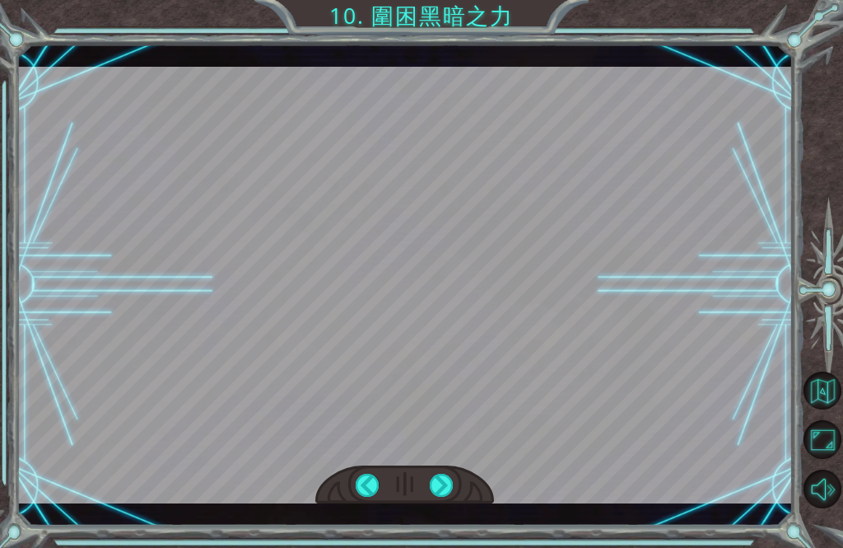
click at [446, 486] on div at bounding box center [442, 485] width 24 height 24
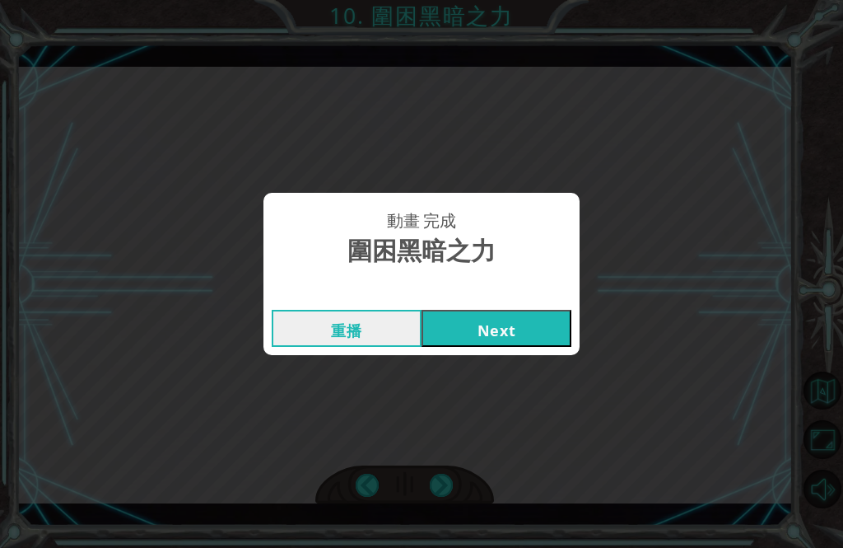
click at [446, 486] on div "動畫 完成 圍困黑暗之力 重播 Next" at bounding box center [421, 274] width 843 height 548
click at [534, 315] on button "Next" at bounding box center [497, 328] width 150 height 37
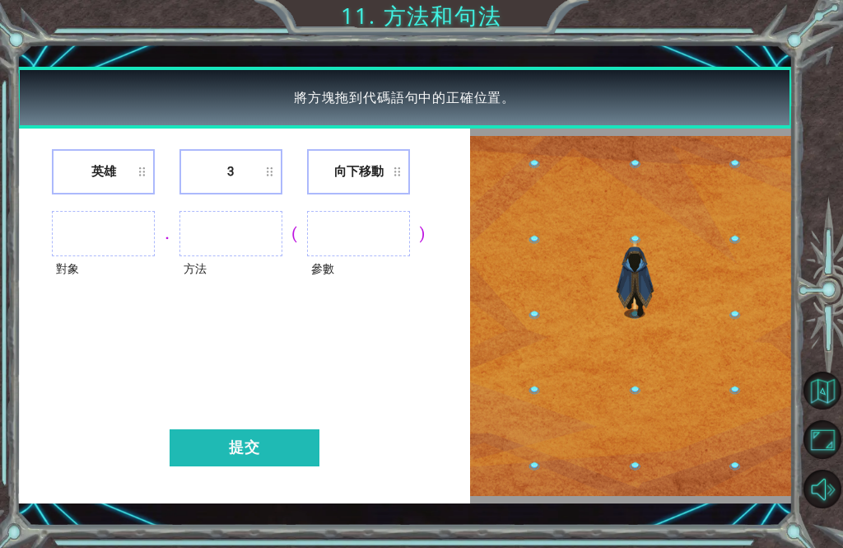
click at [279, 450] on button "提交" at bounding box center [245, 447] width 150 height 37
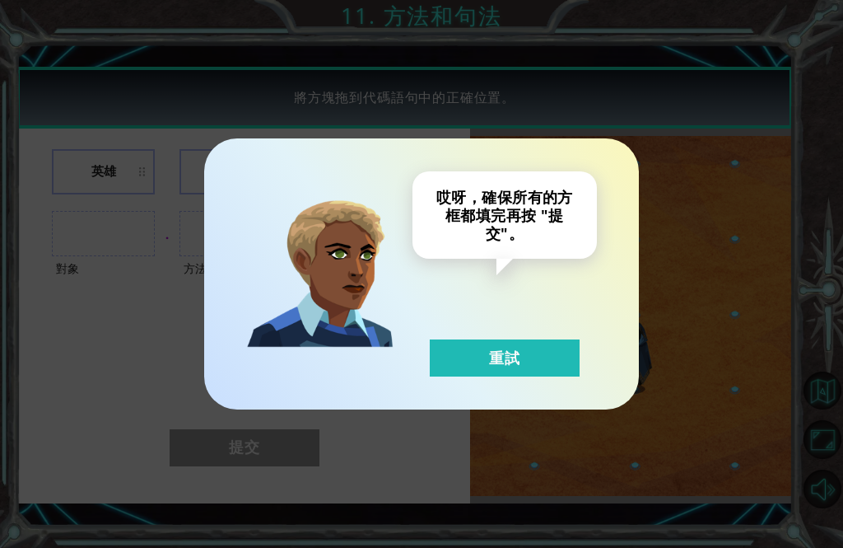
click at [548, 360] on button "重試" at bounding box center [505, 357] width 150 height 37
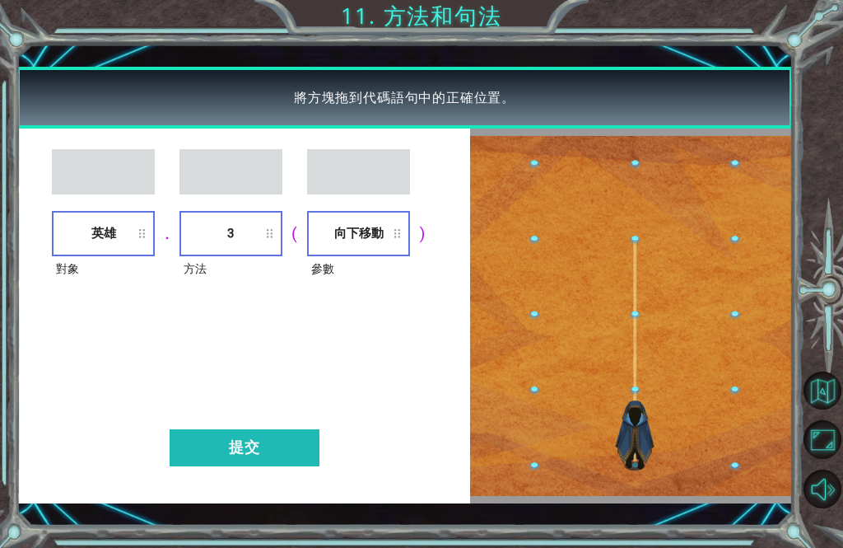
click at [258, 441] on button "提交" at bounding box center [245, 447] width 150 height 37
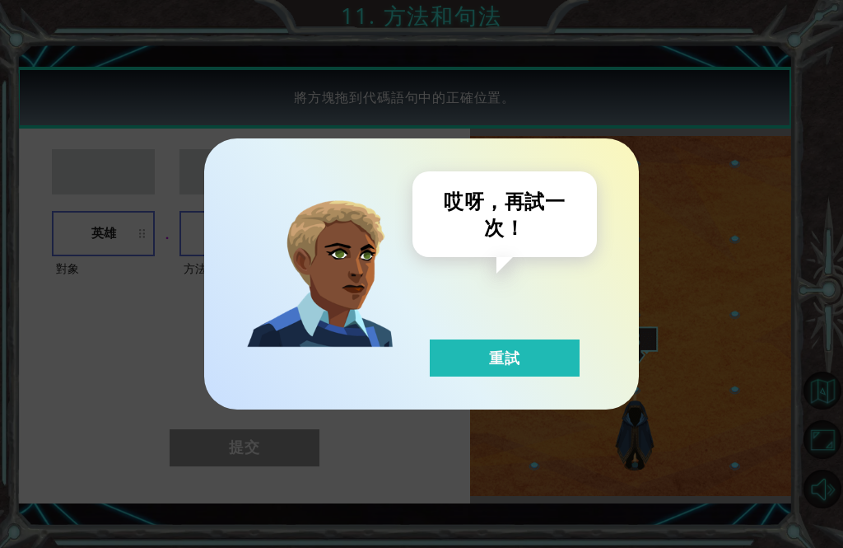
click at [547, 324] on div "哎呀，再試一次！ 重試" at bounding box center [504, 273] width 184 height 205
click at [528, 358] on button "重試" at bounding box center [505, 357] width 150 height 37
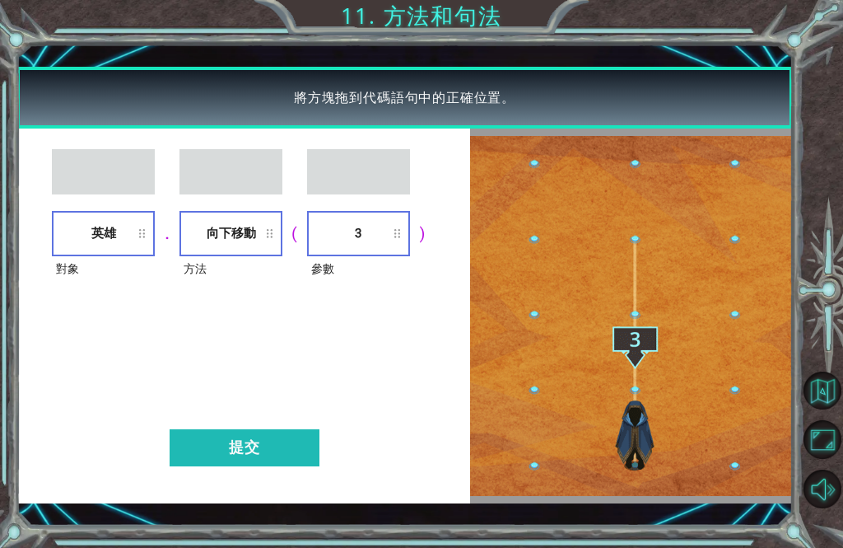
click at [259, 454] on button "提交" at bounding box center [245, 447] width 150 height 37
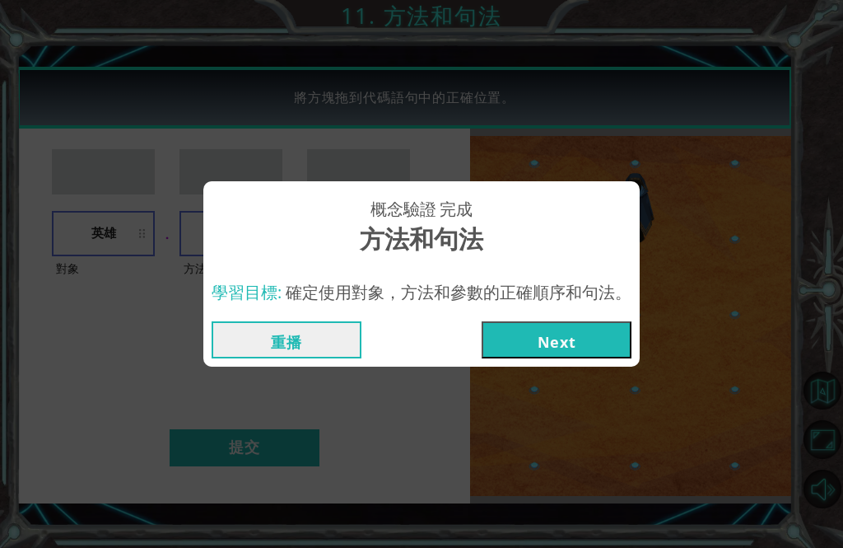
click at [605, 331] on button "Next" at bounding box center [557, 339] width 150 height 37
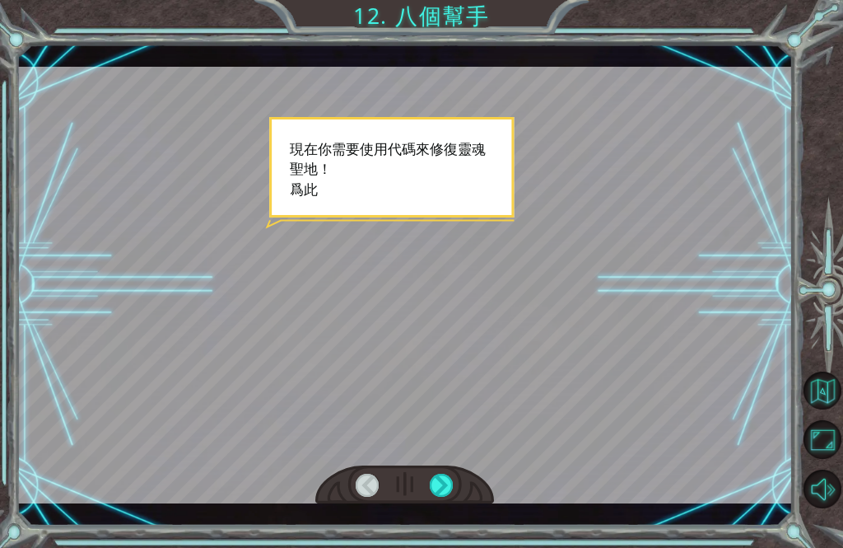
click at [453, 473] on div at bounding box center [404, 485] width 179 height 40
click at [448, 490] on div at bounding box center [442, 485] width 24 height 24
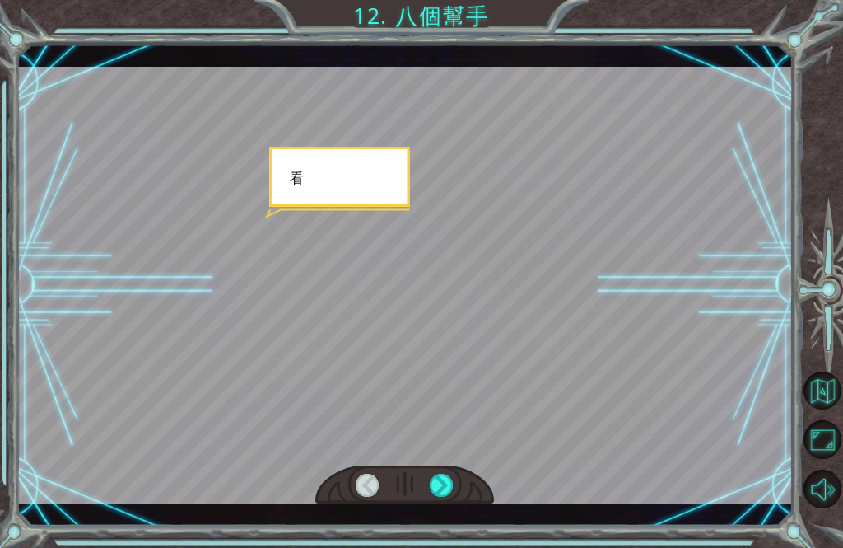
click at [449, 492] on div at bounding box center [442, 485] width 24 height 24
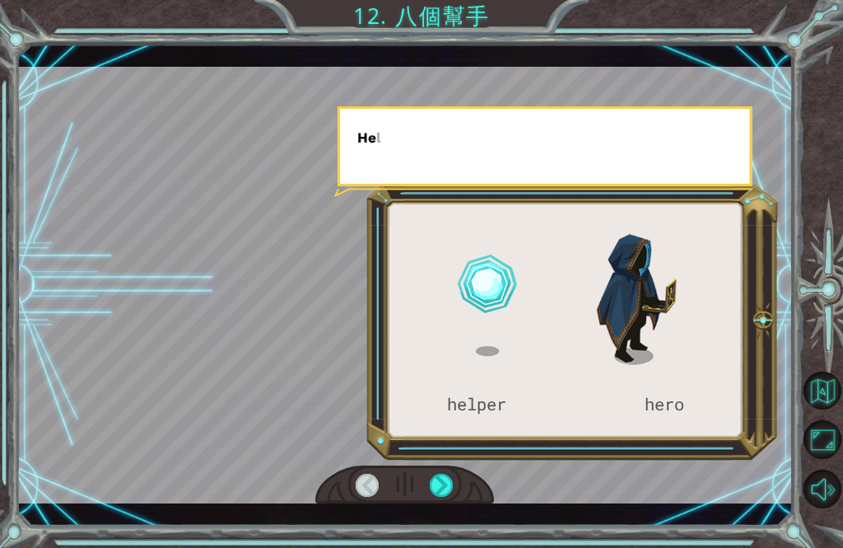
click at [450, 491] on div at bounding box center [442, 485] width 24 height 24
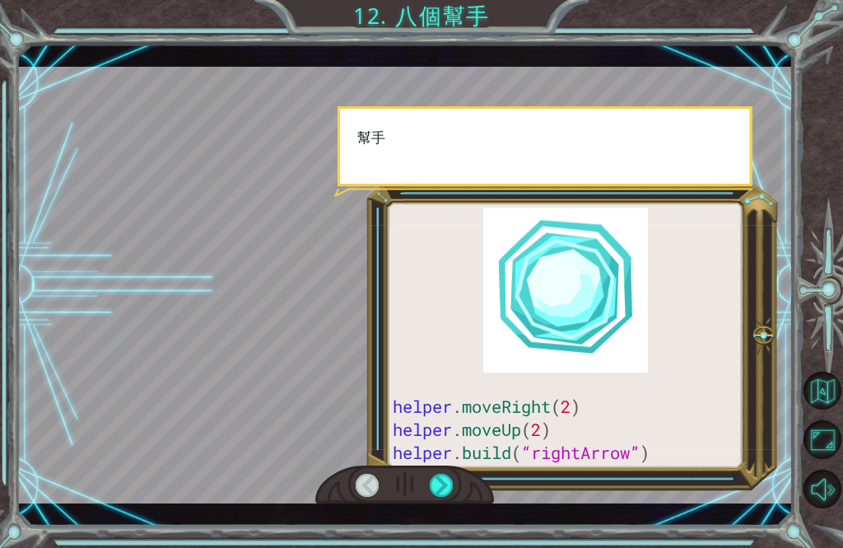
click at [450, 494] on div at bounding box center [442, 485] width 24 height 24
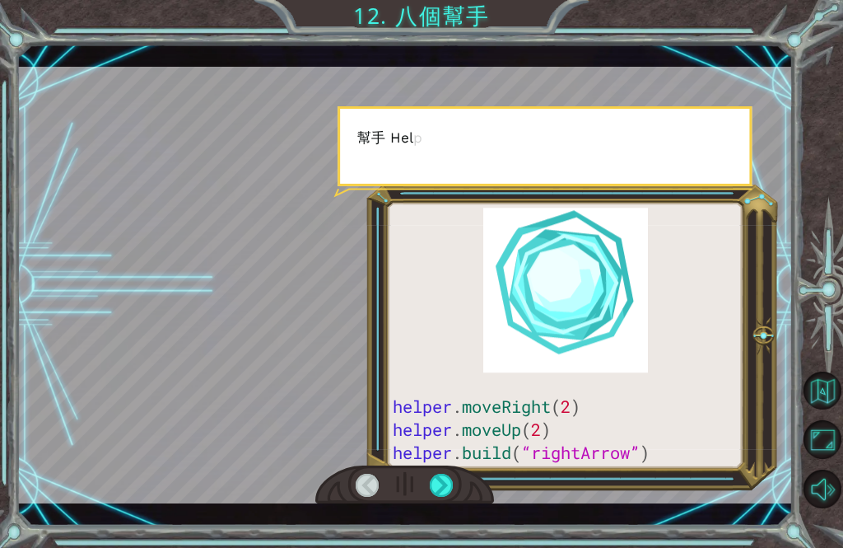
click at [454, 480] on div at bounding box center [442, 485] width 24 height 24
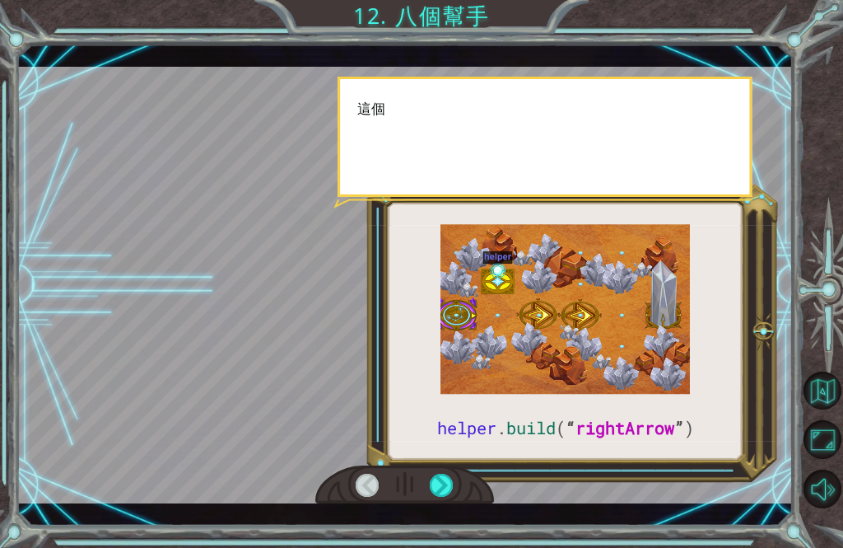
click at [450, 496] on div at bounding box center [442, 485] width 24 height 24
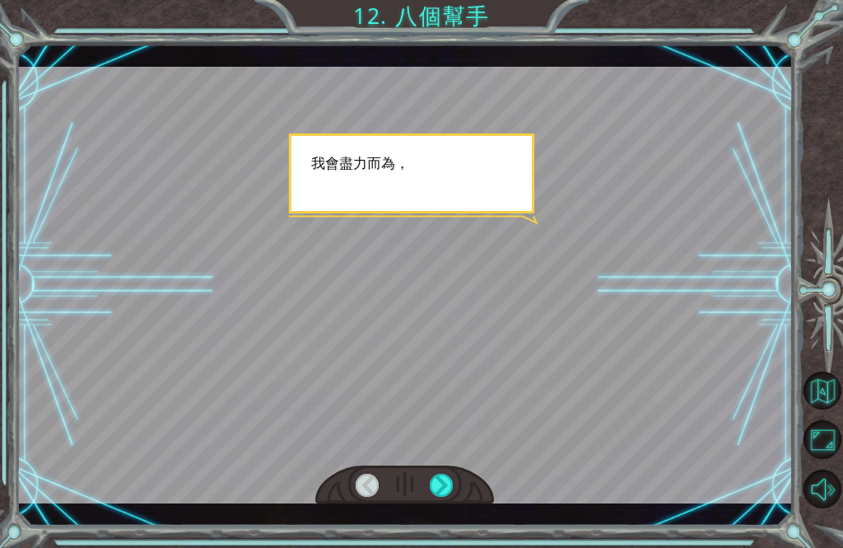
click at [439, 496] on div at bounding box center [442, 485] width 24 height 24
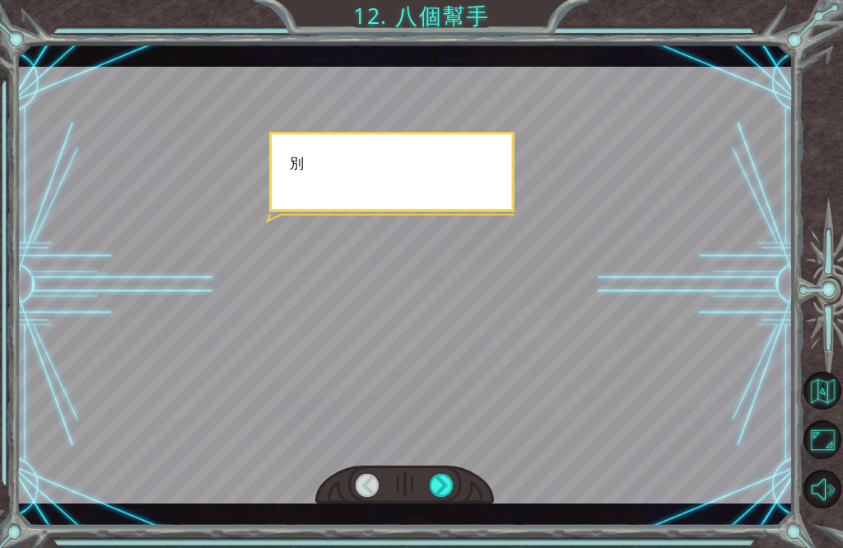
click at [445, 497] on div at bounding box center [442, 485] width 24 height 24
click at [448, 487] on div at bounding box center [442, 485] width 24 height 24
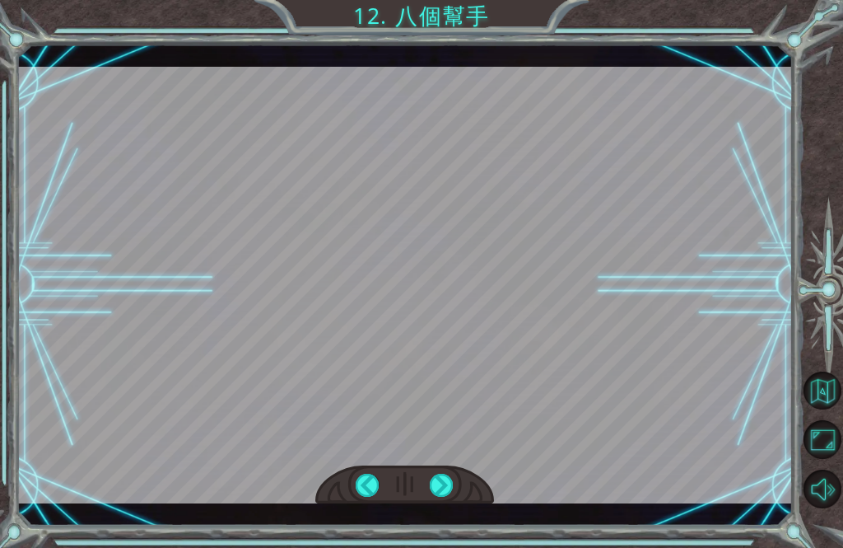
click at [451, 491] on div at bounding box center [442, 485] width 24 height 24
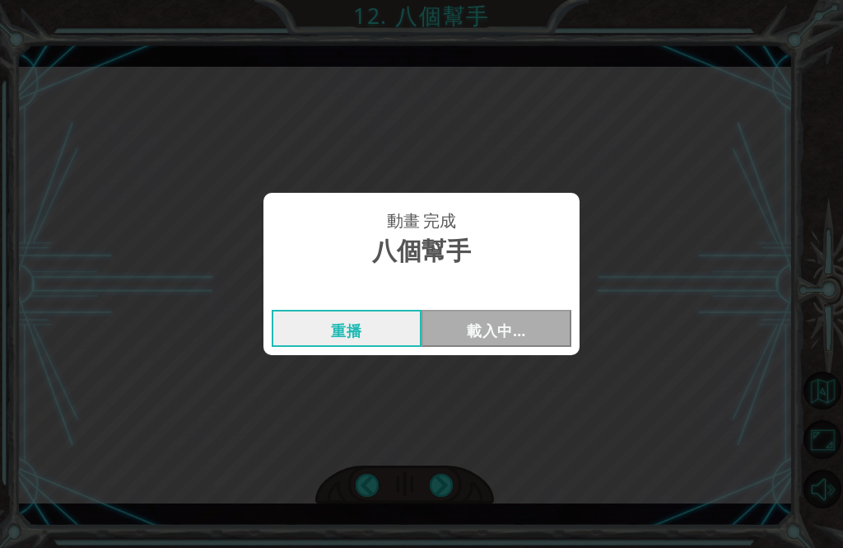
click at [453, 492] on div "動畫 完成 八個幫手 重播 載入中…" at bounding box center [421, 274] width 843 height 548
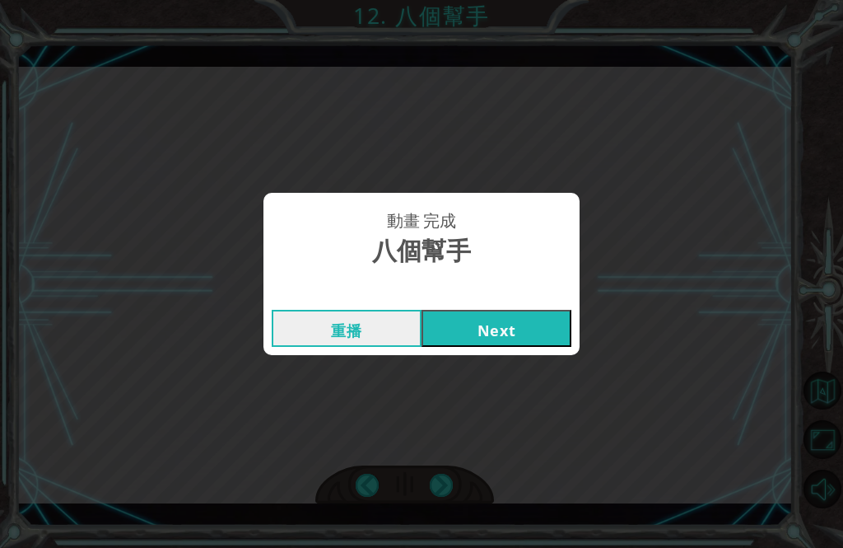
click at [534, 328] on button "Next" at bounding box center [497, 328] width 150 height 37
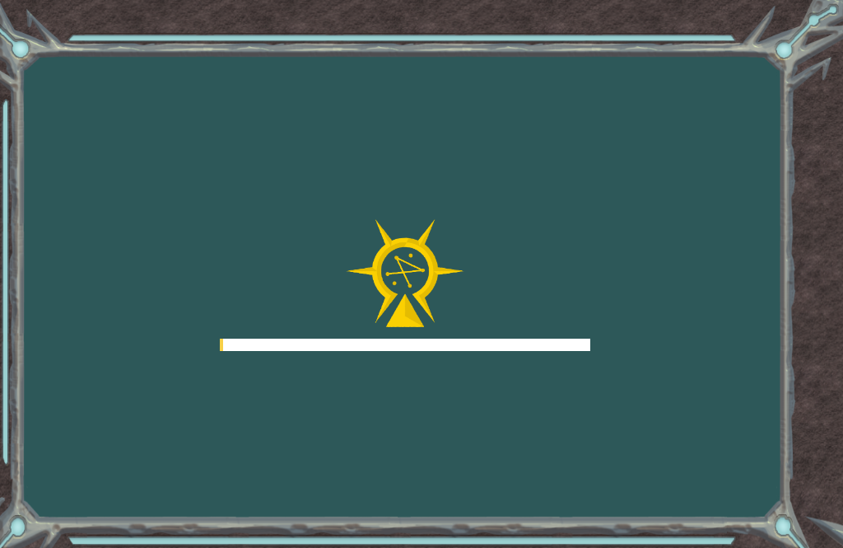
click at [534, 322] on div at bounding box center [405, 285] width 371 height 132
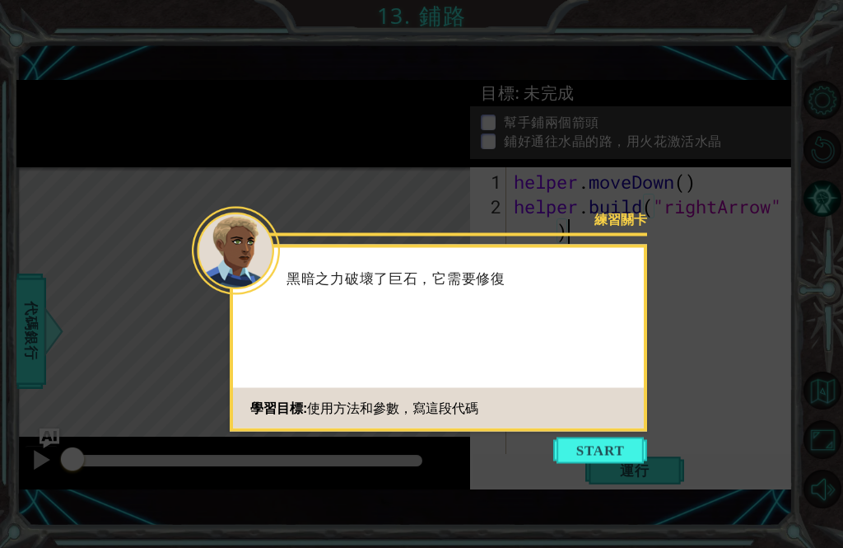
click at [628, 451] on button "Start" at bounding box center [600, 450] width 94 height 26
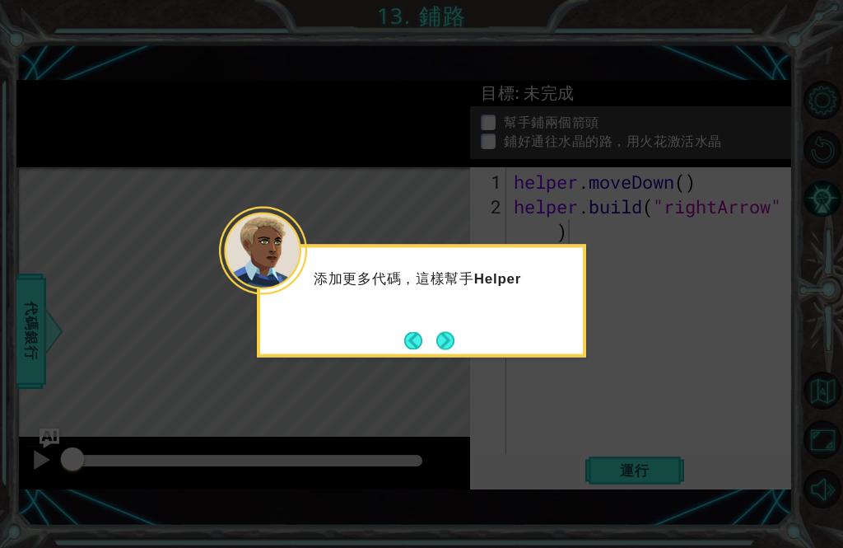
click at [454, 344] on button "Next" at bounding box center [445, 340] width 18 height 18
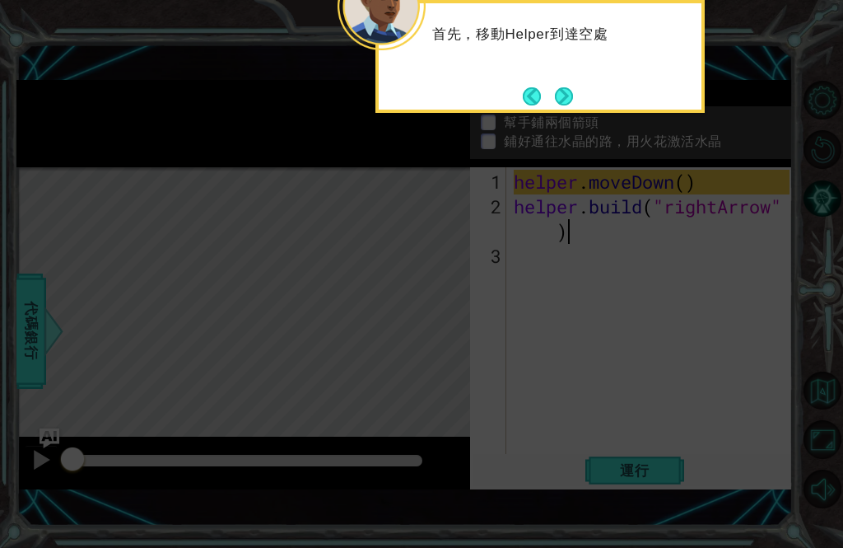
click at [564, 90] on button "Next" at bounding box center [564, 96] width 18 height 18
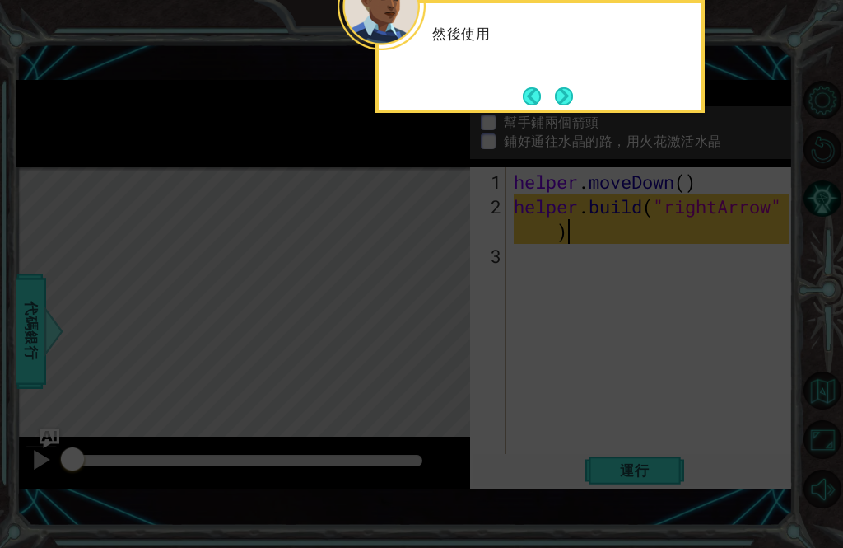
click at [570, 88] on button "Next" at bounding box center [564, 96] width 18 height 18
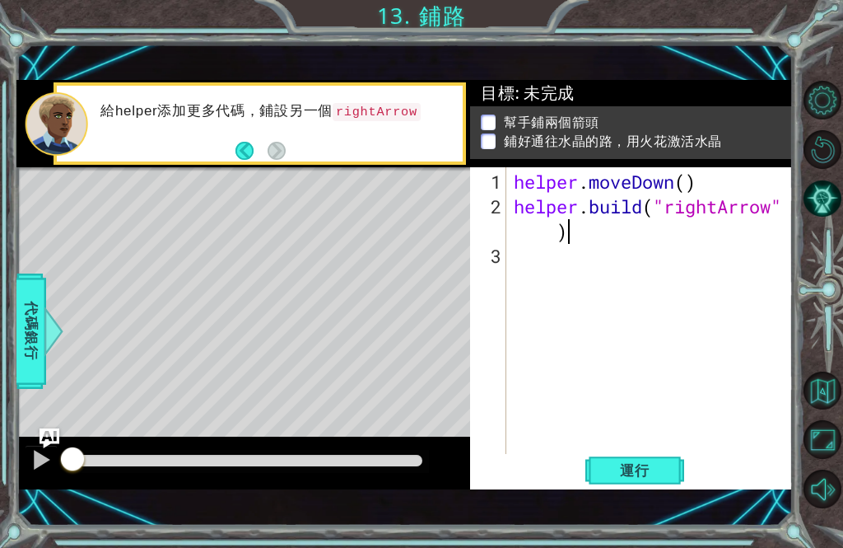
click at [630, 459] on button "運行" at bounding box center [634, 470] width 99 height 32
type textarea "helper.moveDown()"
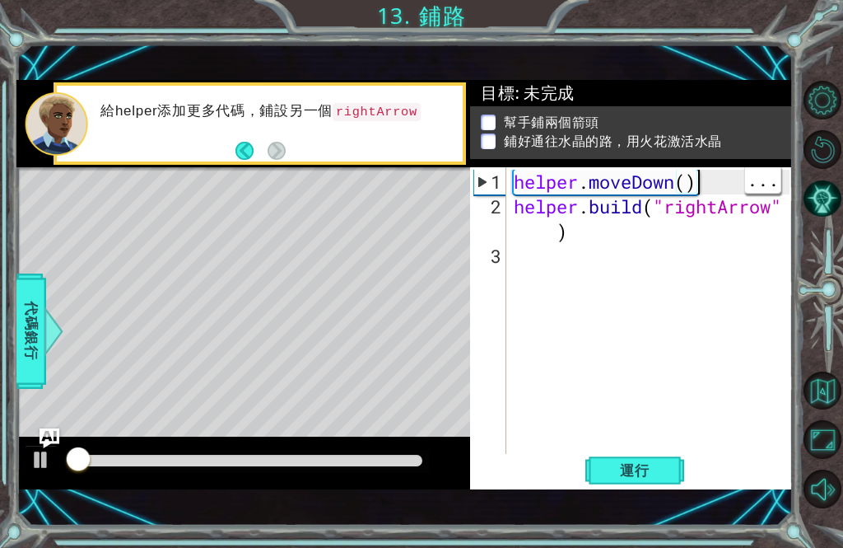
click at [741, 54] on div "1 ההההההההההההההההההההההההההההההההההההההההההההההההההההההההההההההההההההההההההההה…" at bounding box center [404, 285] width 776 height 482
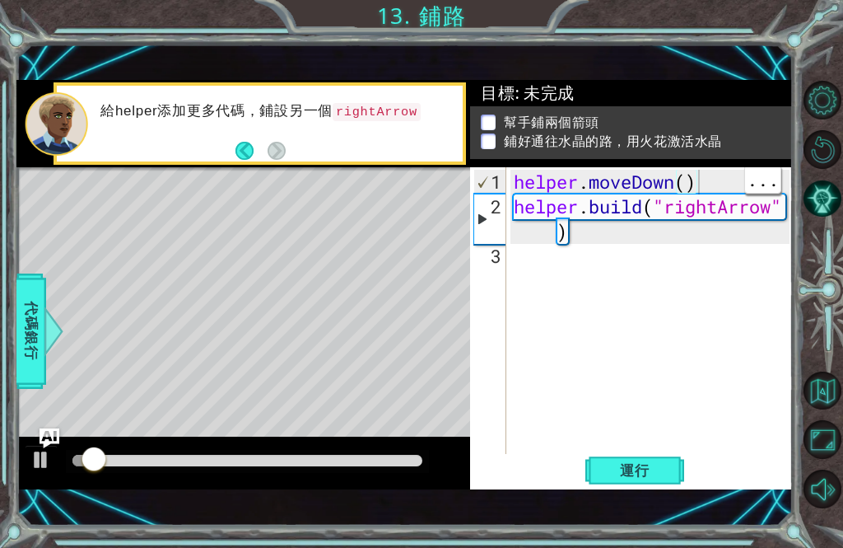
click at [646, 474] on span "運行" at bounding box center [635, 470] width 63 height 16
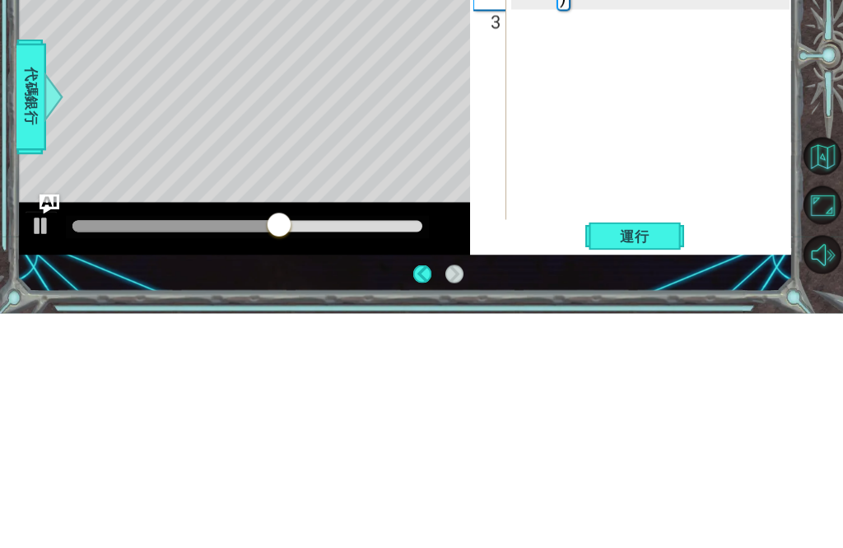
scroll to position [2, 0]
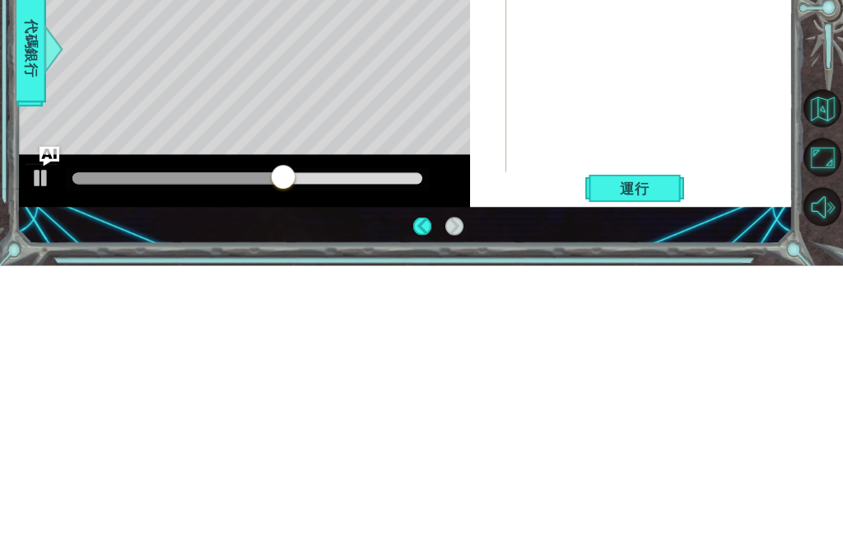
click at [662, 462] on span "運行" at bounding box center [635, 470] width 63 height 16
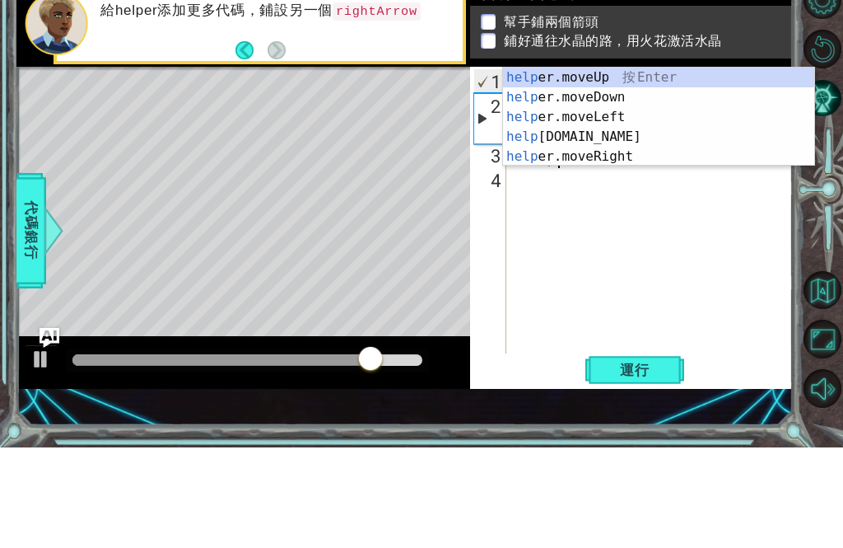
scroll to position [0, 1]
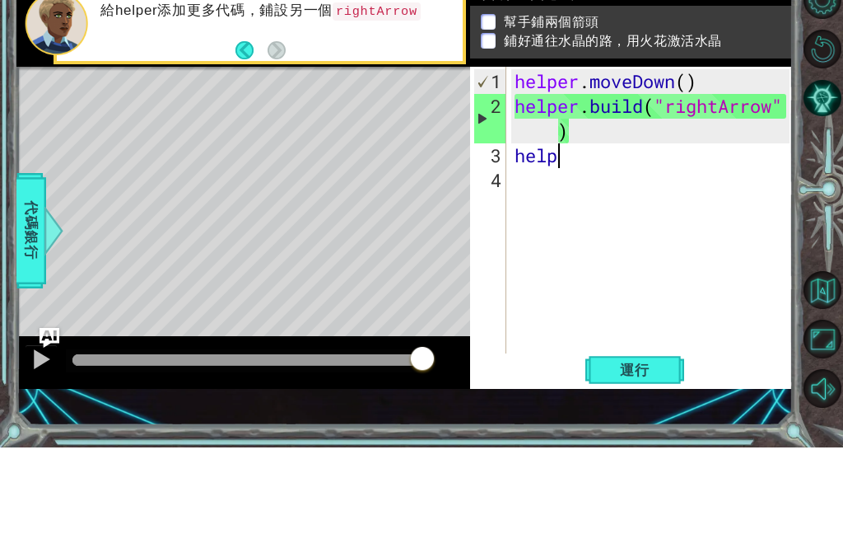
type textarea "helper.moveDown(1)"
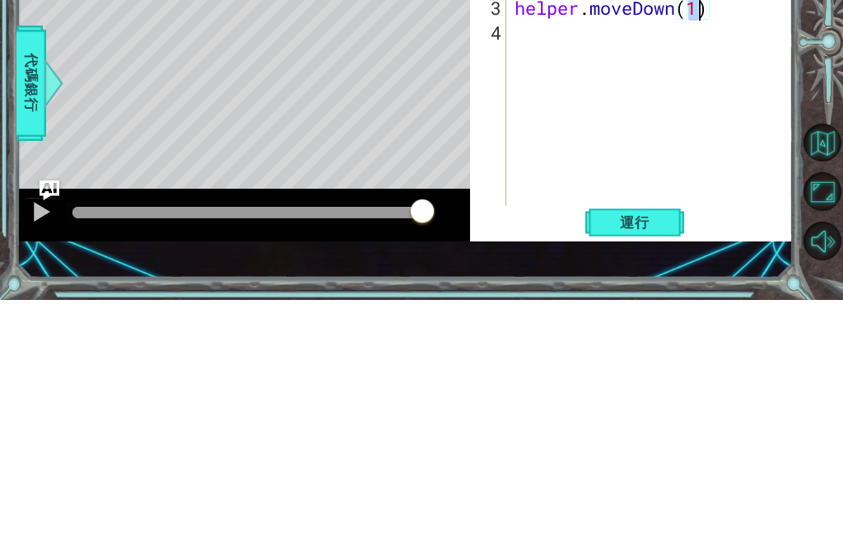
click at [653, 462] on span "運行" at bounding box center [635, 470] width 63 height 16
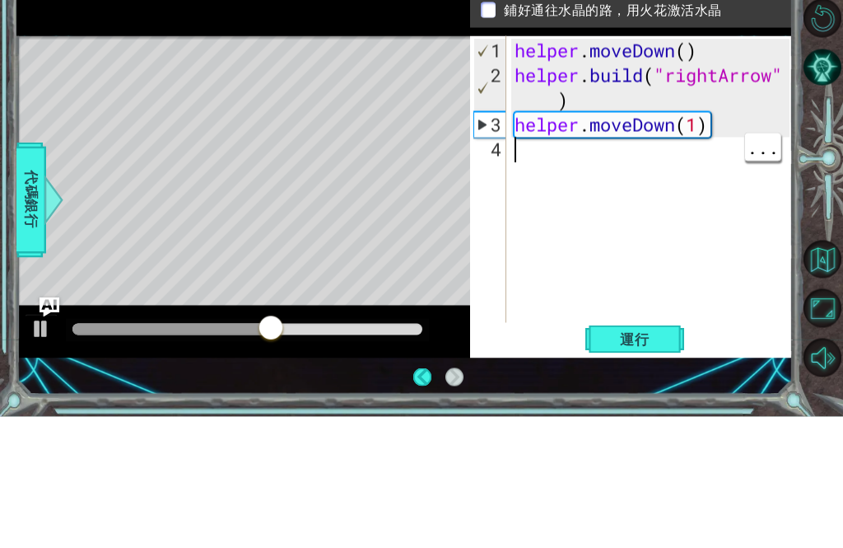
scroll to position [0, 0]
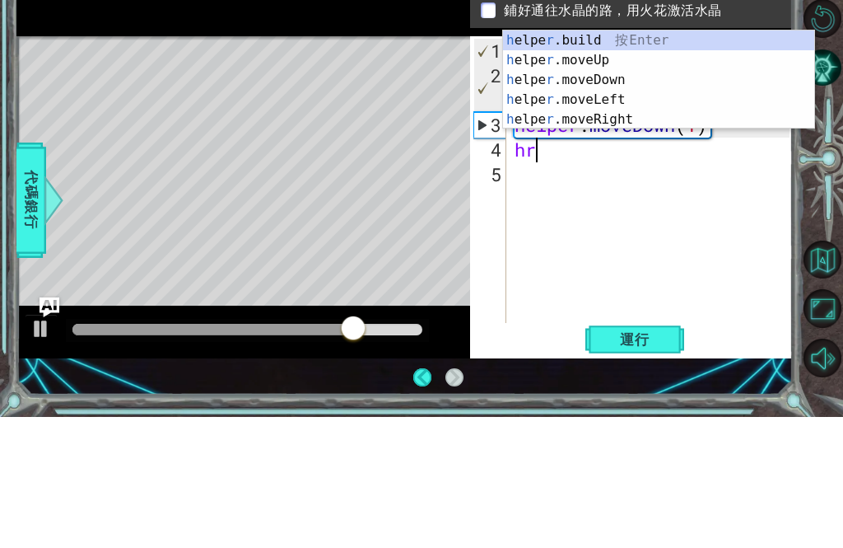
click at [661, 106] on div "幫手鋪兩個箭頭 鋪好通往水晶的路，用火花激活水晶" at bounding box center [631, 132] width 322 height 53
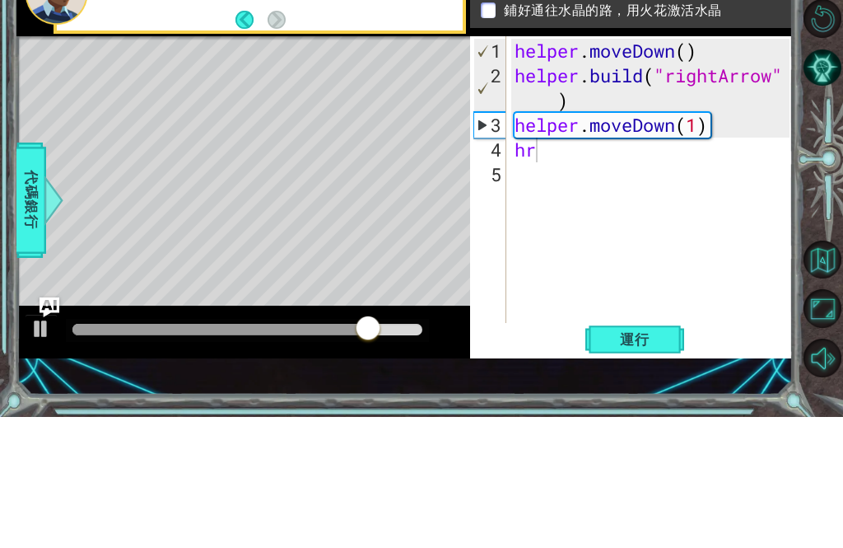
scroll to position [54, 0]
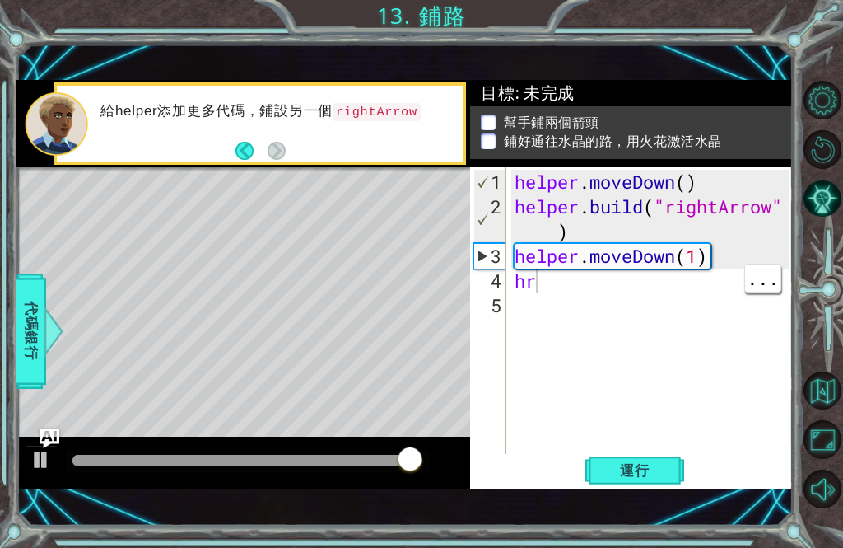
click at [586, 279] on div "helper . moveDown ( ) helper . build ( "rightArrow" ) helper . moveDown ( 1 ) hr" at bounding box center [654, 343] width 287 height 346
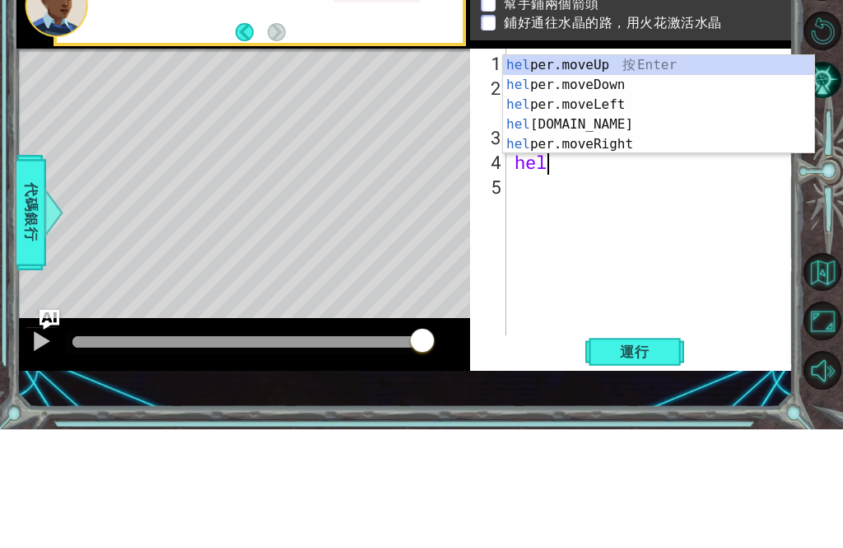
scroll to position [0, 1]
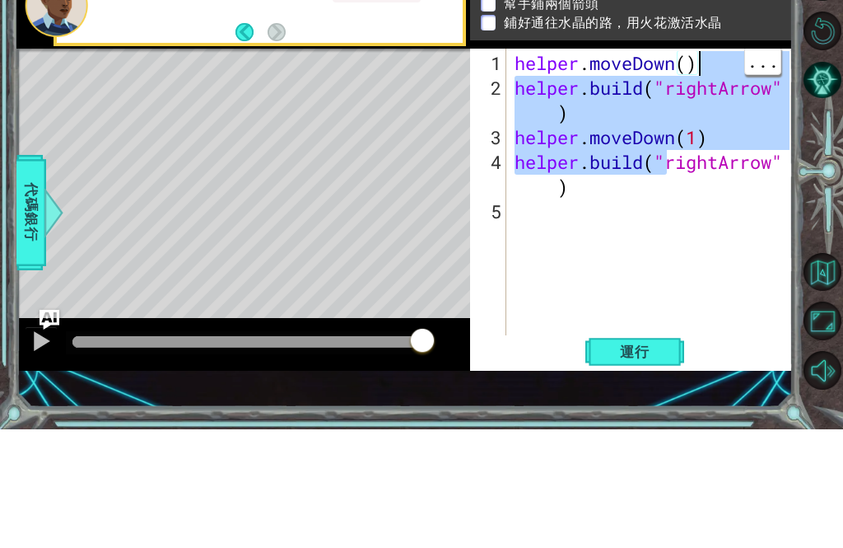
type textarea "helper.build("rightArrow")"
click at [707, 188] on div "helper . moveDown ( ) helper . build ( "rightArrow" ) helper . moveDown ( 1 ) h…" at bounding box center [654, 343] width 287 height 346
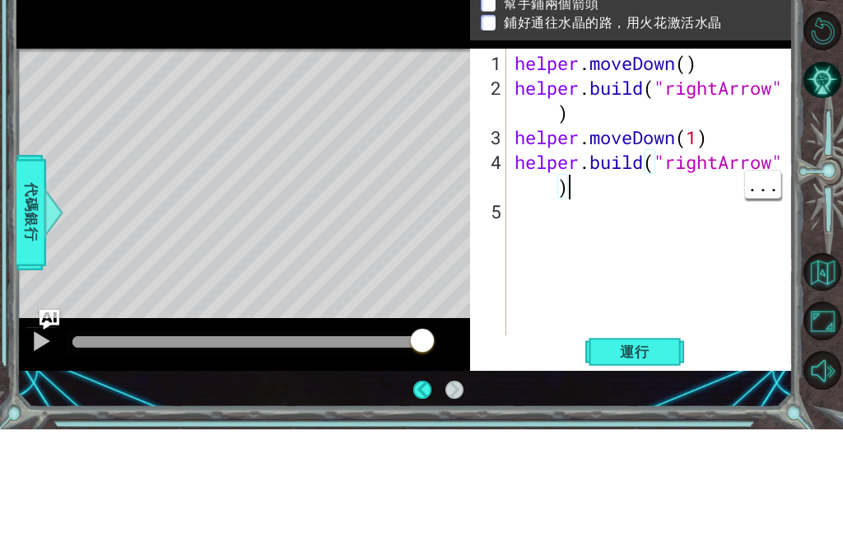
click at [645, 462] on span "運行" at bounding box center [635, 470] width 63 height 16
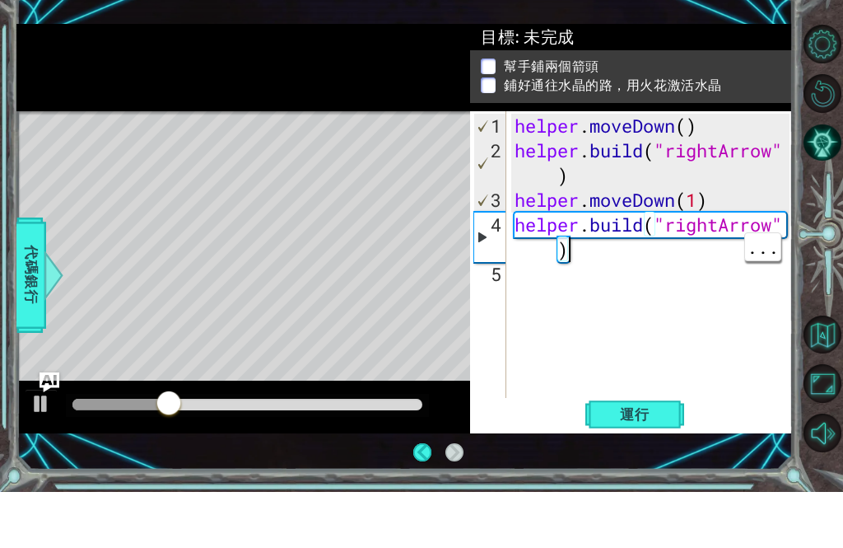
scroll to position [0, 0]
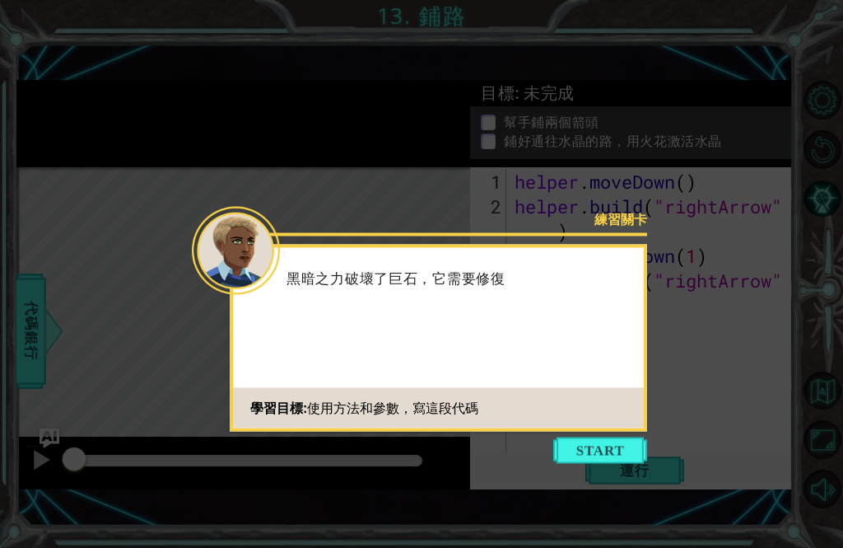
click at [609, 454] on button "Start" at bounding box center [600, 450] width 94 height 26
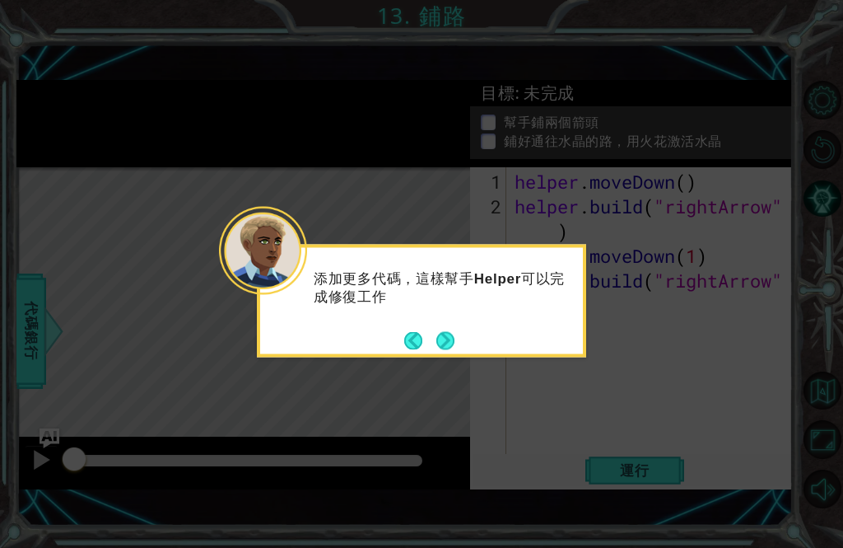
click at [441, 331] on button "Next" at bounding box center [445, 340] width 18 height 18
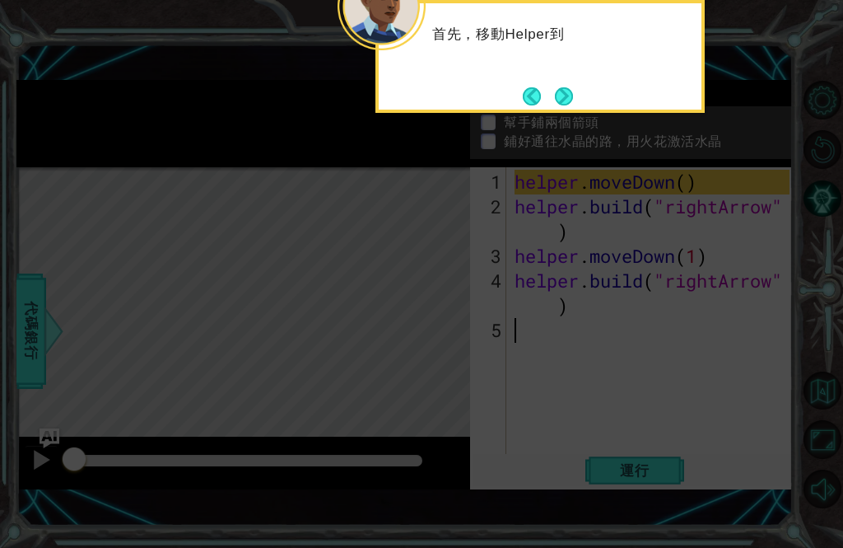
click at [573, 93] on button "Next" at bounding box center [564, 96] width 18 height 18
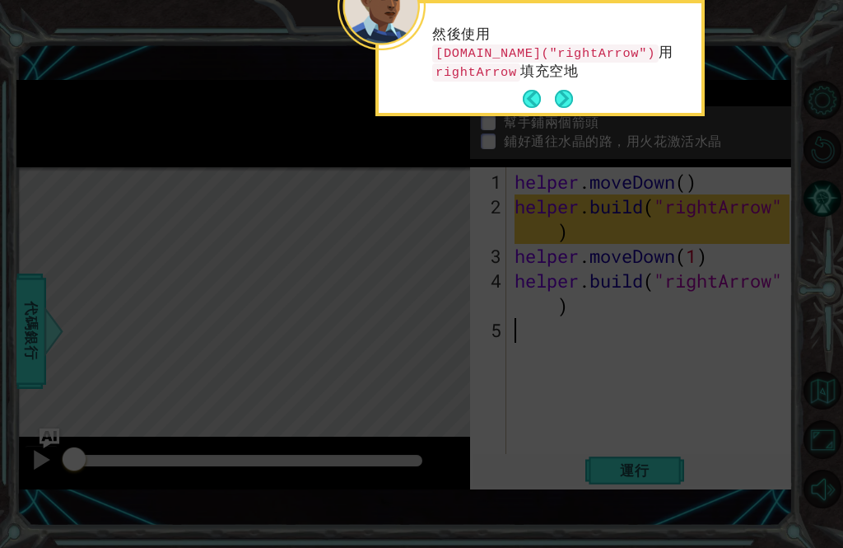
click at [558, 96] on button "Next" at bounding box center [564, 99] width 26 height 26
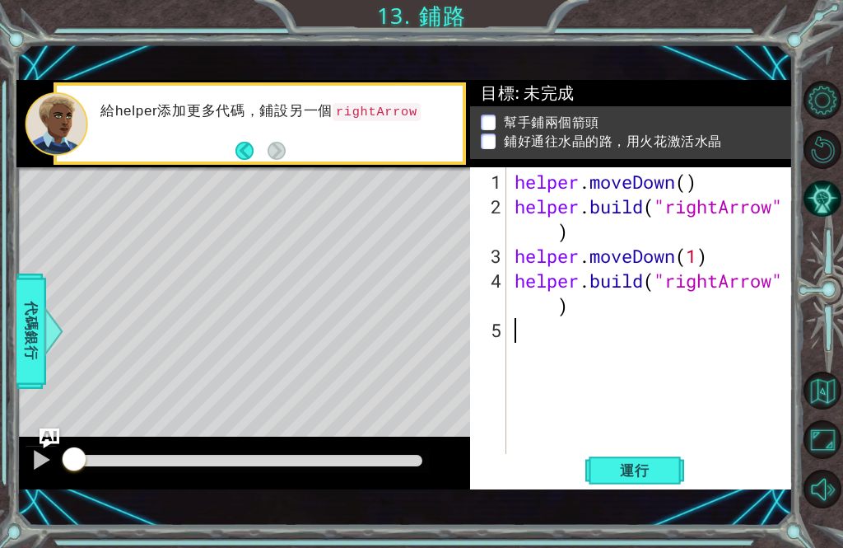
click at [647, 473] on span "運行" at bounding box center [635, 470] width 63 height 16
type textarea "helper.build("rightArrow")"
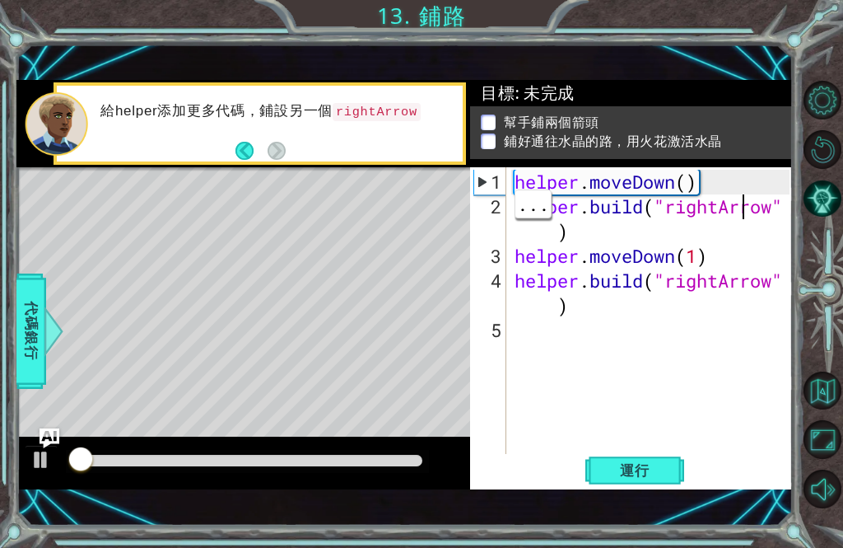
click at [739, 128] on li "幫手鋪兩個箭頭" at bounding box center [633, 122] width 305 height 19
